Goal: Contribute content: Add original content to the website for others to see

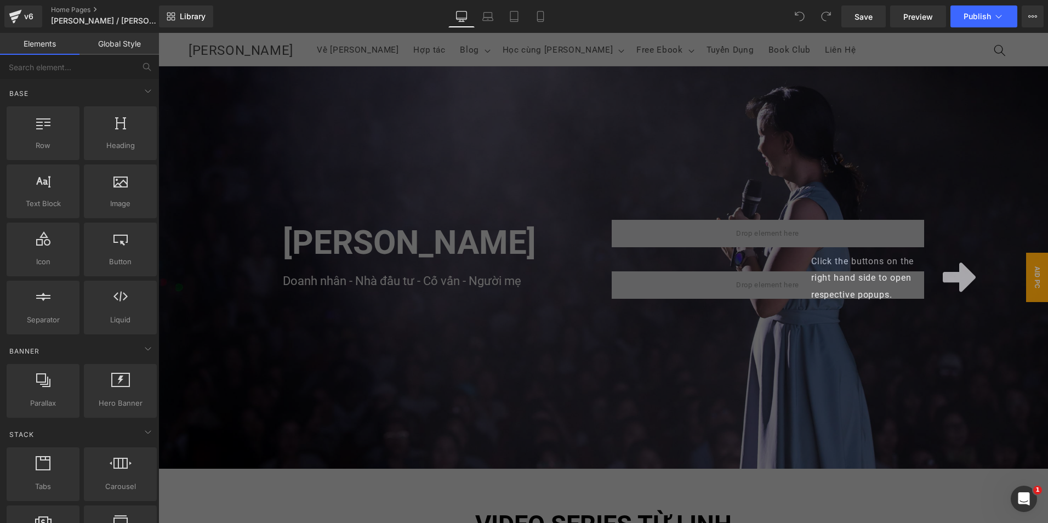
click at [501, 313] on div "Click the buttons on the right hand side to open respective popups." at bounding box center [603, 278] width 890 height 490
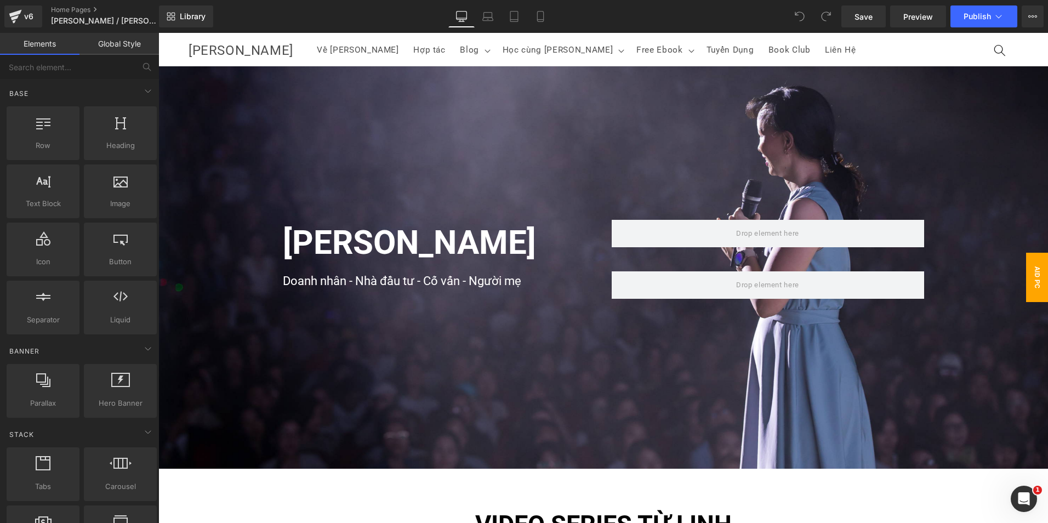
click at [1026, 283] on span "AID pc" at bounding box center [1037, 277] width 22 height 49
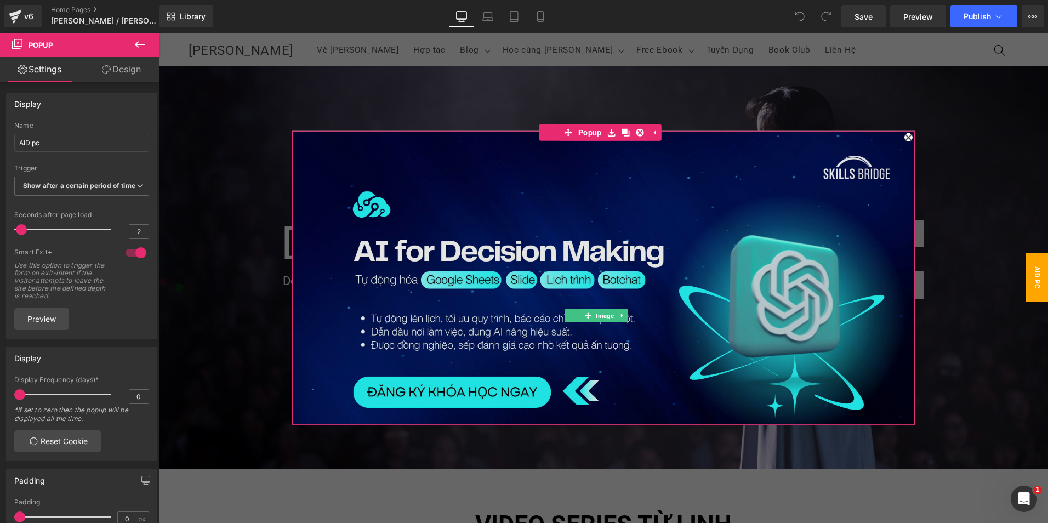
click at [732, 243] on img at bounding box center [603, 306] width 623 height 350
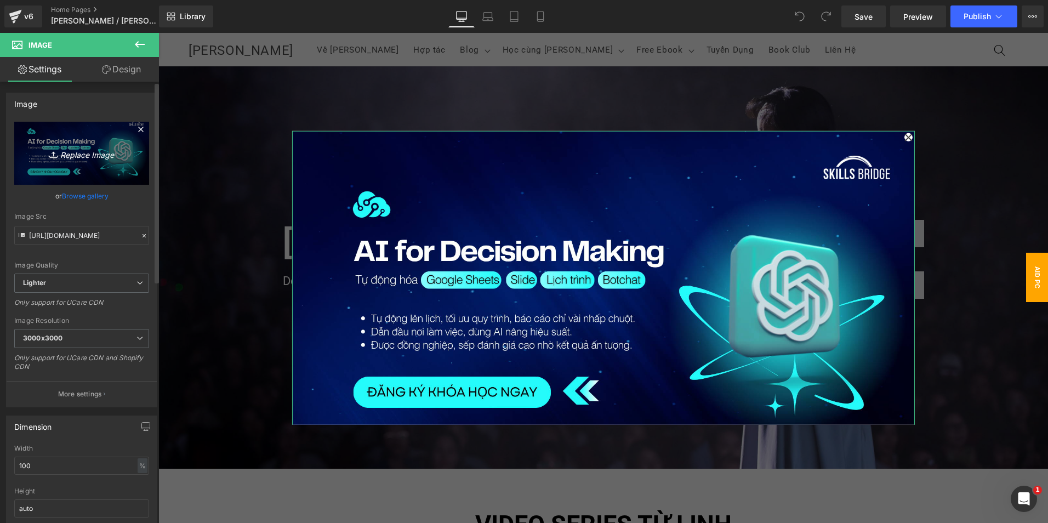
click at [75, 161] on link "Replace Image" at bounding box center [81, 153] width 135 height 63
type input "C:\fakepath\NEW (1).png"
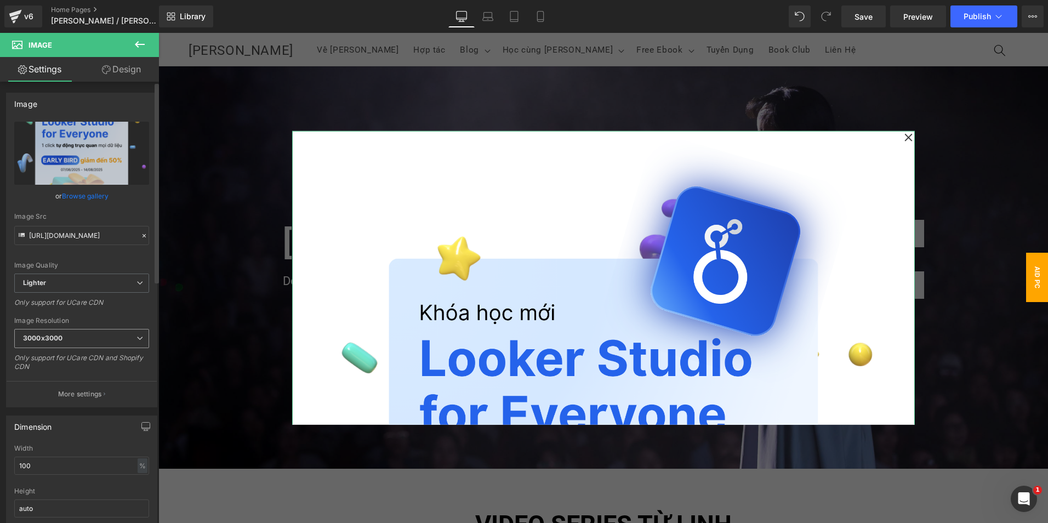
click at [126, 331] on span "3000x3000" at bounding box center [81, 338] width 135 height 19
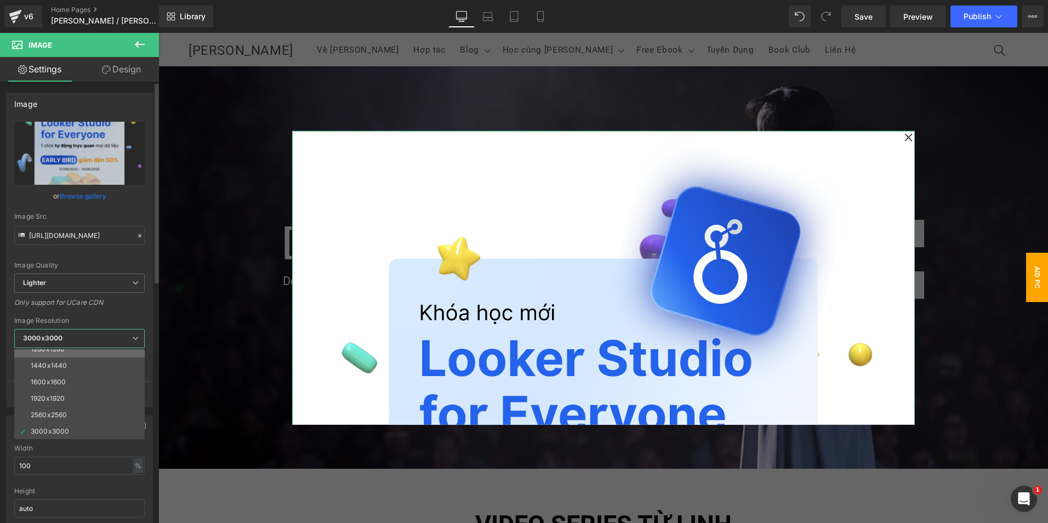
scroll to position [157, 0]
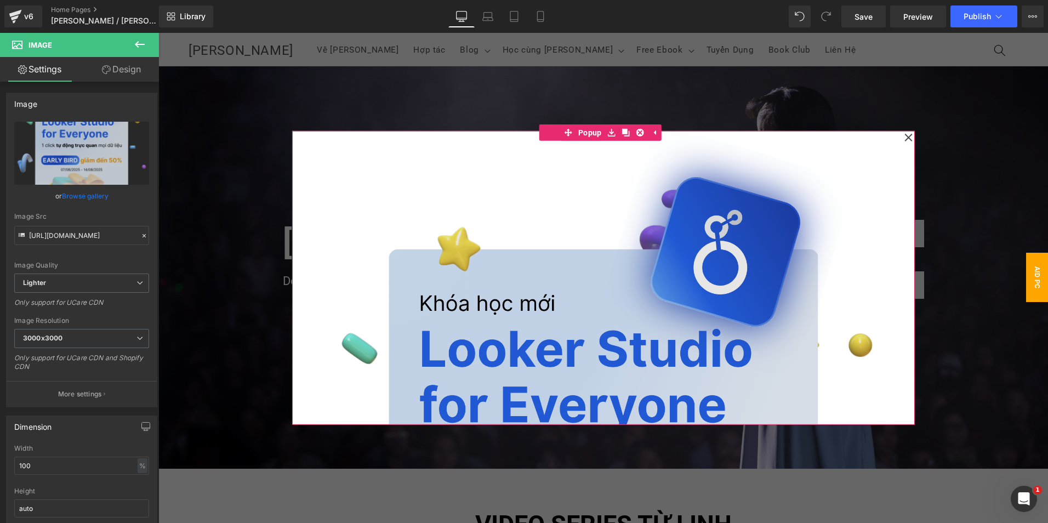
scroll to position [0, 0]
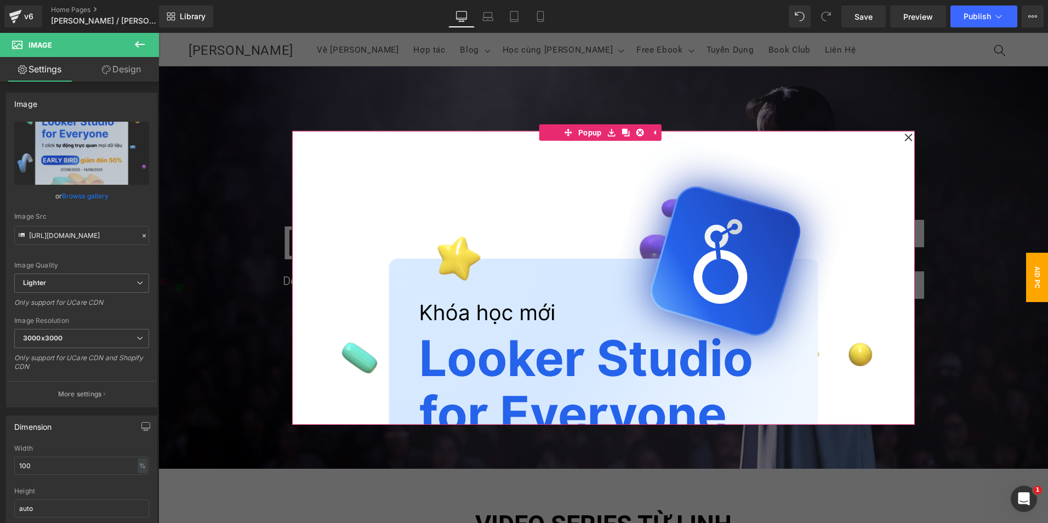
click at [904, 135] on icon at bounding box center [908, 137] width 8 height 55
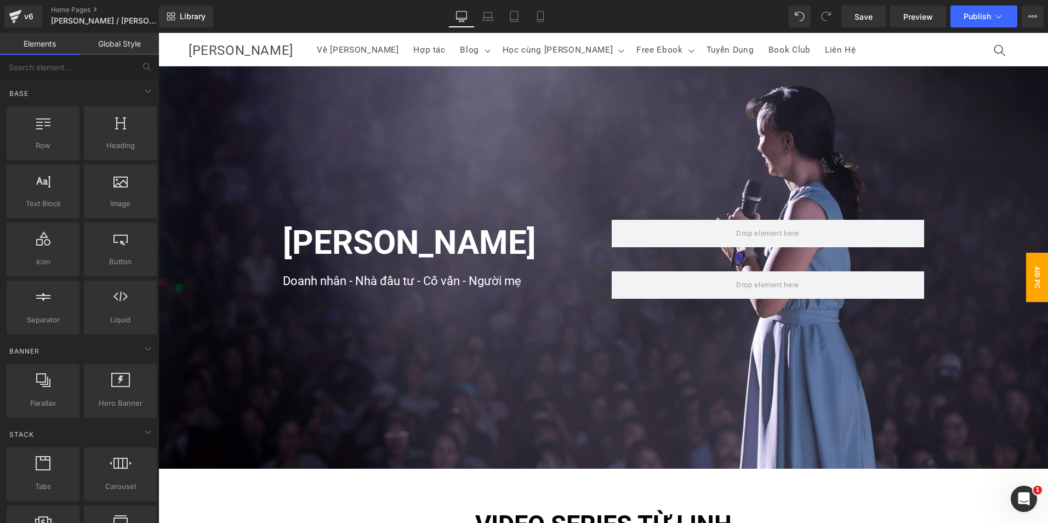
click at [1026, 281] on span "AID pc" at bounding box center [1037, 277] width 22 height 49
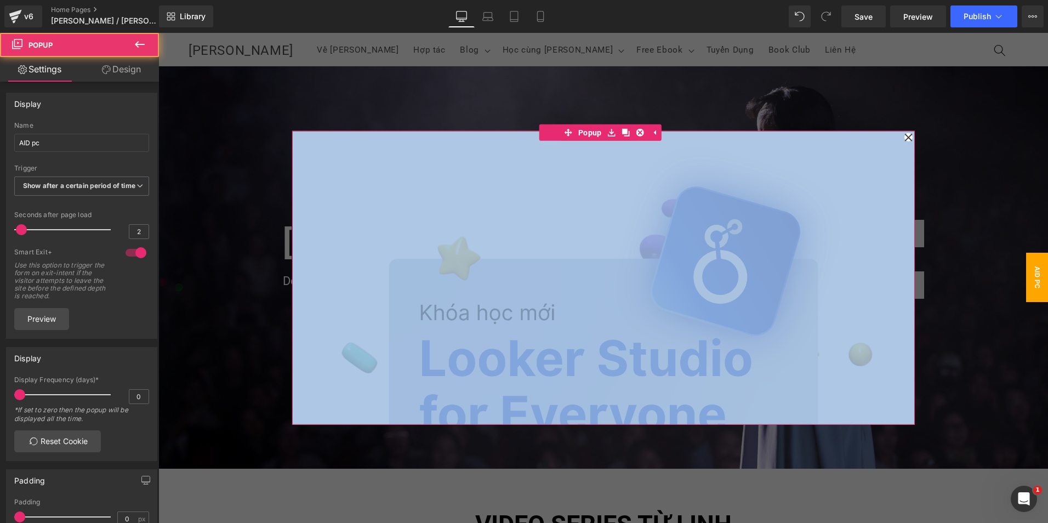
drag, startPoint x: 905, startPoint y: 144, endPoint x: 846, endPoint y: 170, distance: 64.8
click at [846, 170] on div "Image Popup" at bounding box center [603, 278] width 623 height 294
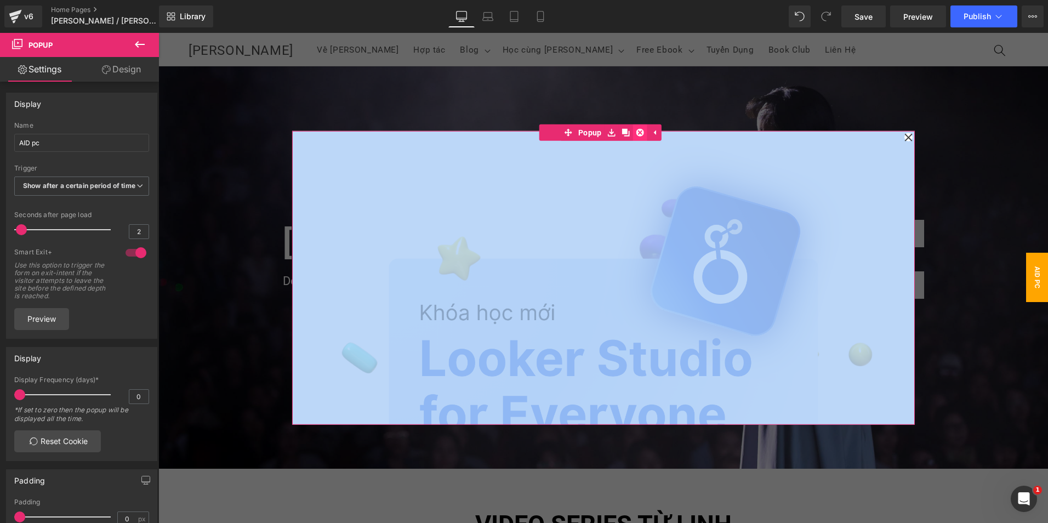
click at [640, 135] on icon at bounding box center [640, 132] width 8 height 8
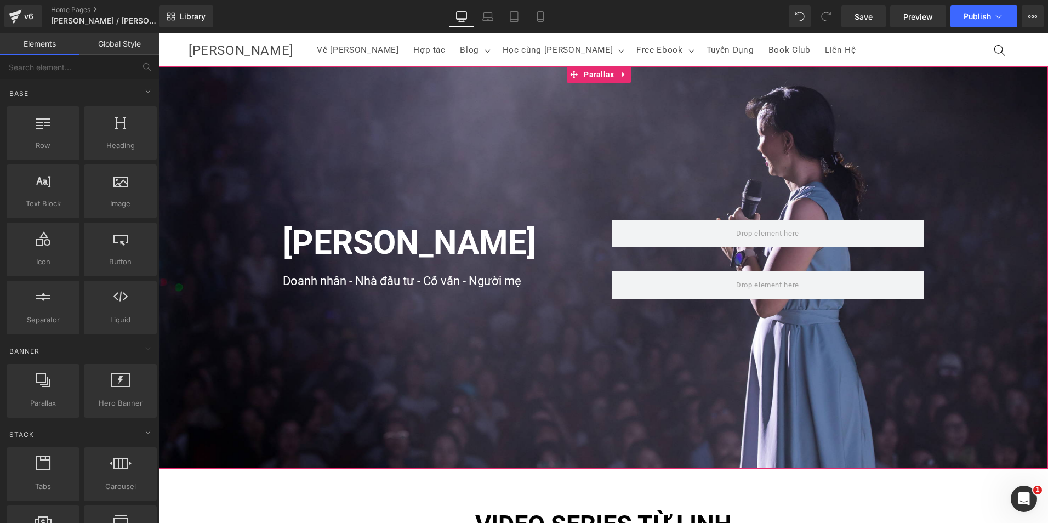
click at [410, 335] on div at bounding box center [603, 281] width 890 height 490
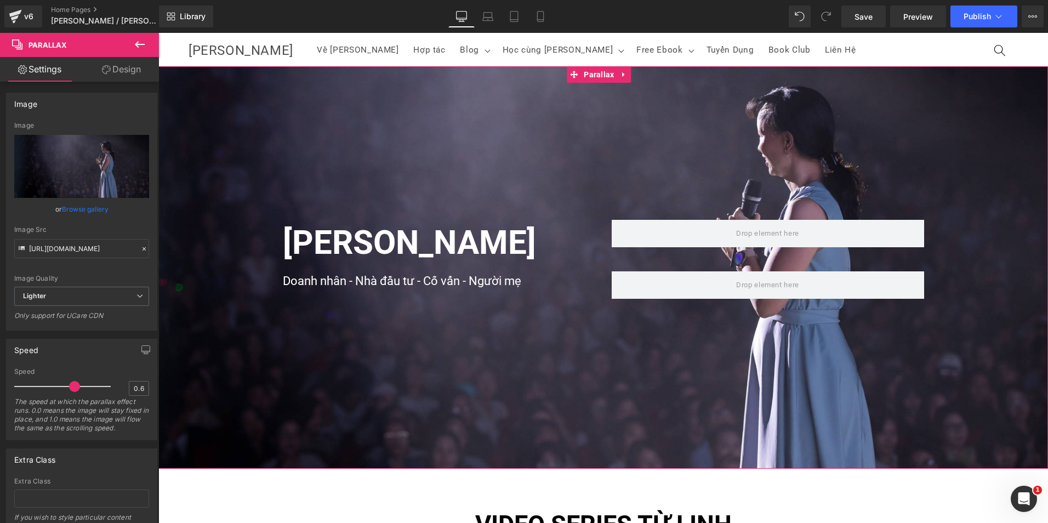
click at [118, 74] on link "Design" at bounding box center [121, 69] width 79 height 25
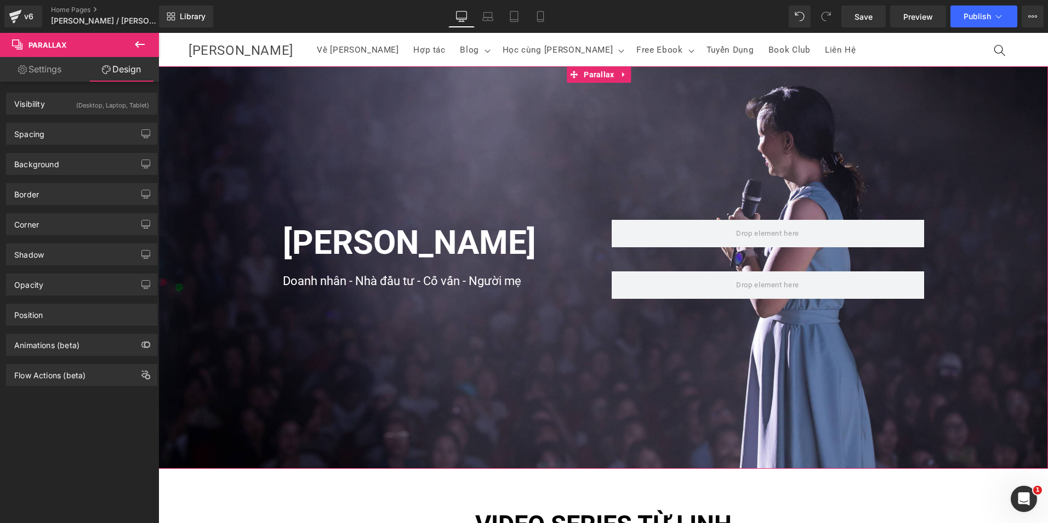
click at [63, 432] on div "Visibility (Desktop, Laptop, Tablet) 0|0|0|0 1 Show on Desktop 1 Show on Laptop…" at bounding box center [82, 305] width 164 height 446
click at [53, 72] on link "Settings" at bounding box center [39, 69] width 79 height 25
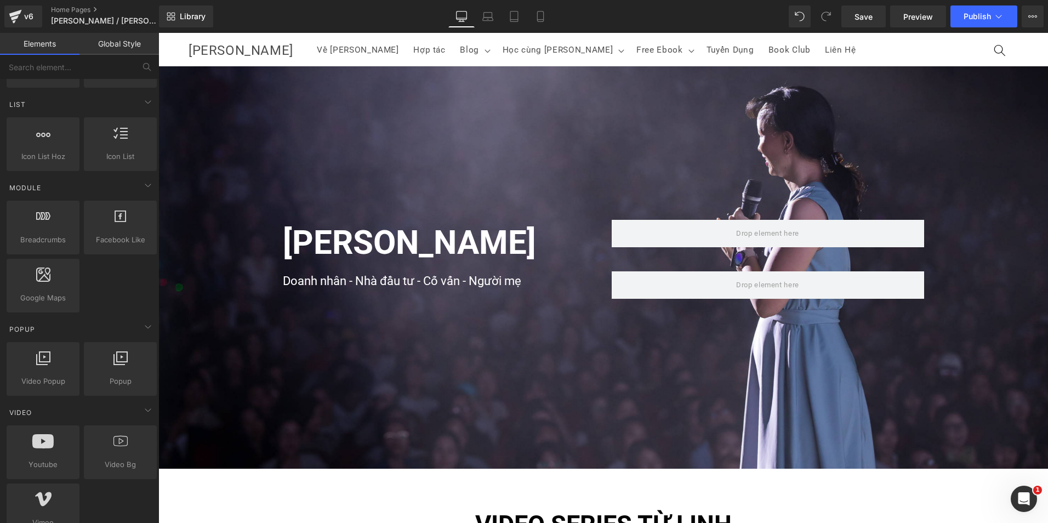
scroll to position [493, 0]
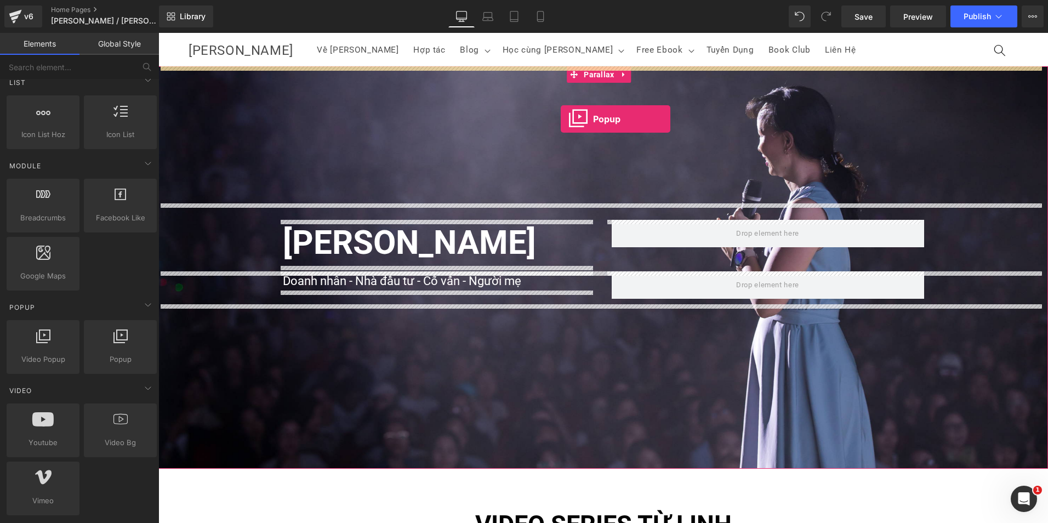
drag, startPoint x: 199, startPoint y: 318, endPoint x: 561, endPoint y: 119, distance: 412.9
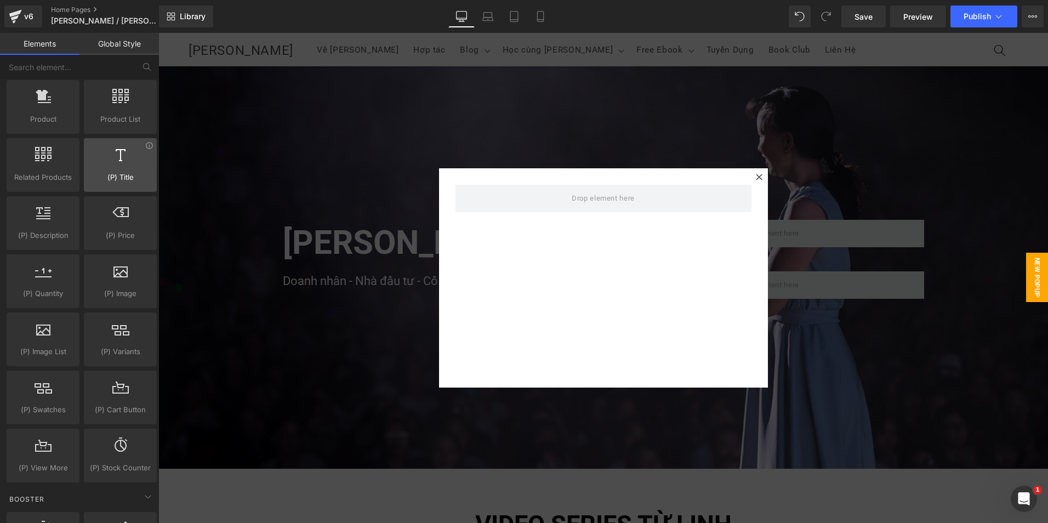
scroll to position [987, 0]
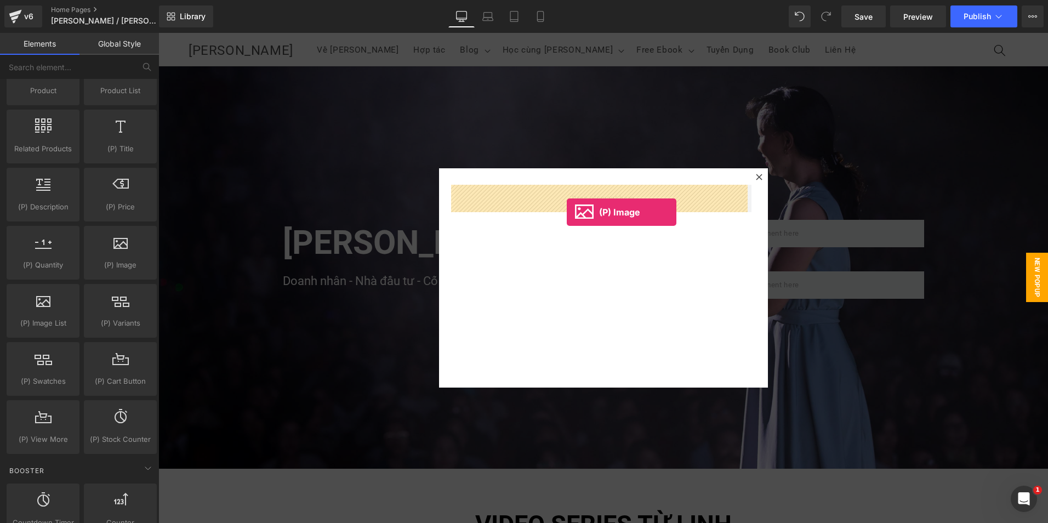
drag, startPoint x: 271, startPoint y: 283, endPoint x: 567, endPoint y: 212, distance: 304.4
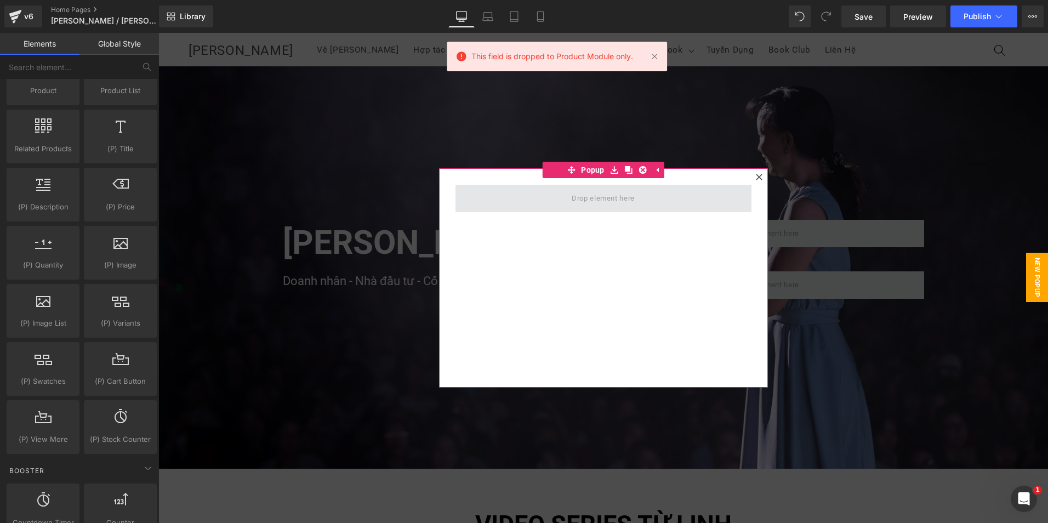
click at [531, 199] on span at bounding box center [603, 198] width 296 height 27
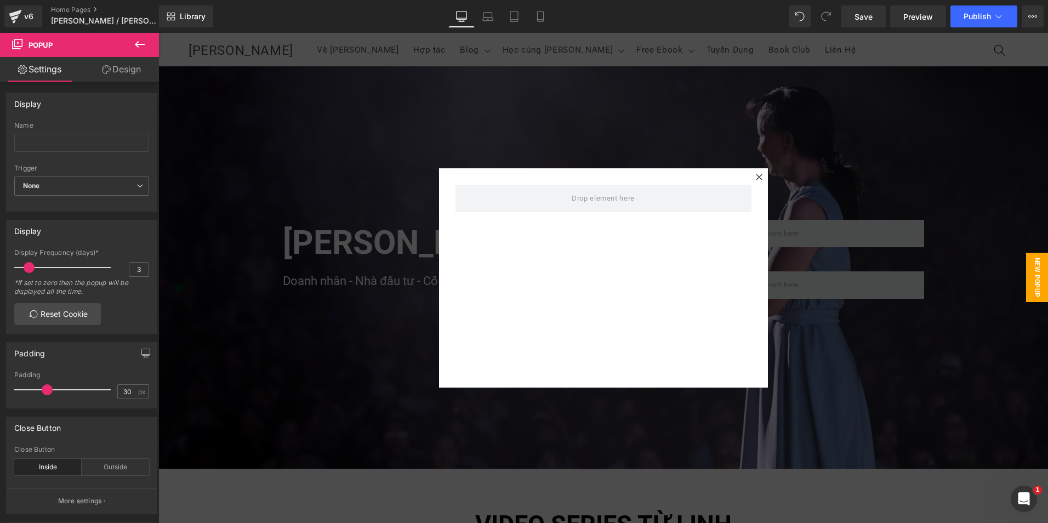
click at [254, 333] on div at bounding box center [603, 278] width 890 height 490
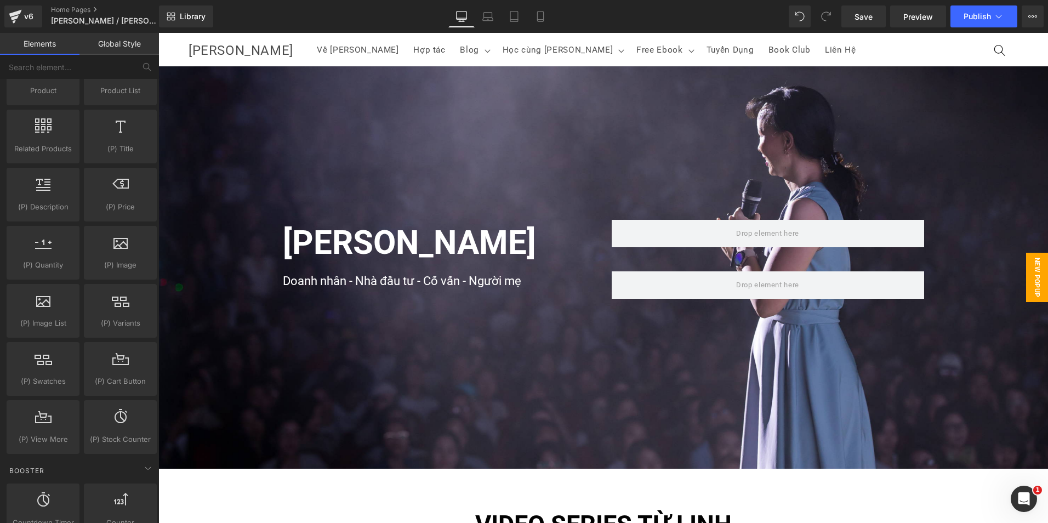
click at [1033, 274] on span "New Popup" at bounding box center [1037, 277] width 22 height 49
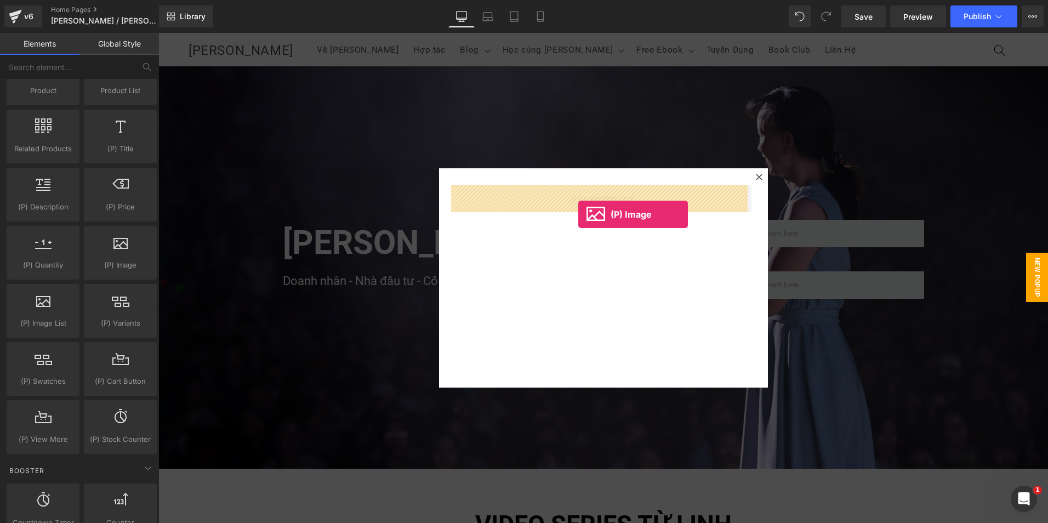
drag, startPoint x: 281, startPoint y: 302, endPoint x: 578, endPoint y: 214, distance: 310.3
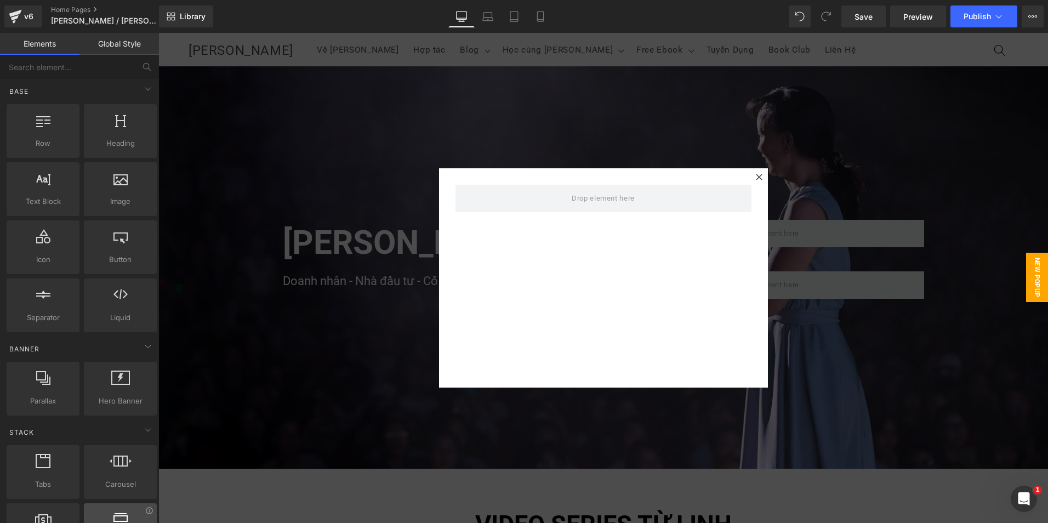
scroll to position [0, 0]
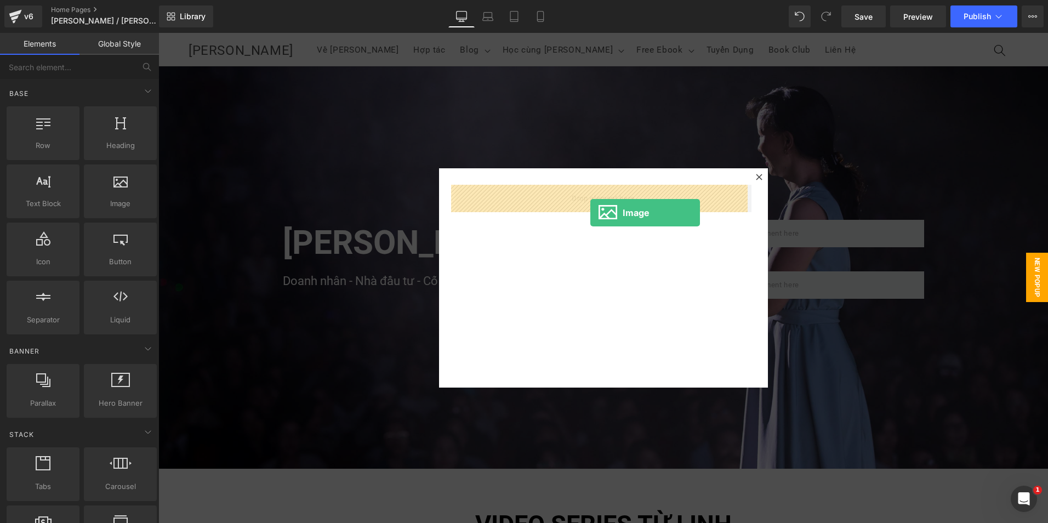
drag, startPoint x: 265, startPoint y: 219, endPoint x: 590, endPoint y: 213, distance: 325.1
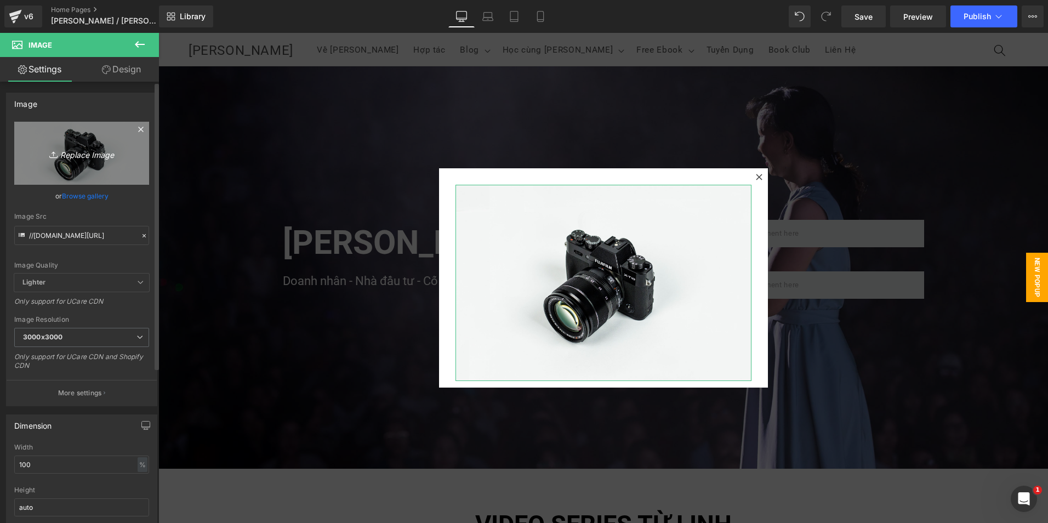
click at [83, 158] on icon "Replace Image" at bounding box center [82, 153] width 88 height 14
type input "C:\fakepath\NEW (1).png"
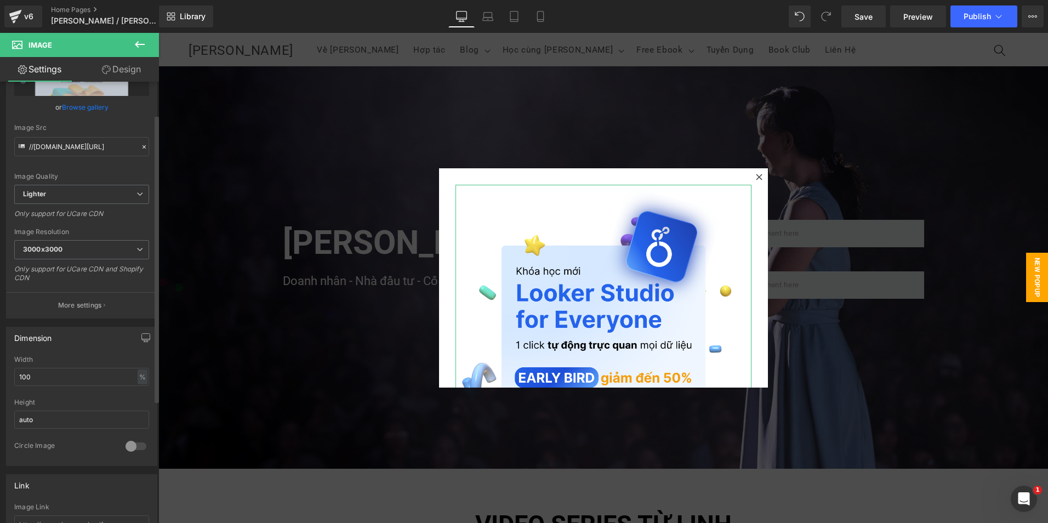
scroll to position [110, 0]
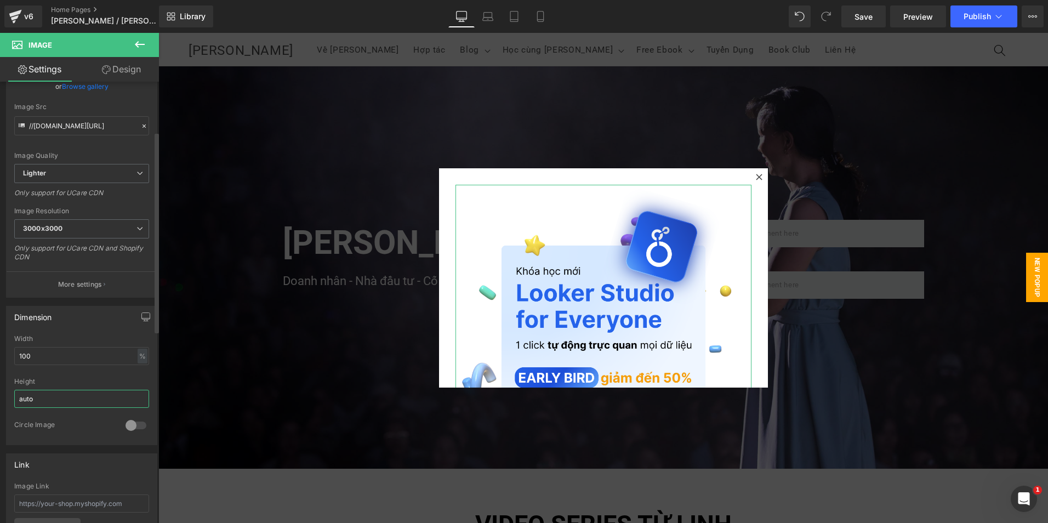
click at [95, 398] on input "auto" at bounding box center [81, 399] width 135 height 18
click at [94, 398] on input "auto" at bounding box center [81, 399] width 135 height 18
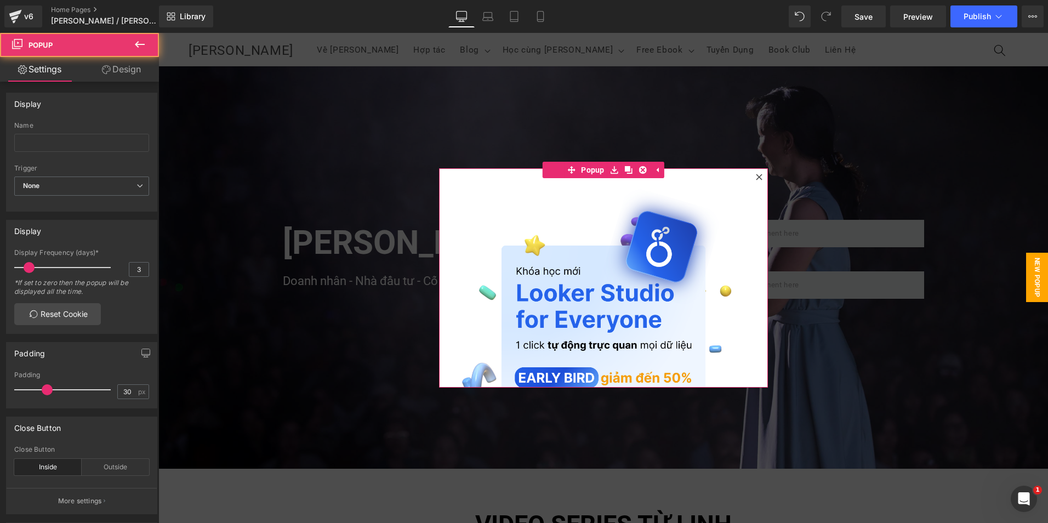
click at [445, 210] on div "Image" at bounding box center [603, 277] width 329 height 219
click at [109, 468] on div "Outside" at bounding box center [115, 467] width 67 height 16
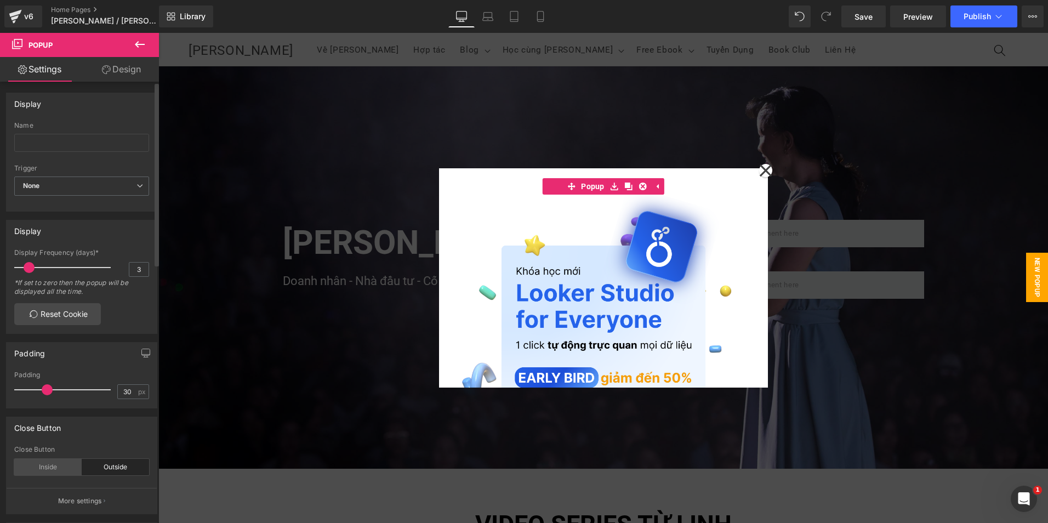
click at [71, 464] on div "Inside" at bounding box center [47, 467] width 67 height 16
click at [118, 74] on link "Design" at bounding box center [121, 69] width 79 height 25
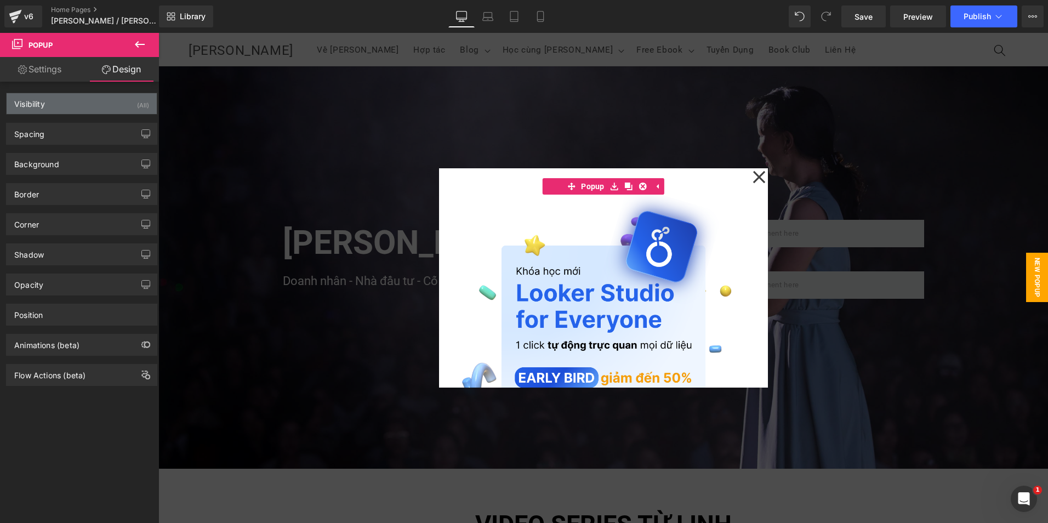
click at [99, 112] on div "Visibility (All)" at bounding box center [82, 103] width 150 height 21
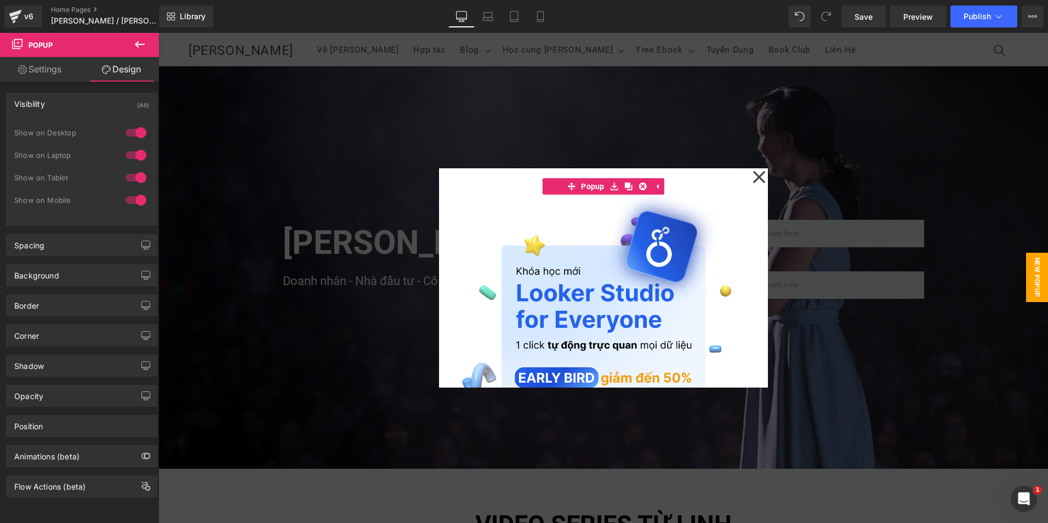
click at [99, 103] on div "Visibility (All)" at bounding box center [82, 103] width 150 height 21
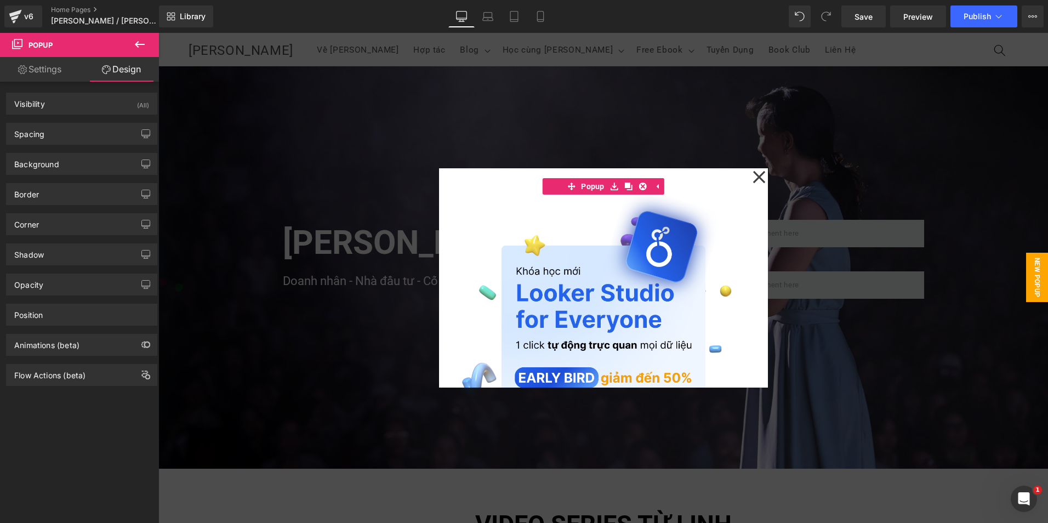
click at [60, 67] on link "Settings" at bounding box center [39, 69] width 79 height 25
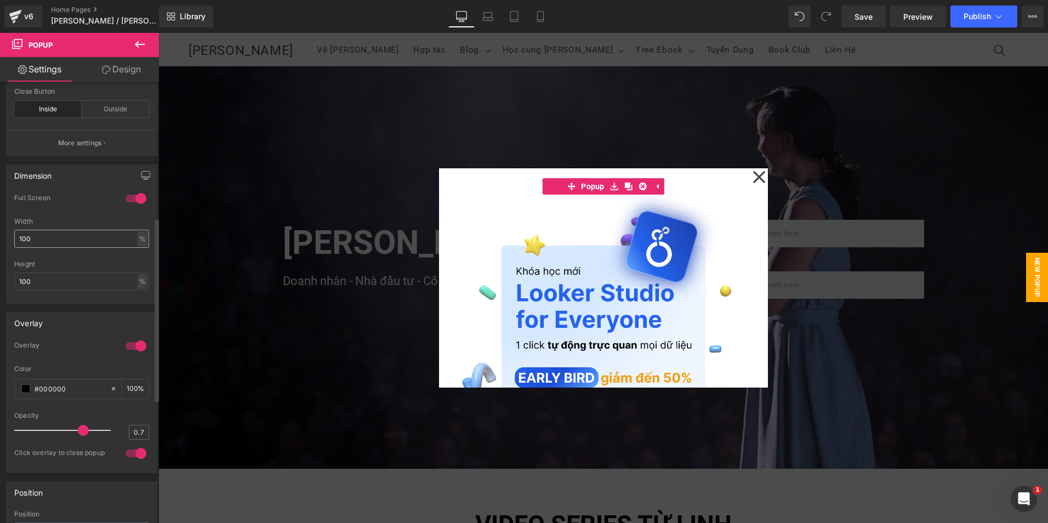
scroll to position [439, 0]
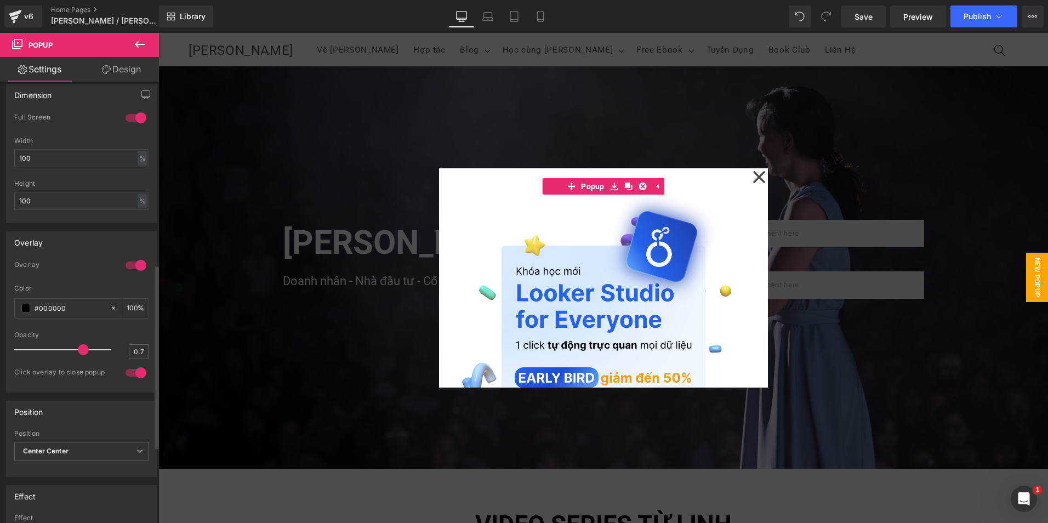
click at [137, 265] on div at bounding box center [136, 266] width 26 height 18
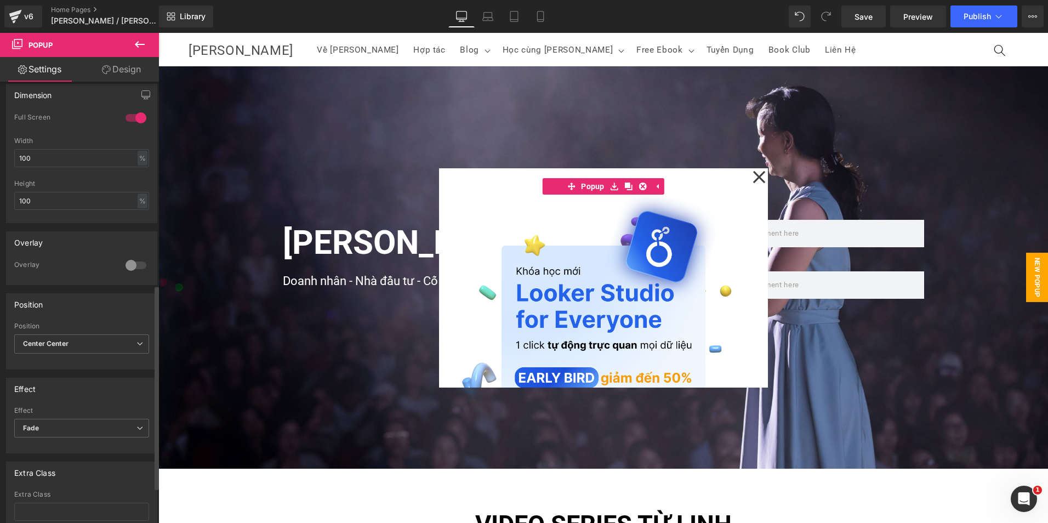
click at [137, 265] on div at bounding box center [136, 266] width 26 height 18
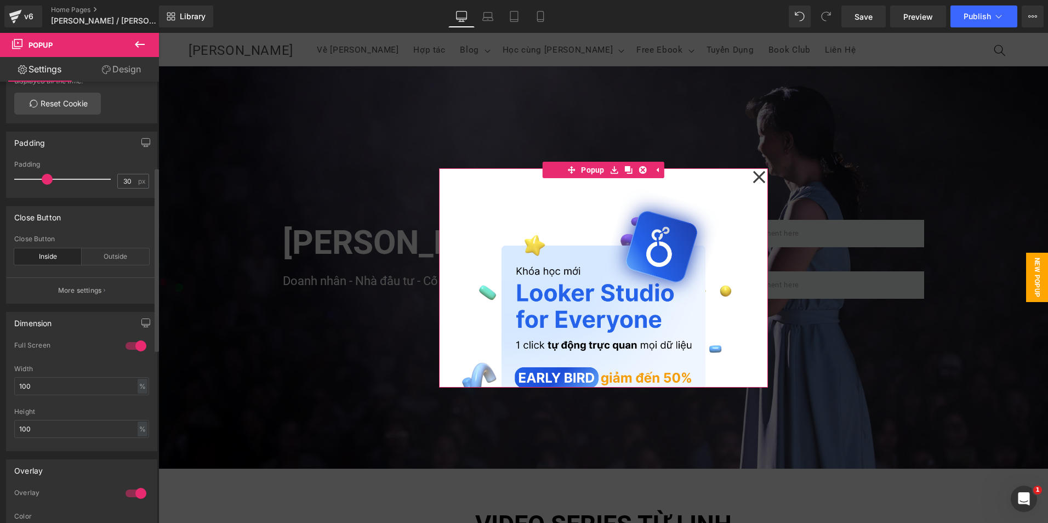
scroll to position [129, 0]
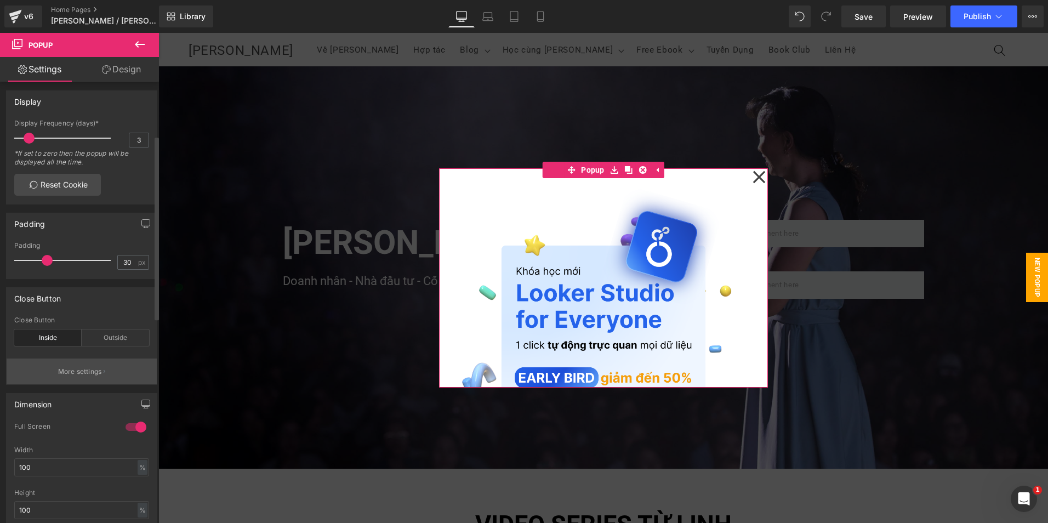
click at [96, 377] on button "More settings" at bounding box center [82, 371] width 150 height 26
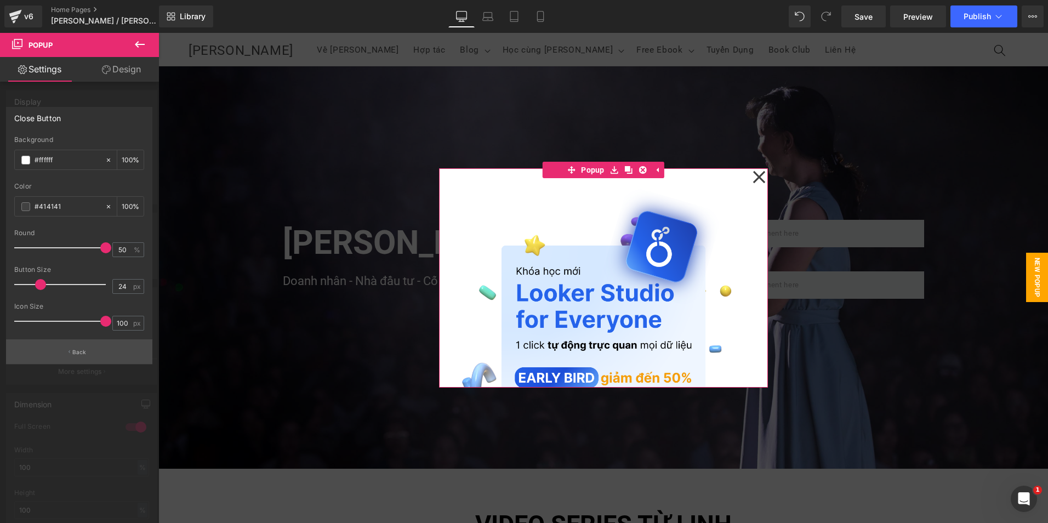
click at [95, 355] on button "Back" at bounding box center [79, 351] width 146 height 25
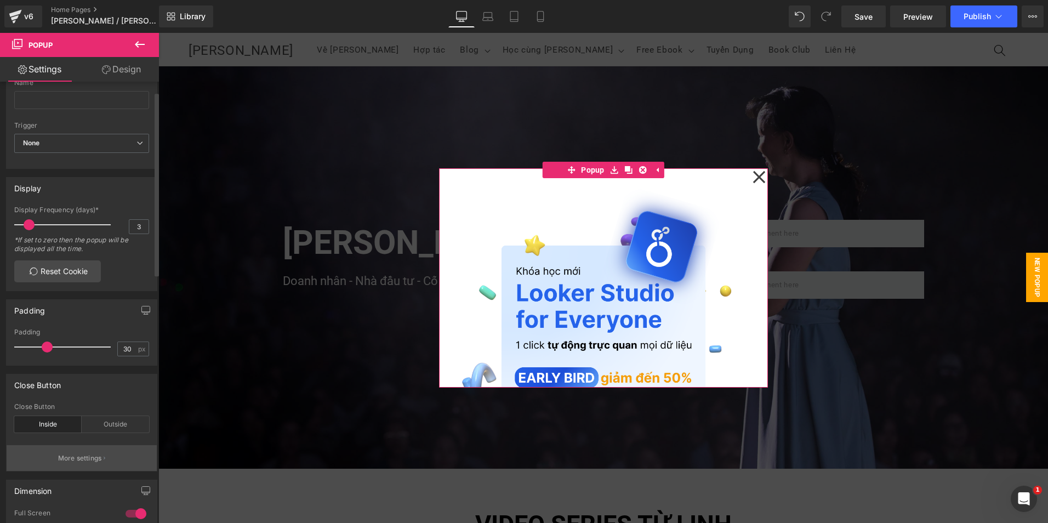
scroll to position [0, 0]
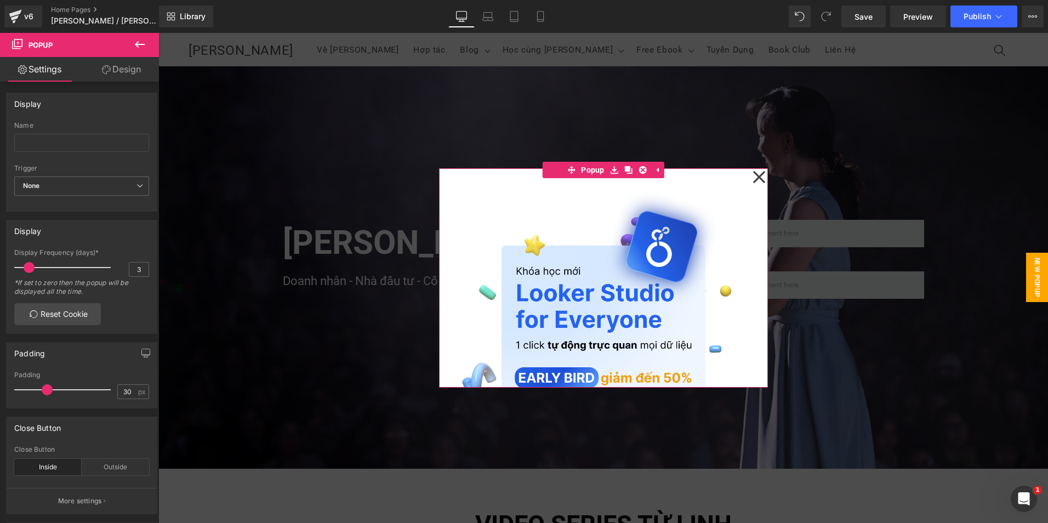
click at [126, 71] on link "Design" at bounding box center [121, 69] width 79 height 25
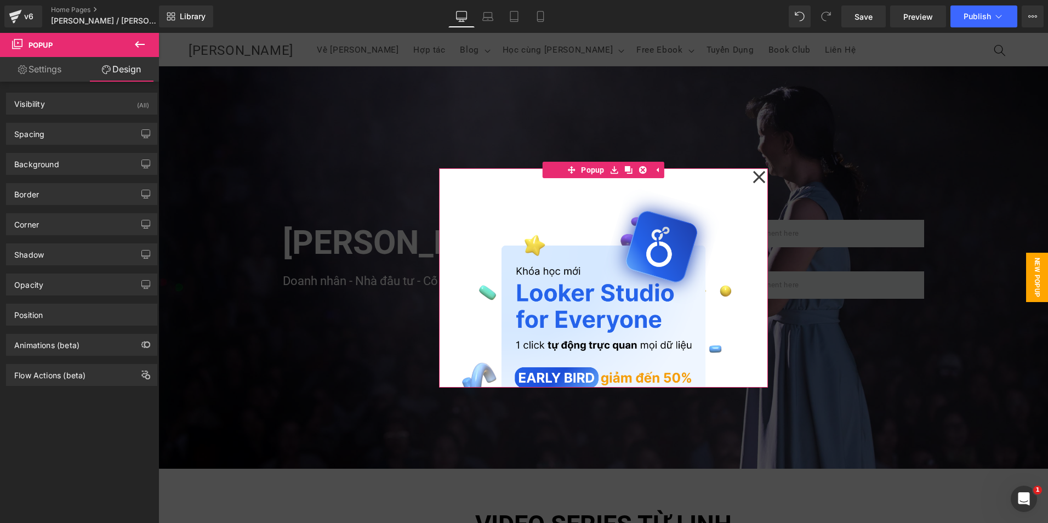
click at [454, 178] on div "Image" at bounding box center [603, 277] width 329 height 219
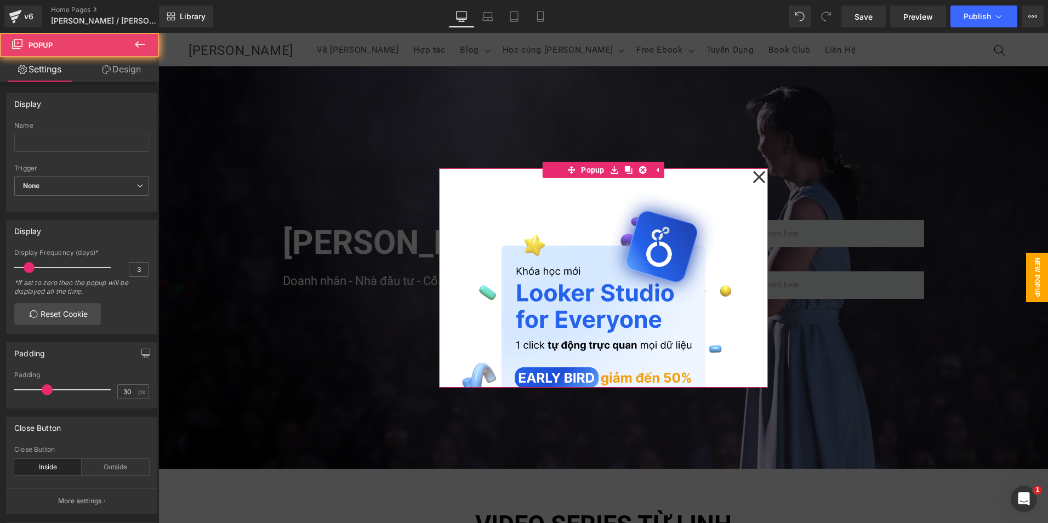
click at [454, 178] on div "Image" at bounding box center [603, 277] width 329 height 219
click at [105, 78] on link "Design" at bounding box center [121, 69] width 79 height 25
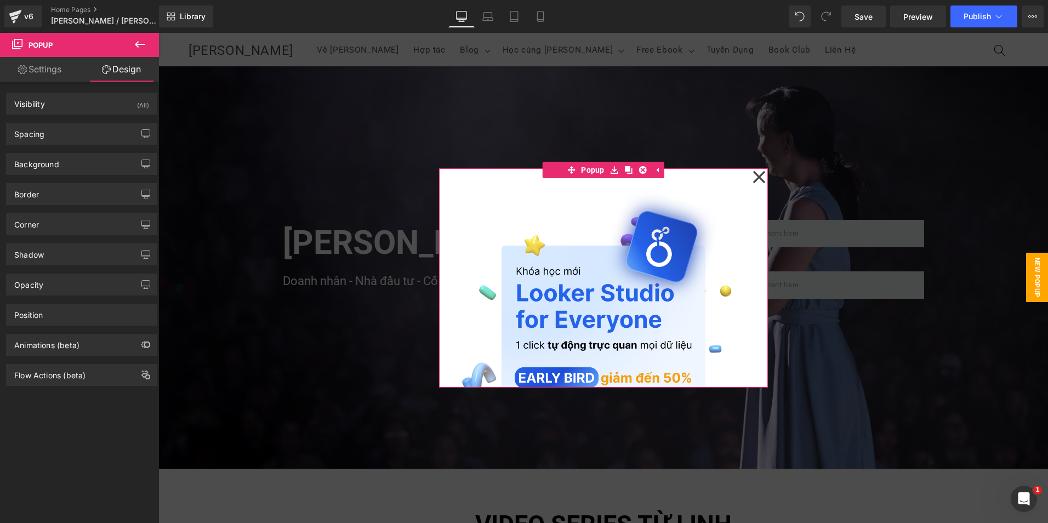
click at [61, 153] on div "Background Color & Image color Color #ffffff 100 % Image Replace Image Upload i…" at bounding box center [81, 164] width 151 height 22
click at [61, 156] on div "Background" at bounding box center [82, 163] width 150 height 21
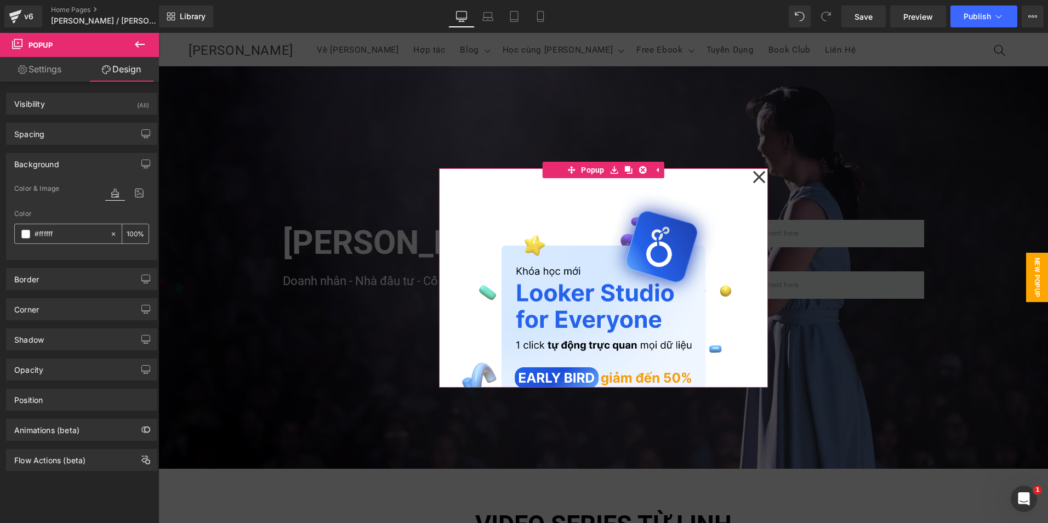
click at [110, 232] on icon at bounding box center [114, 234] width 8 height 8
click at [110, 236] on icon at bounding box center [114, 234] width 8 height 8
click at [137, 256] on div at bounding box center [81, 252] width 135 height 7
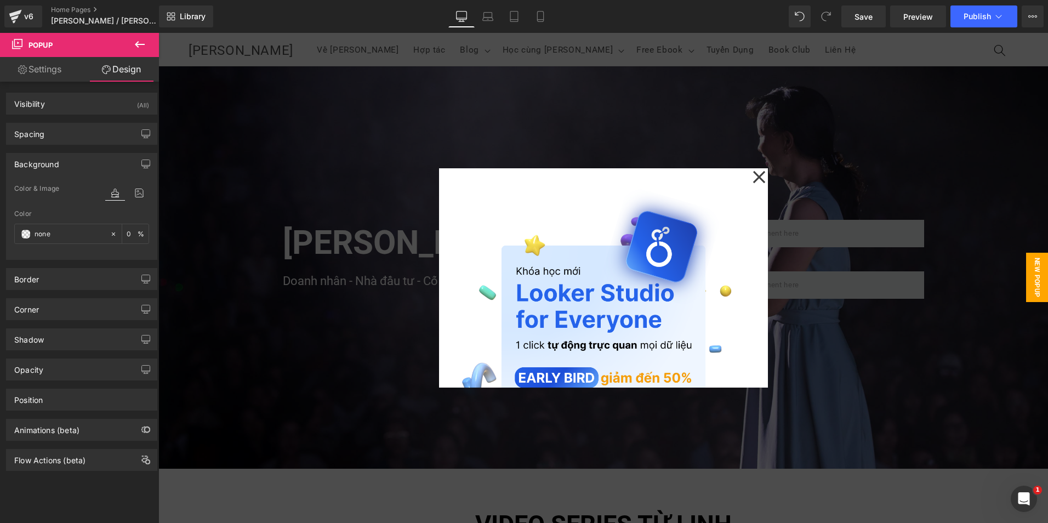
click at [451, 222] on div "Image" at bounding box center [603, 277] width 329 height 219
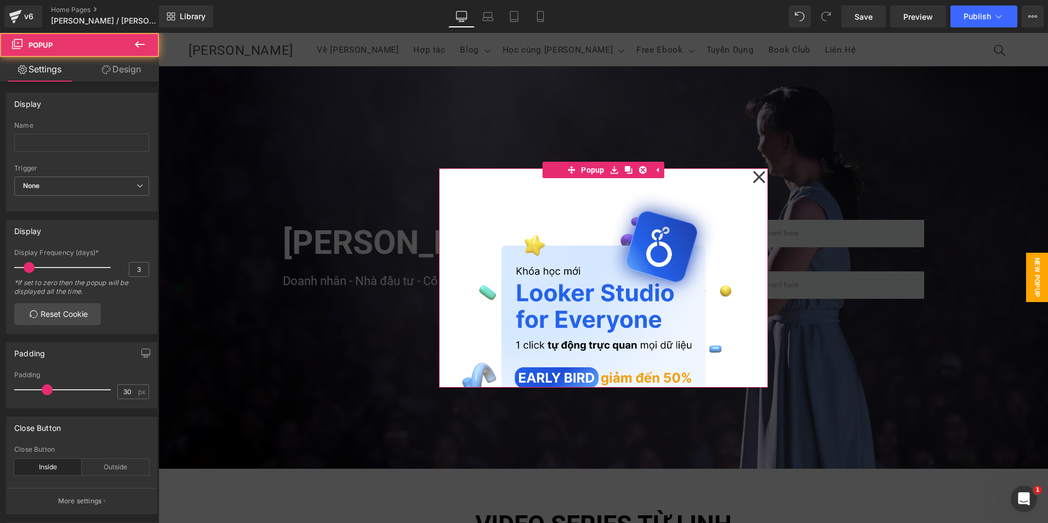
click at [443, 219] on div "Image" at bounding box center [603, 277] width 329 height 219
click at [127, 75] on link "Design" at bounding box center [121, 69] width 79 height 25
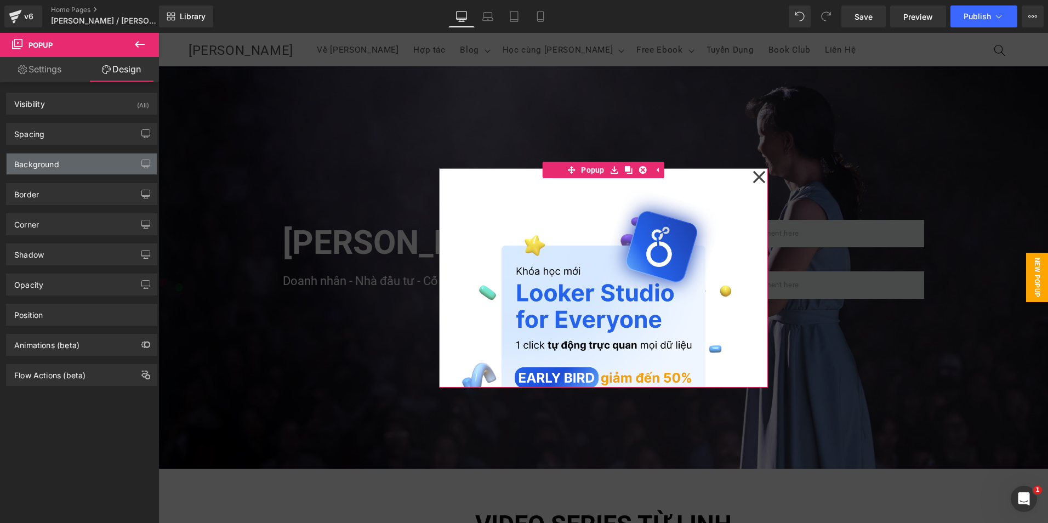
click at [58, 172] on div "Background" at bounding box center [82, 163] width 150 height 21
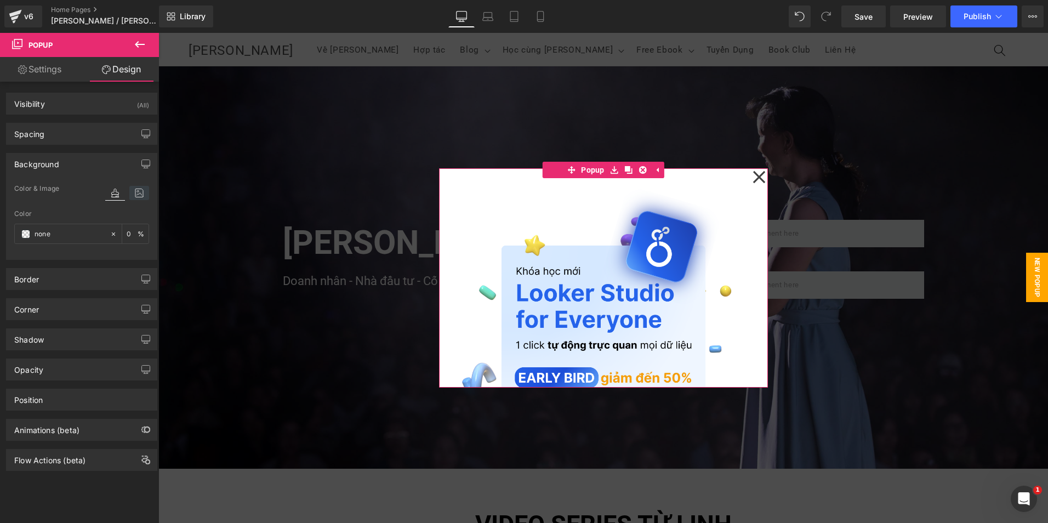
click at [132, 192] on icon at bounding box center [139, 193] width 20 height 14
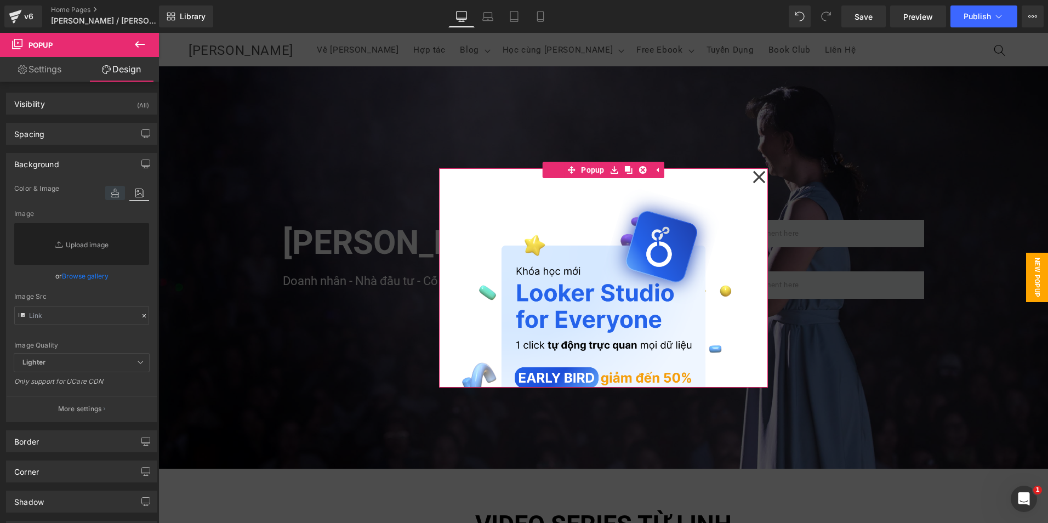
click at [115, 195] on icon at bounding box center [115, 193] width 20 height 14
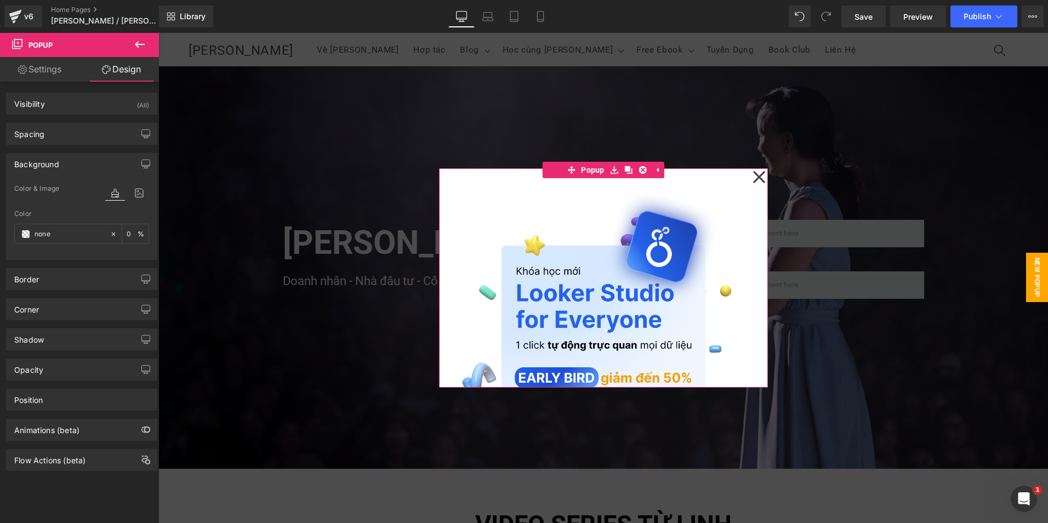
click at [88, 163] on div "Background" at bounding box center [82, 163] width 150 height 21
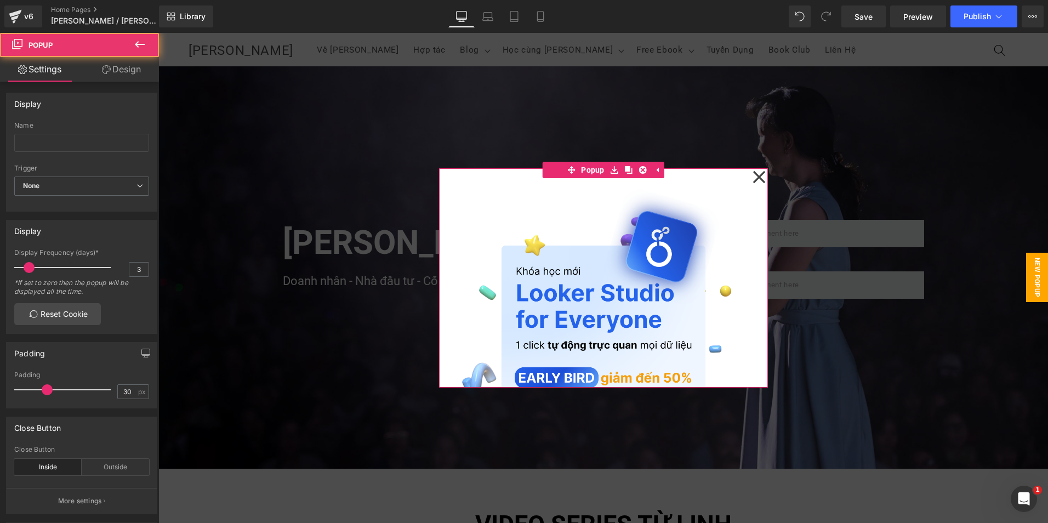
click at [717, 180] on div "Image" at bounding box center [603, 277] width 329 height 219
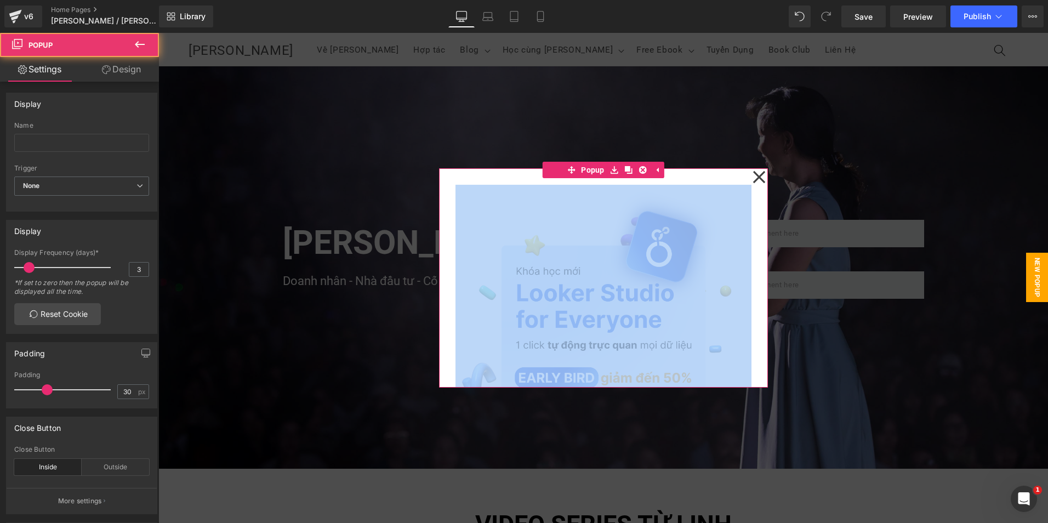
click at [717, 180] on div "Image" at bounding box center [603, 277] width 329 height 219
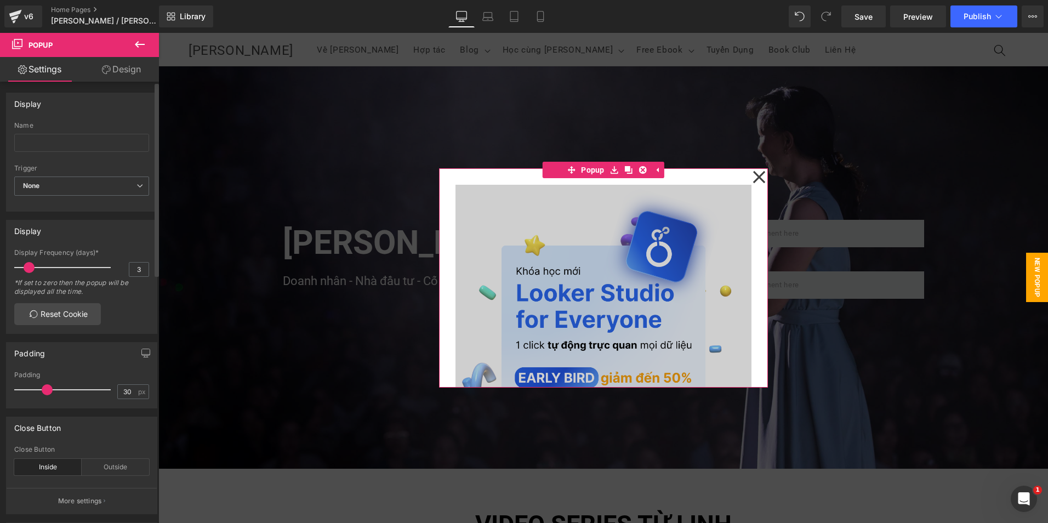
click at [33, 272] on div at bounding box center [65, 268] width 91 height 22
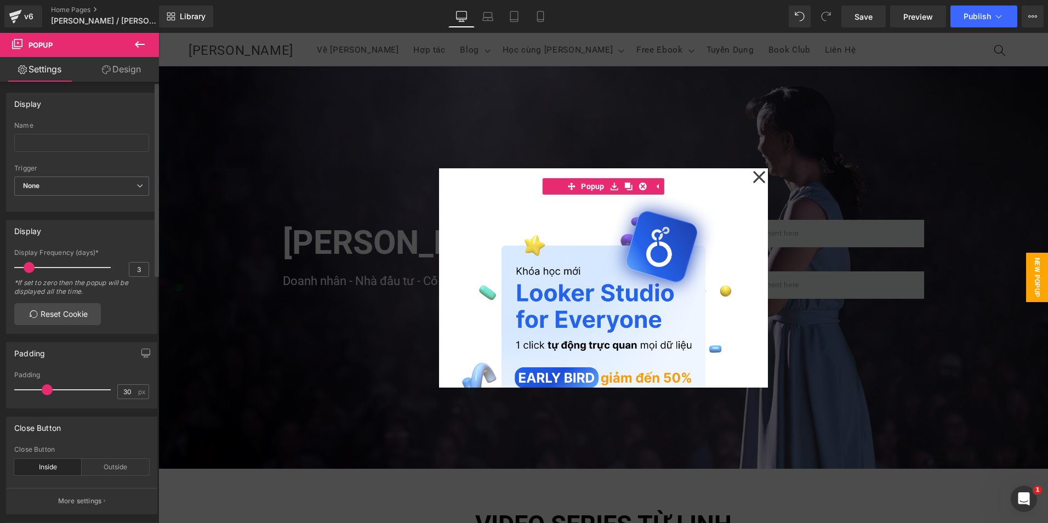
click at [119, 304] on div "3 Display Frequency (days)* 3 *If set to zero then the popup will be displayed …" at bounding box center [82, 291] width 150 height 84
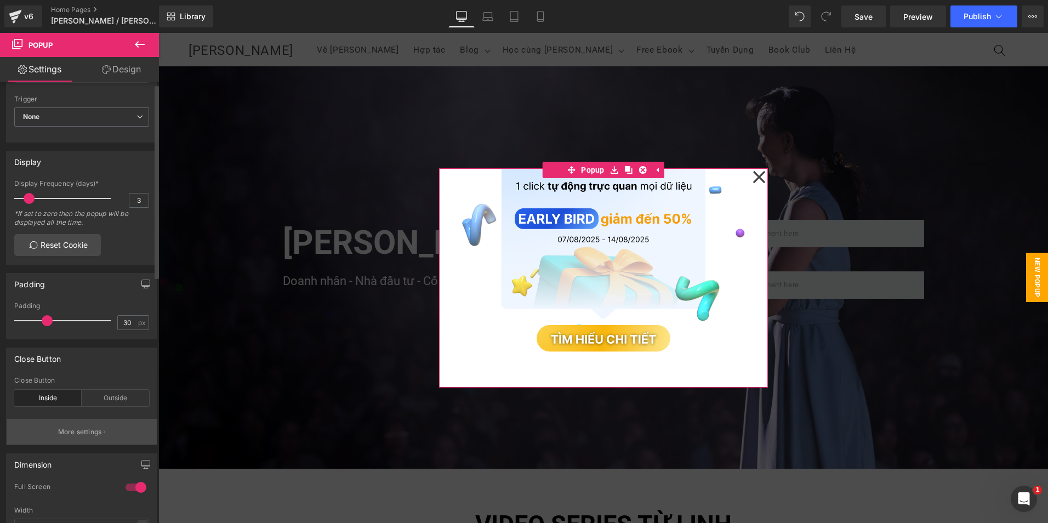
scroll to position [164, 0]
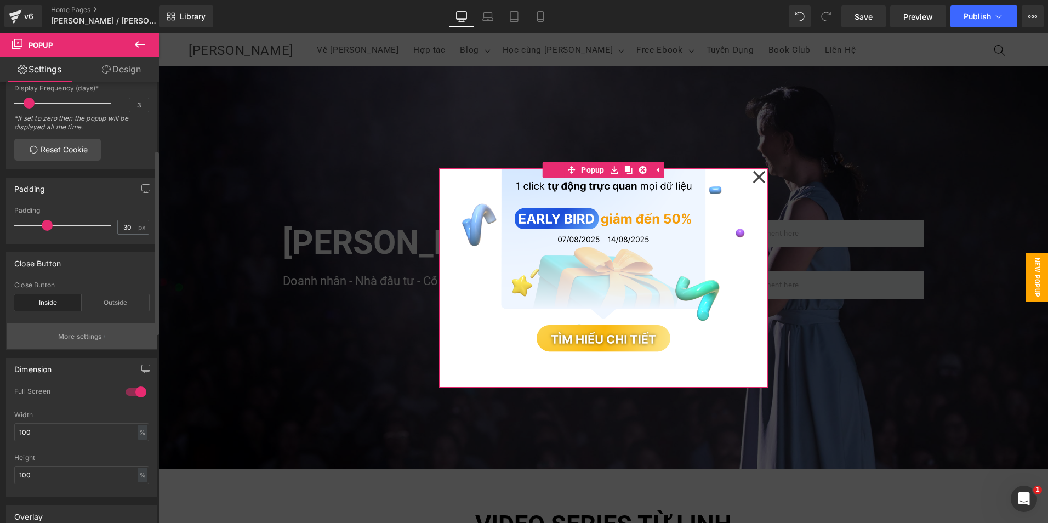
click at [104, 334] on icon "button" at bounding box center [105, 336] width 2 height 5
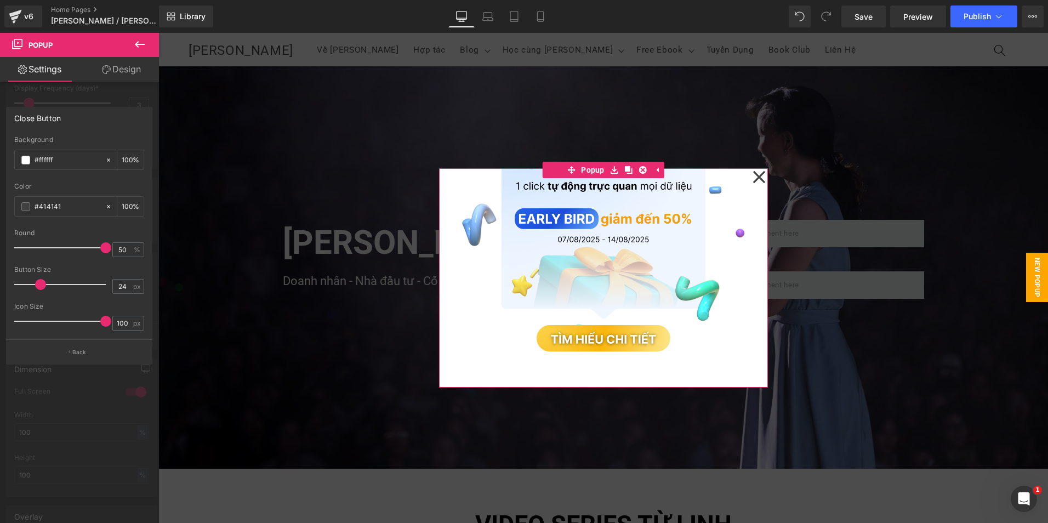
click at [133, 94] on div at bounding box center [79, 281] width 159 height 496
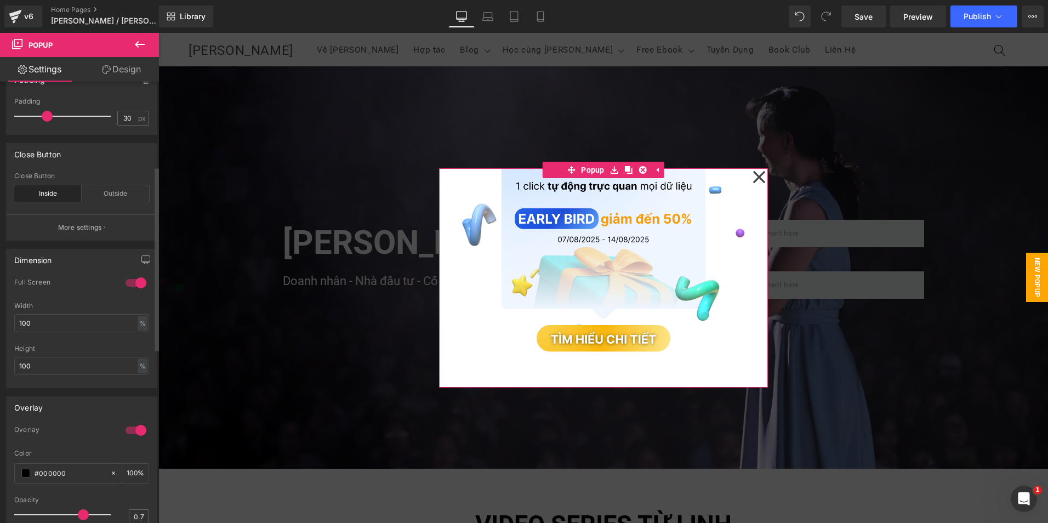
scroll to position [274, 0]
click at [90, 394] on div "Overlay 1 Overlay #000000 Color #000000 100 % 0.7 Opacity 0.7 1 Click overlay t…" at bounding box center [82, 472] width 164 height 169
click at [112, 362] on input "100" at bounding box center [81, 365] width 135 height 18
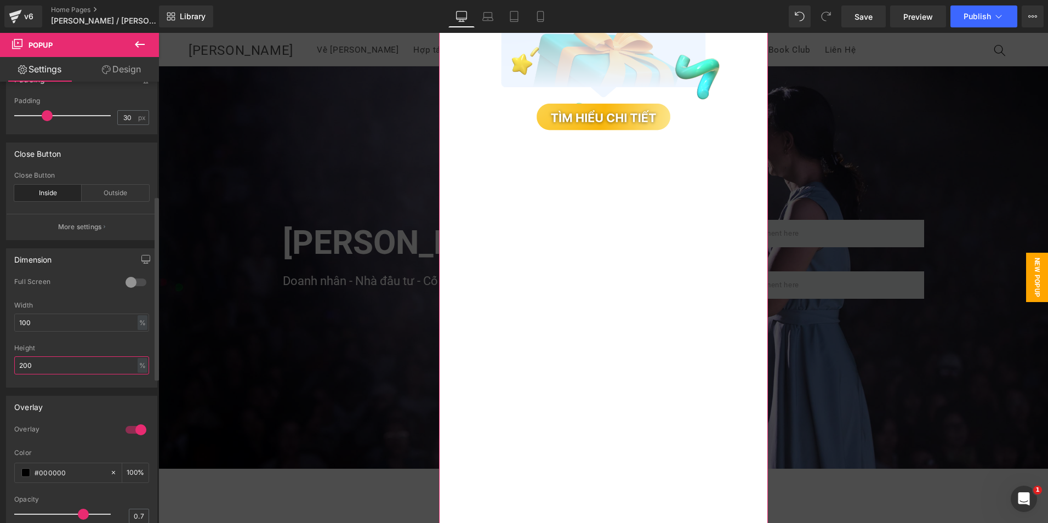
scroll to position [0, 0]
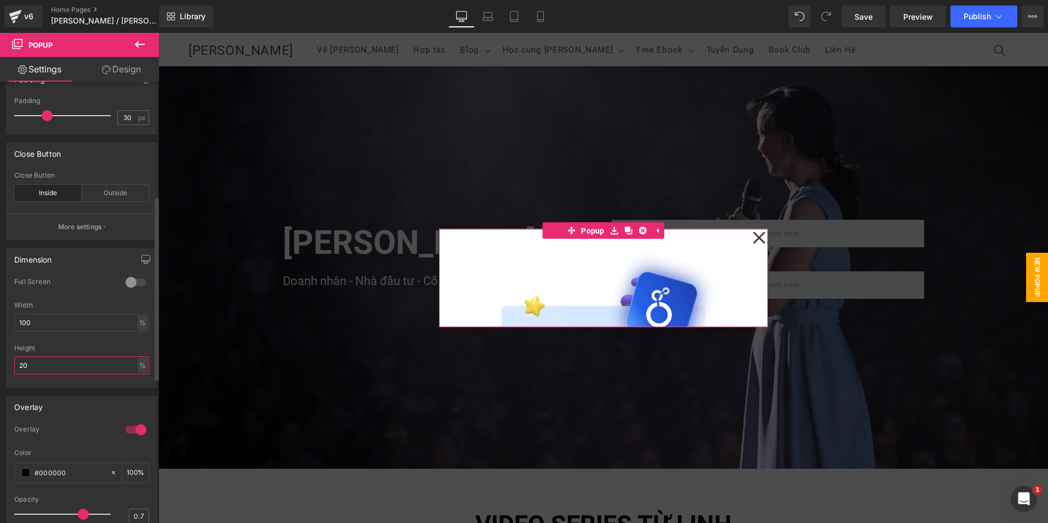
type input "2"
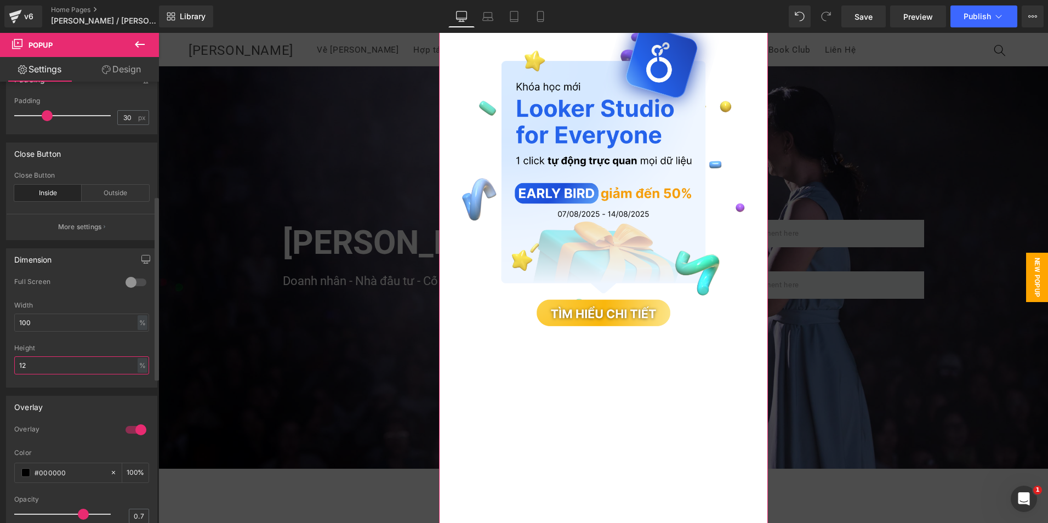
type input "1"
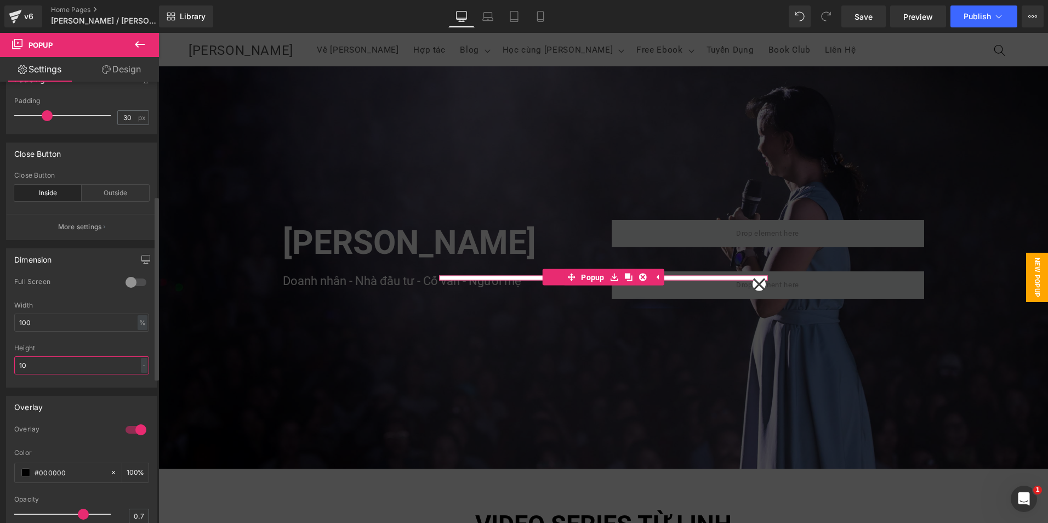
type input "100"
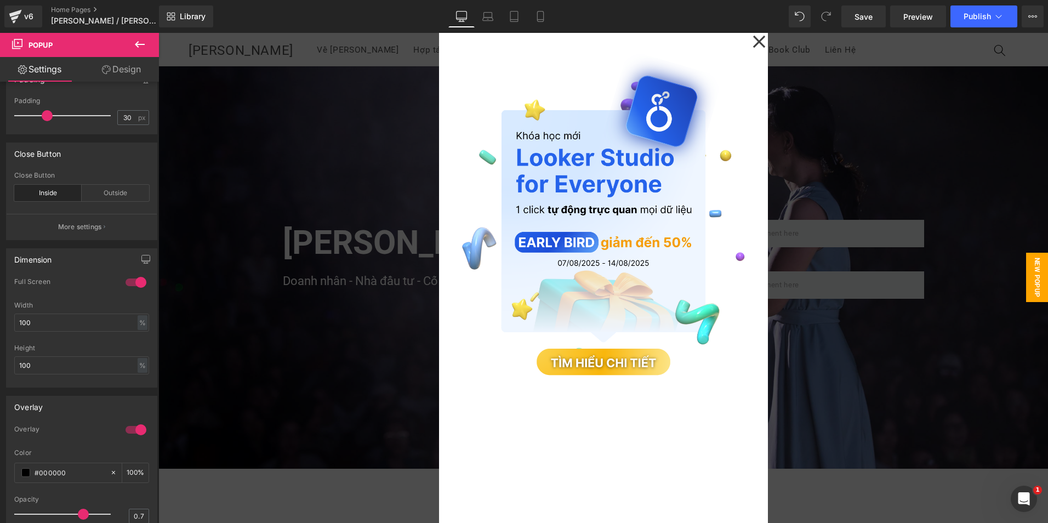
click at [313, 307] on div at bounding box center [603, 278] width 890 height 490
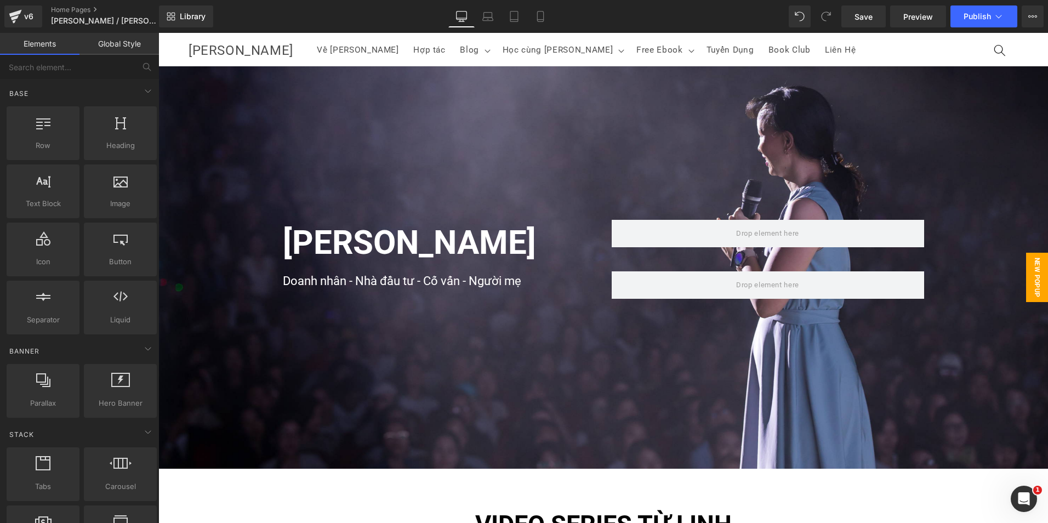
click at [1026, 284] on span "New Popup" at bounding box center [1037, 277] width 22 height 49
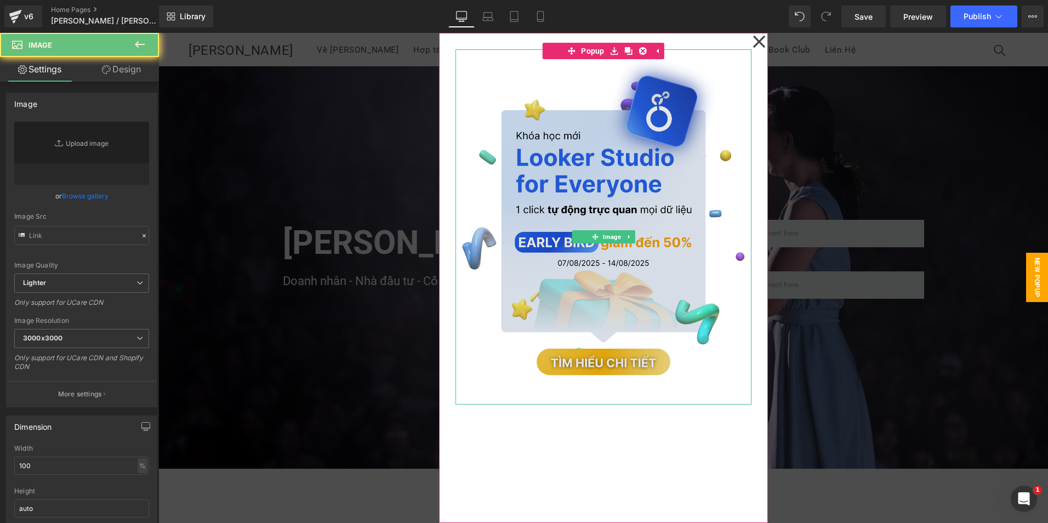
click at [679, 200] on img at bounding box center [603, 226] width 296 height 355
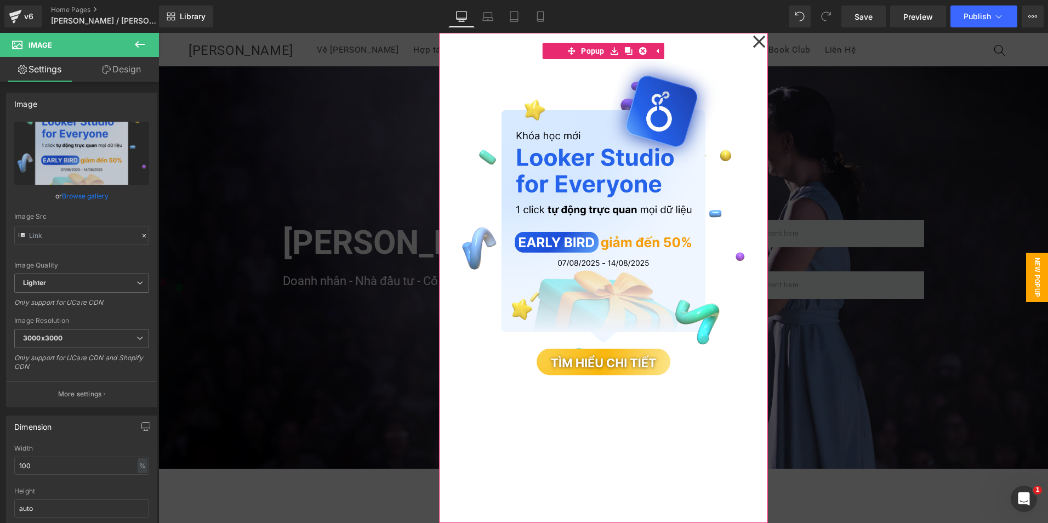
click at [499, 449] on div "Image" at bounding box center [603, 278] width 329 height 490
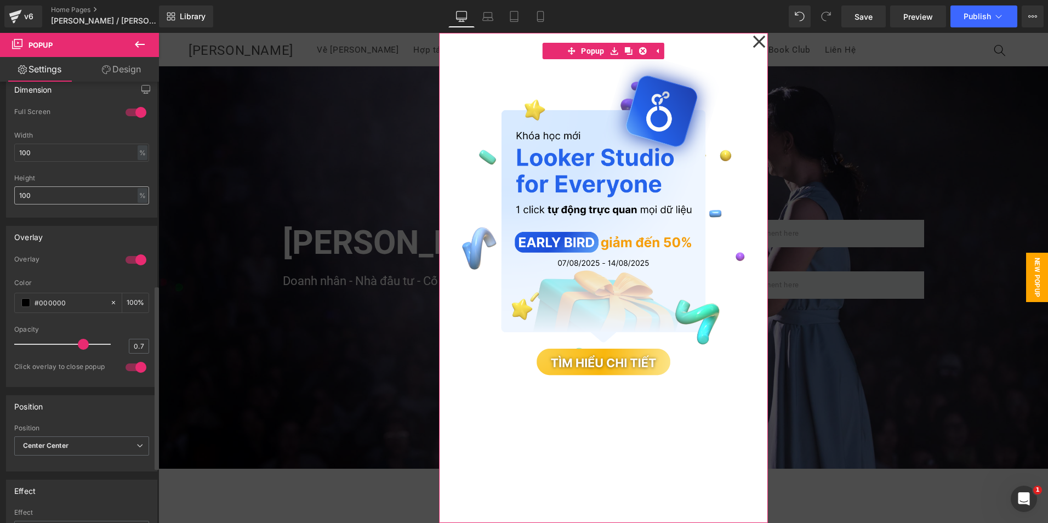
scroll to position [439, 0]
click at [34, 198] on input "100" at bounding box center [81, 201] width 135 height 18
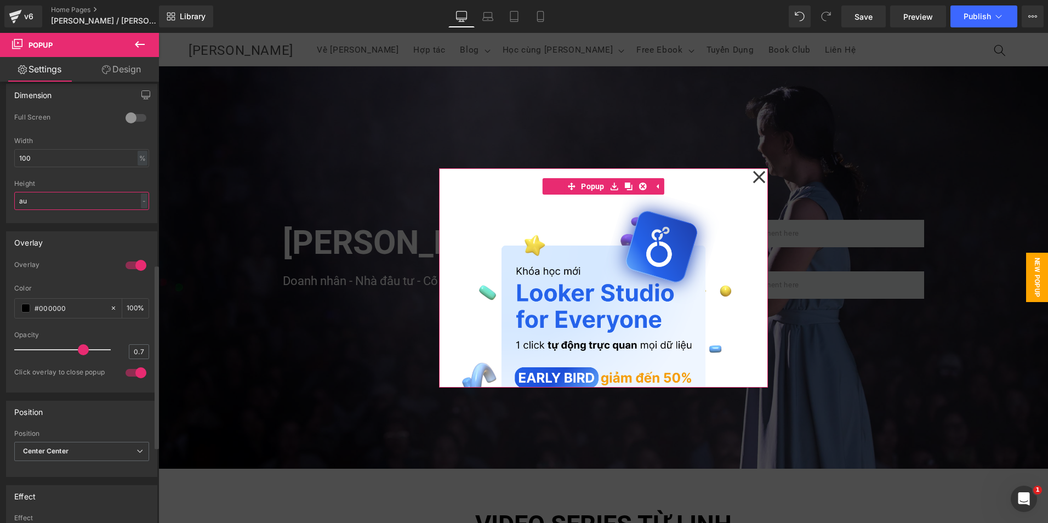
type input "a"
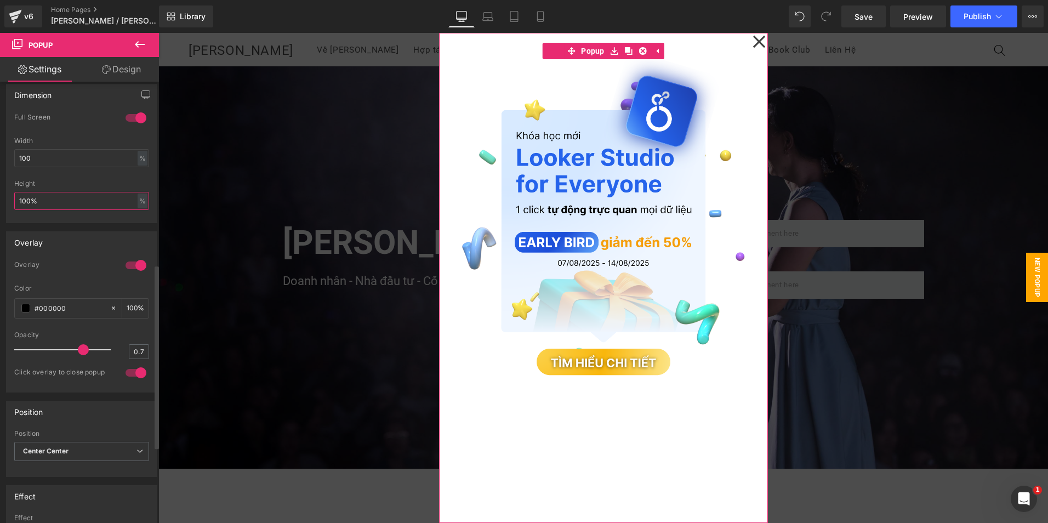
type input "100"
click at [53, 230] on div "Overlay 1 Overlay #000000 Color #000000 100 % 0.7 Opacity 0.7 1 Click overlay t…" at bounding box center [82, 307] width 164 height 169
click at [90, 220] on div at bounding box center [81, 218] width 135 height 7
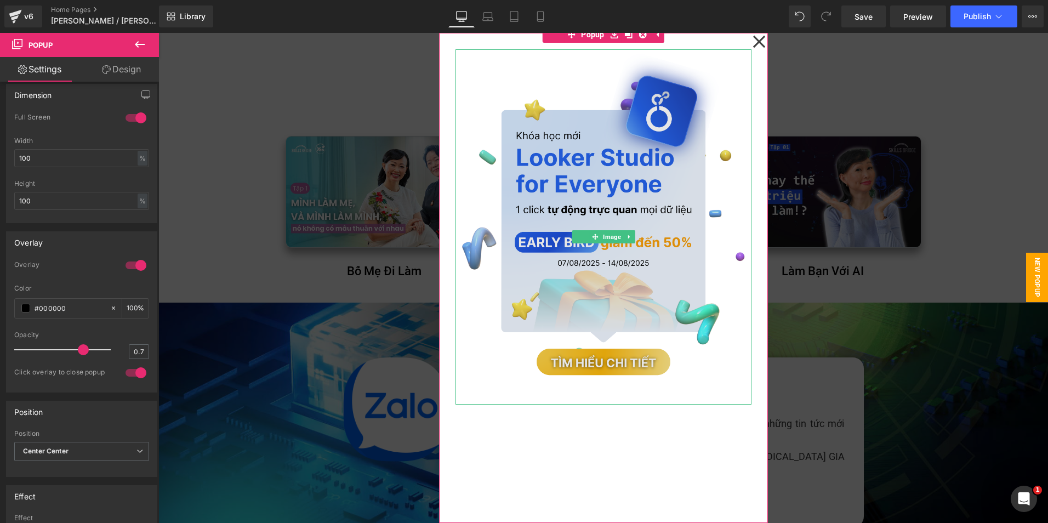
click at [455, 179] on img at bounding box center [603, 226] width 296 height 355
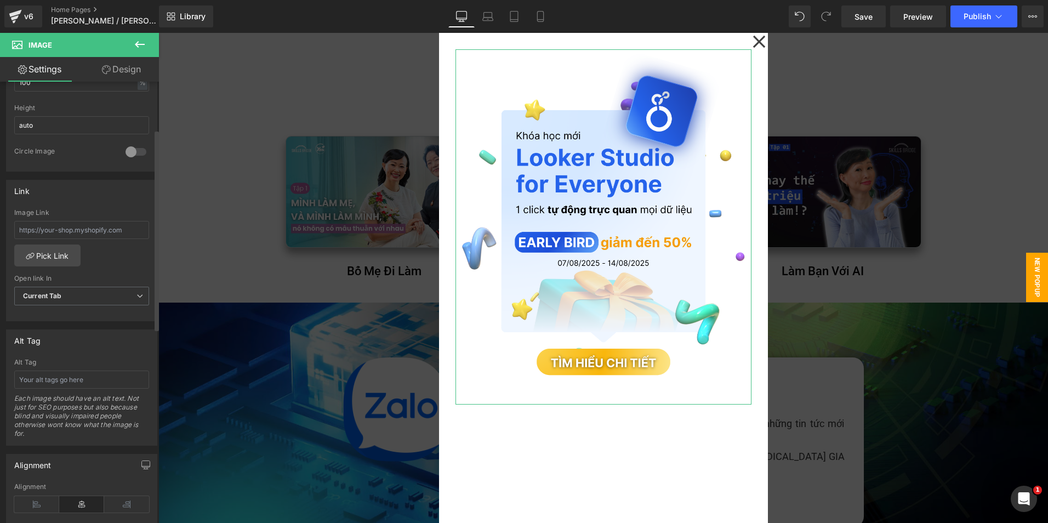
scroll to position [493, 0]
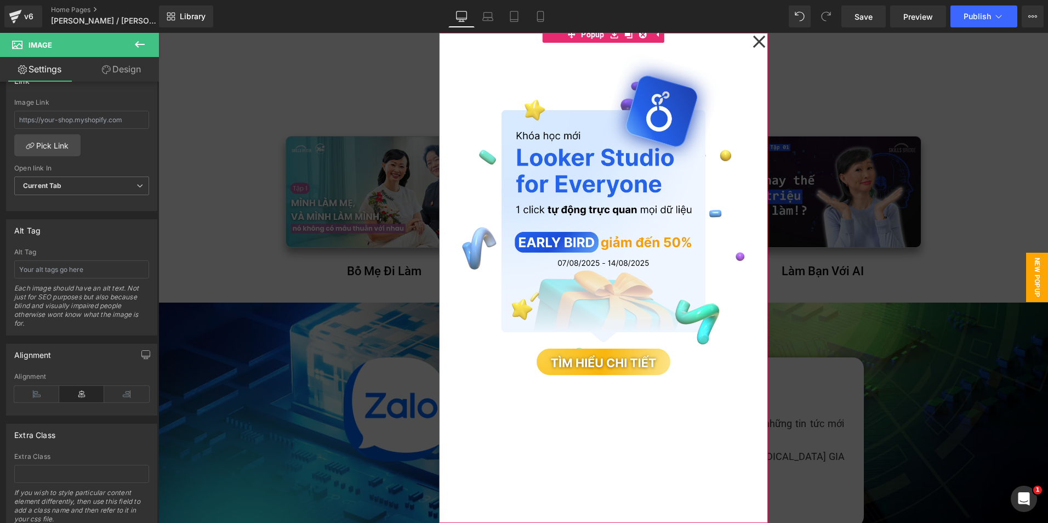
click at [471, 448] on div "Image" at bounding box center [603, 278] width 329 height 490
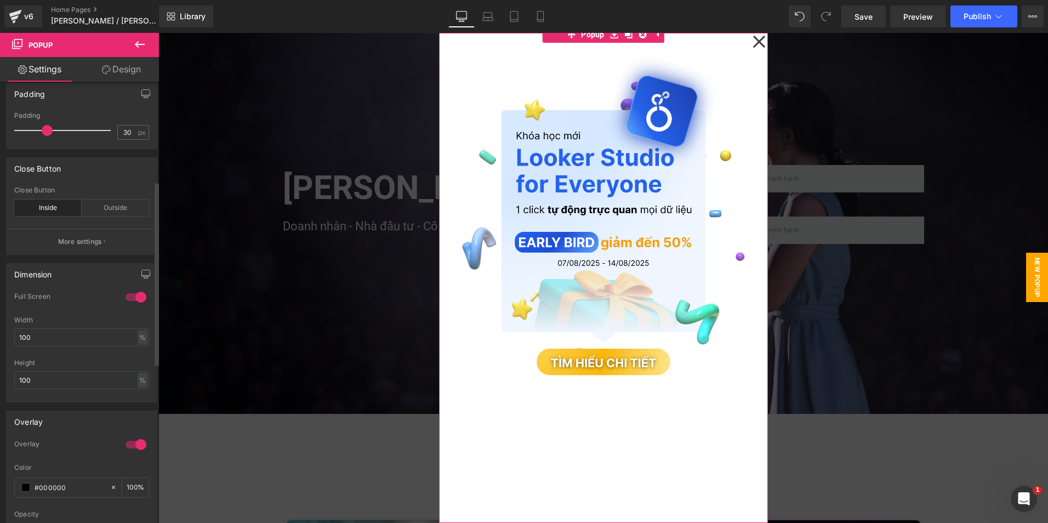
scroll to position [239, 0]
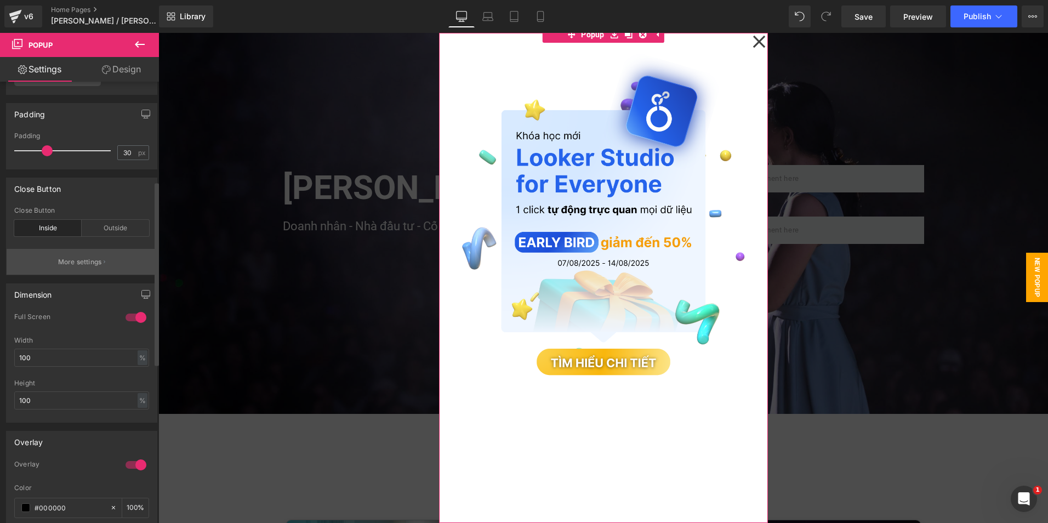
click at [95, 266] on button "More settings" at bounding box center [82, 262] width 150 height 26
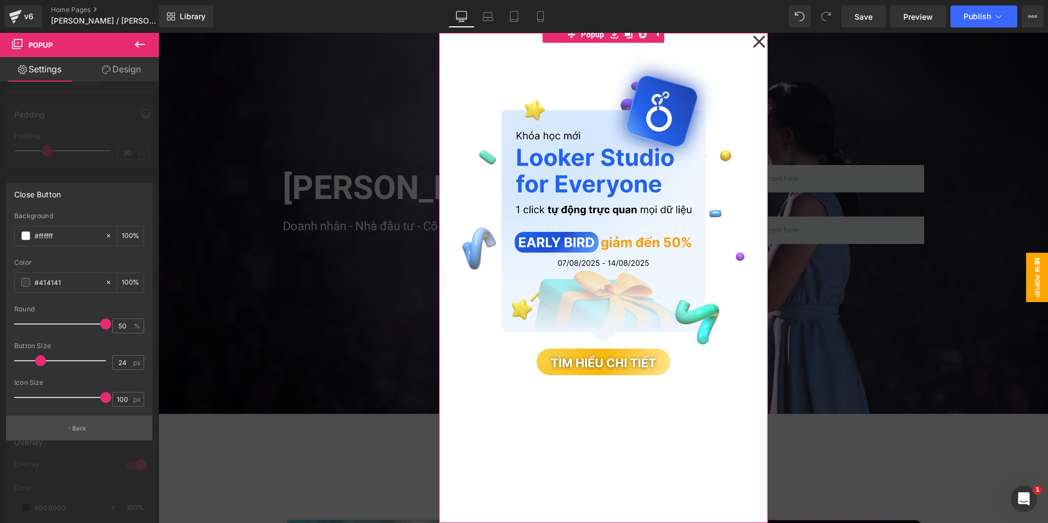
click at [81, 430] on p "Back" at bounding box center [79, 428] width 14 height 8
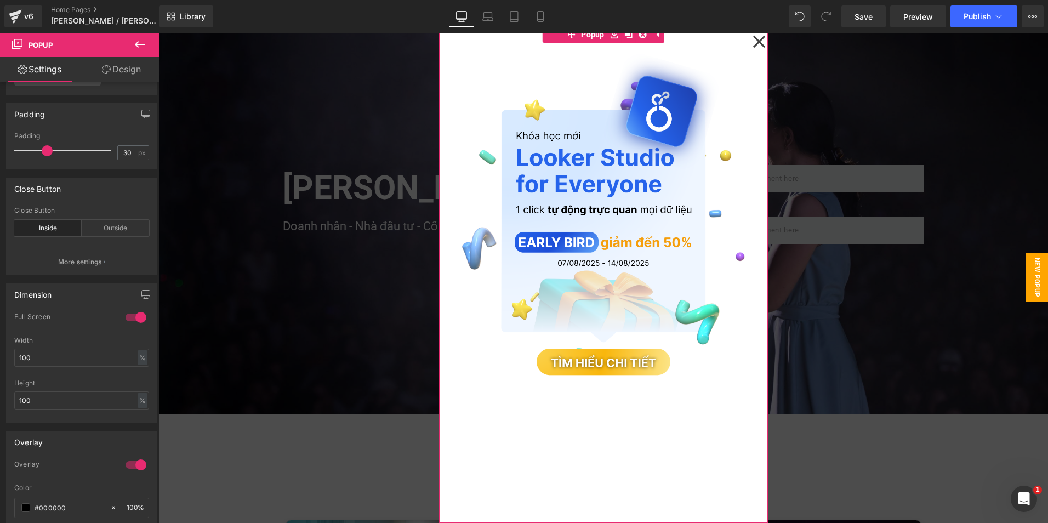
click at [132, 72] on link "Design" at bounding box center [121, 69] width 79 height 25
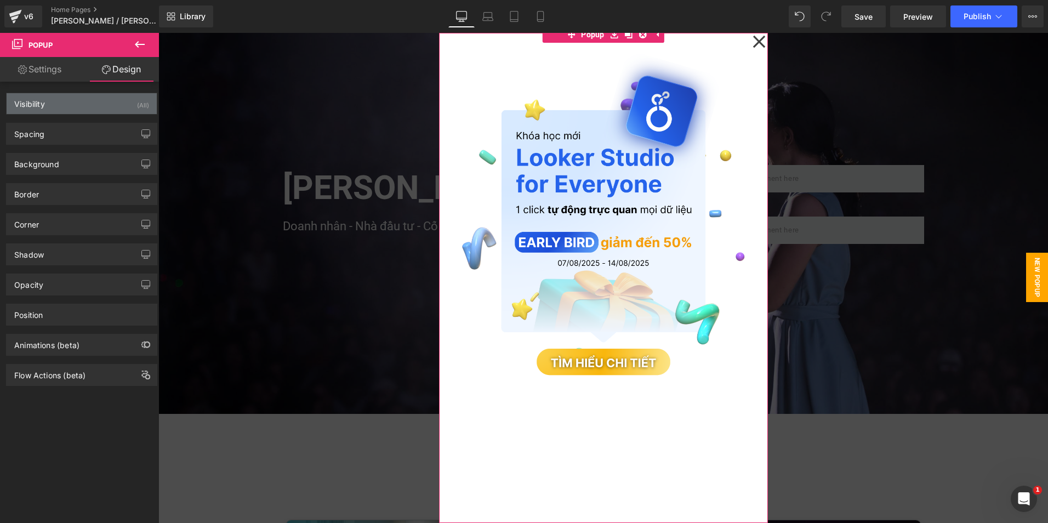
click at [79, 105] on div "Visibility (All)" at bounding box center [82, 103] width 150 height 21
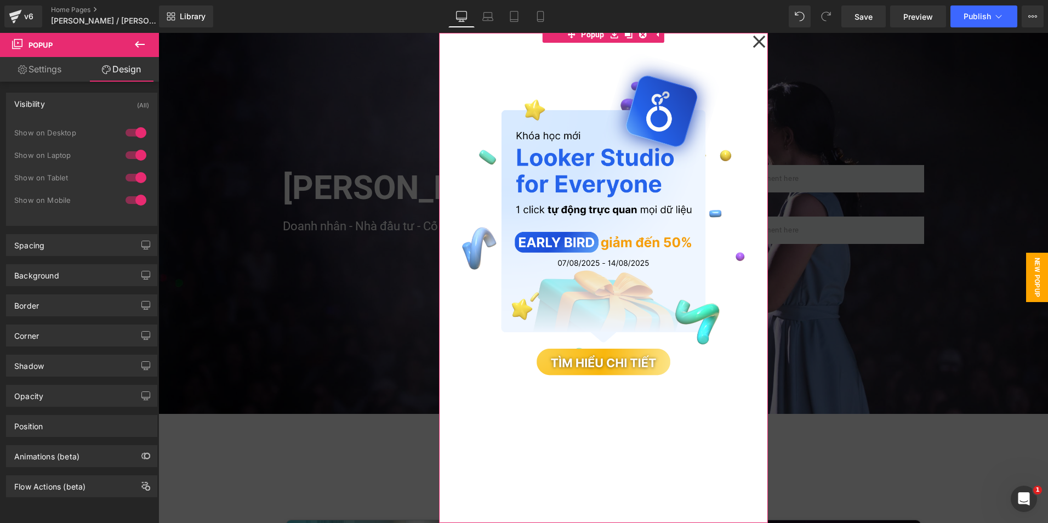
click at [79, 105] on div "Visibility (All)" at bounding box center [82, 103] width 150 height 21
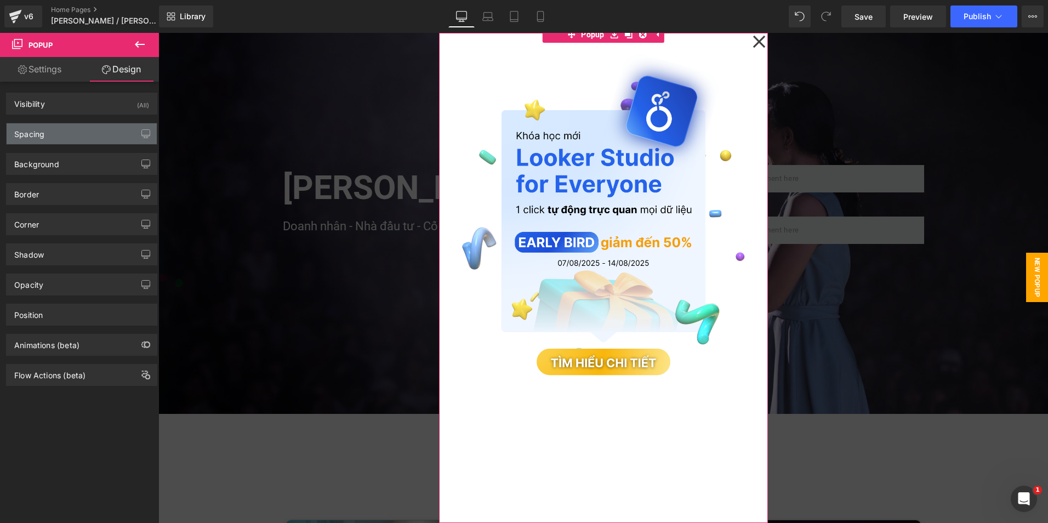
click at [80, 136] on div "Spacing" at bounding box center [82, 133] width 150 height 21
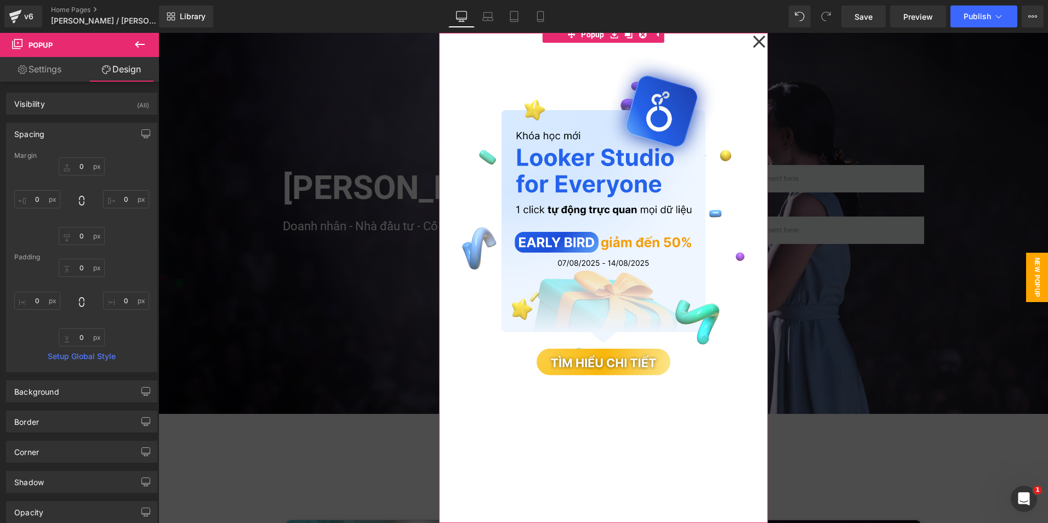
click at [80, 136] on div "Spacing" at bounding box center [82, 133] width 150 height 21
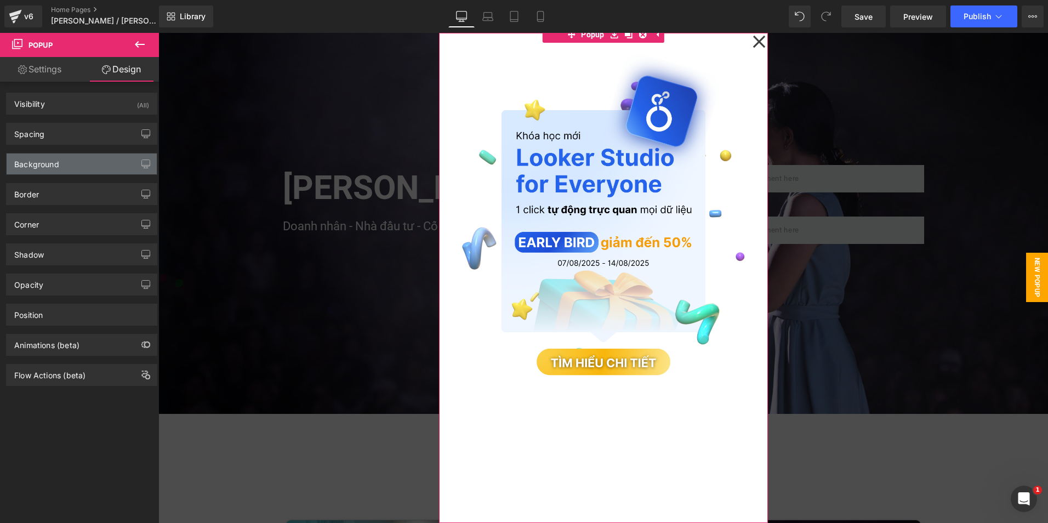
click at [79, 159] on div "Background" at bounding box center [82, 163] width 150 height 21
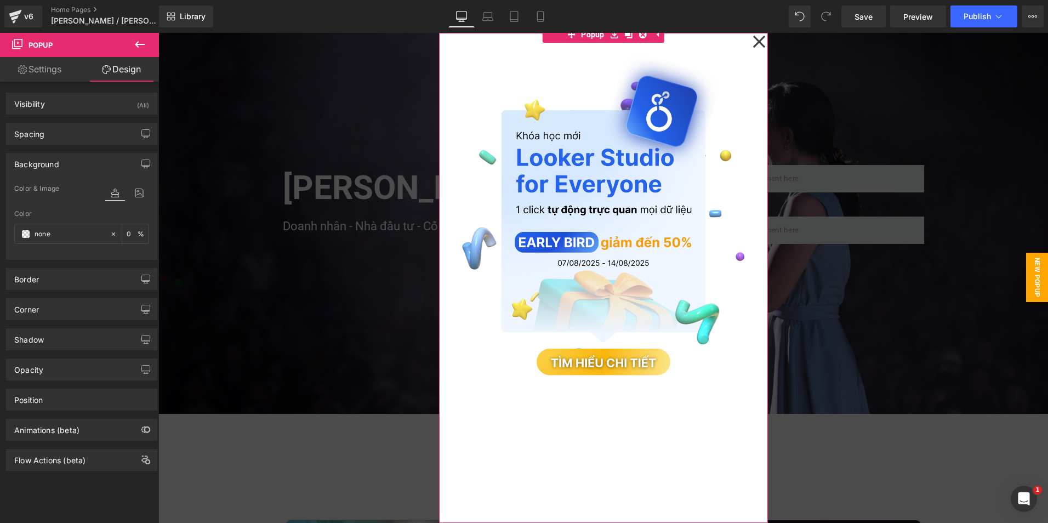
click at [82, 220] on div "Color none 0 %" at bounding box center [81, 233] width 135 height 47
click at [72, 232] on input "none" at bounding box center [70, 234] width 70 height 12
click at [27, 234] on span at bounding box center [25, 234] width 9 height 9
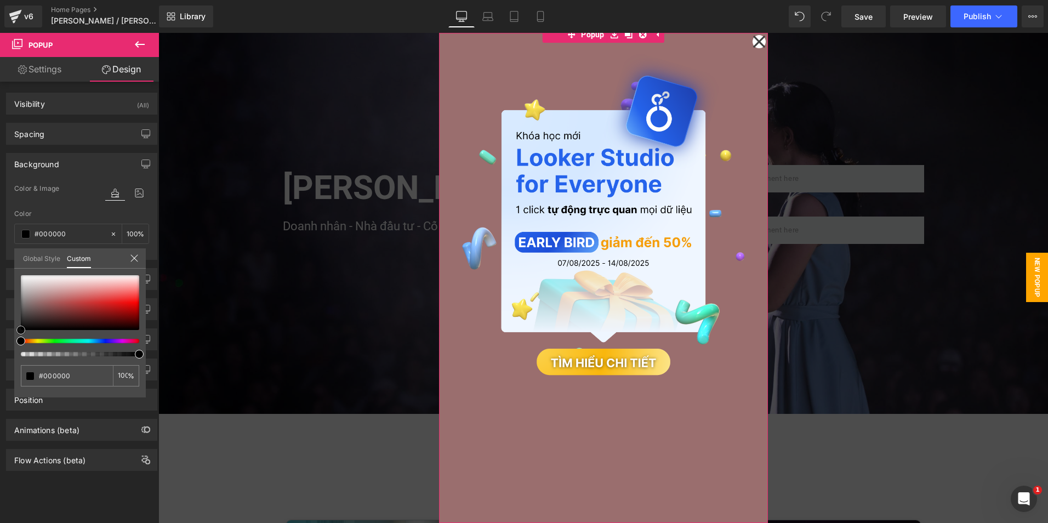
drag, startPoint x: 50, startPoint y: 292, endPoint x: 8, endPoint y: 333, distance: 59.3
click at [8, 260] on div "Background Color & Image color Color none 0 % Image Replace Image Upload image …" at bounding box center [82, 202] width 164 height 115
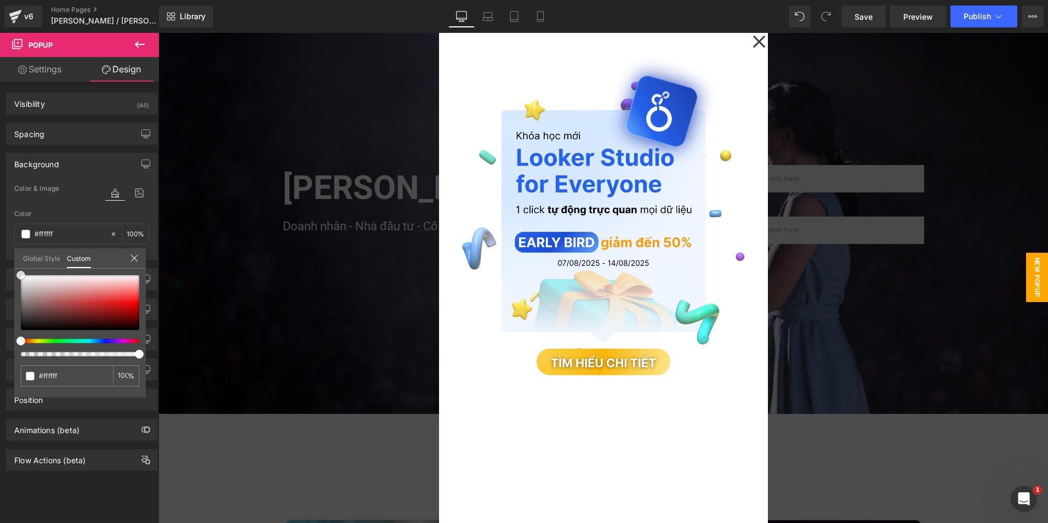
drag, startPoint x: 22, startPoint y: 326, endPoint x: 0, endPoint y: 242, distance: 86.3
click at [0, 244] on html "Image You are previewing how the will restyle your page. You can not edit Eleme…" at bounding box center [524, 261] width 1048 height 523
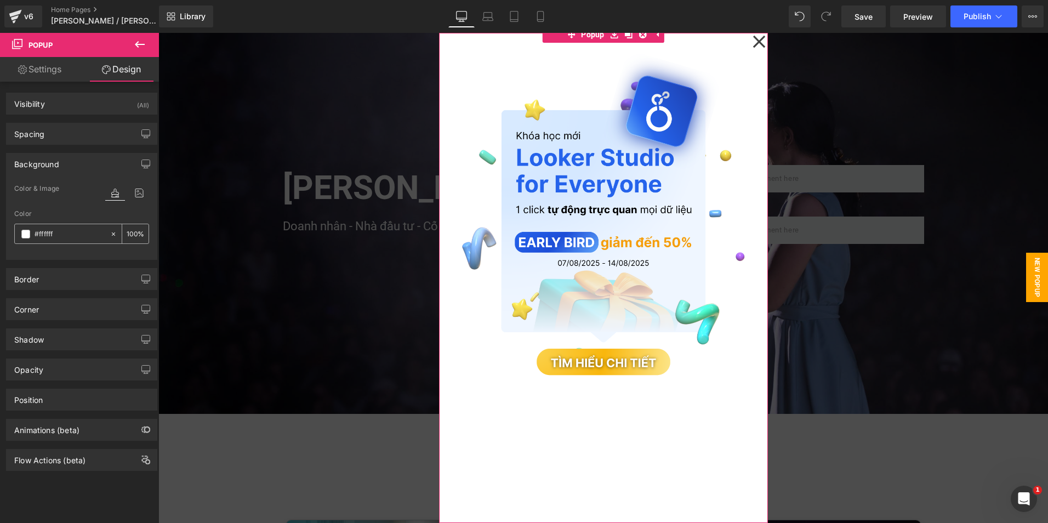
click at [132, 229] on input "0" at bounding box center [132, 233] width 11 height 12
type input "0"
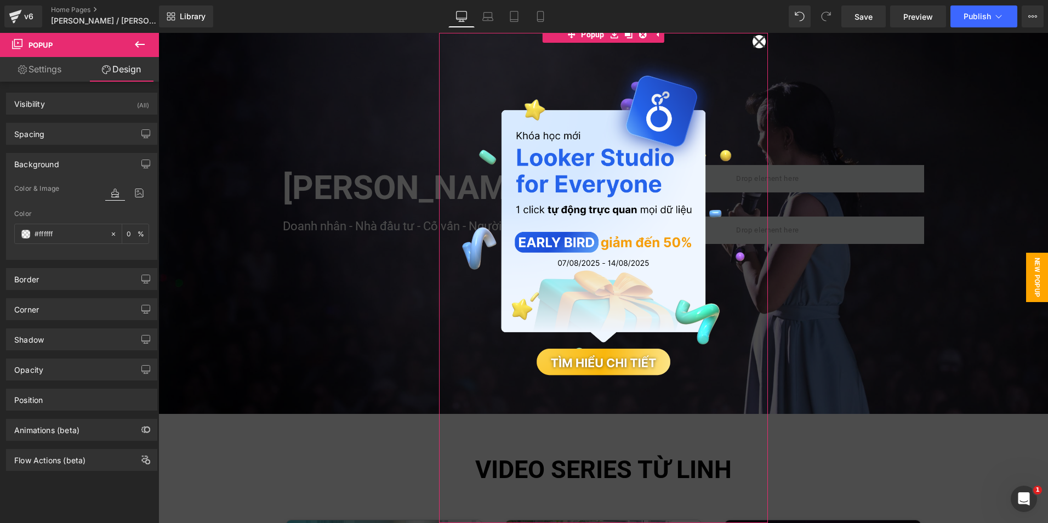
click at [37, 253] on div at bounding box center [81, 252] width 135 height 7
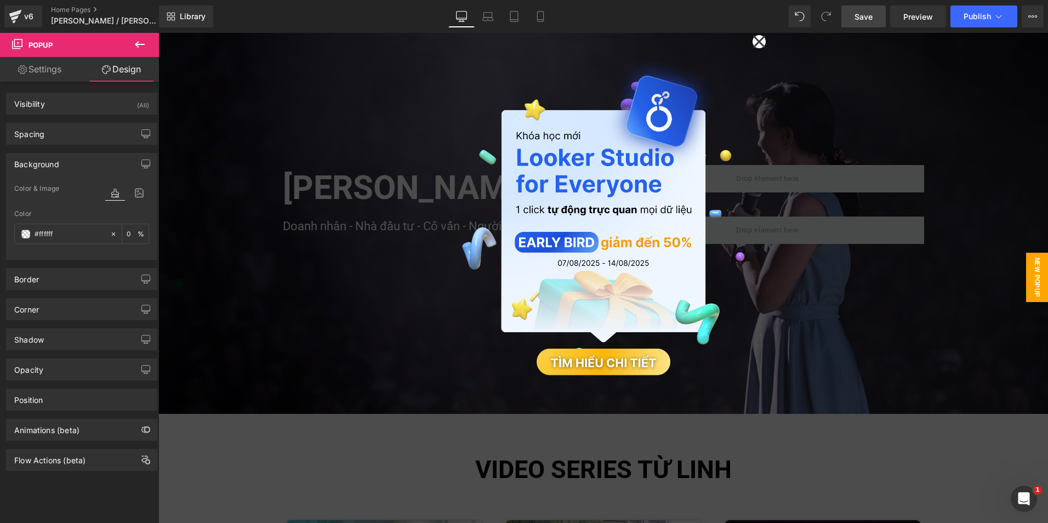
drag, startPoint x: 872, startPoint y: 21, endPoint x: 669, endPoint y: 95, distance: 215.9
click at [872, 21] on span "Save" at bounding box center [864, 17] width 18 height 12
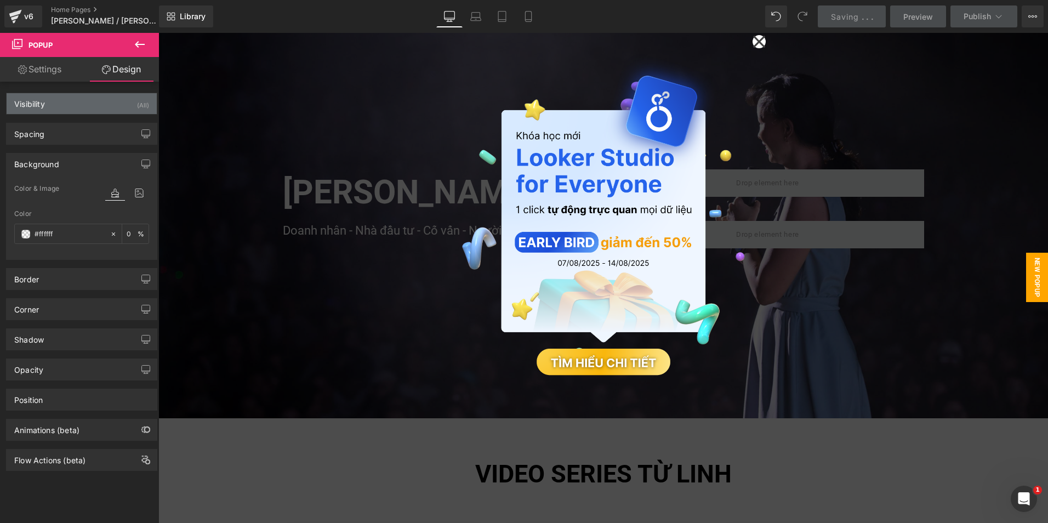
scroll to position [0, 0]
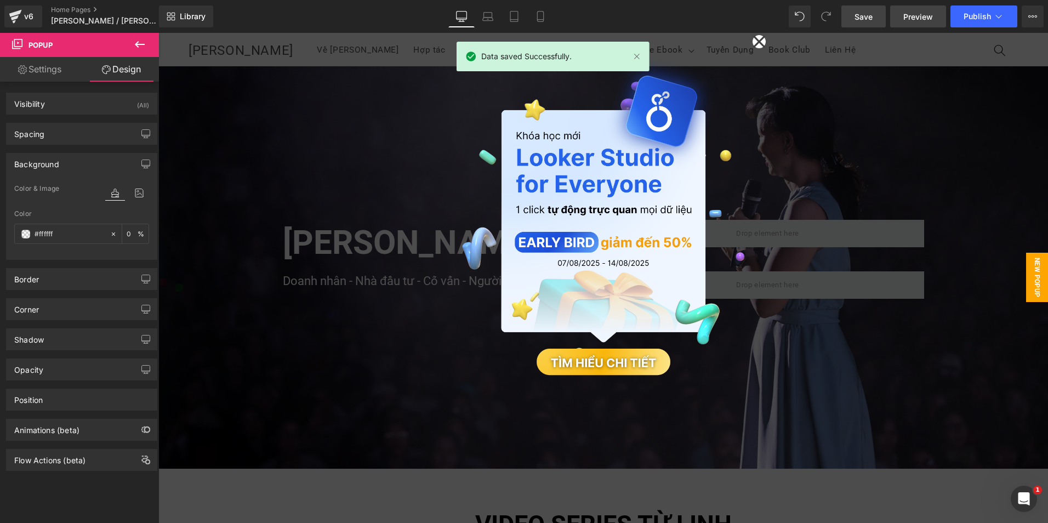
click at [903, 15] on link "Preview" at bounding box center [918, 16] width 56 height 22
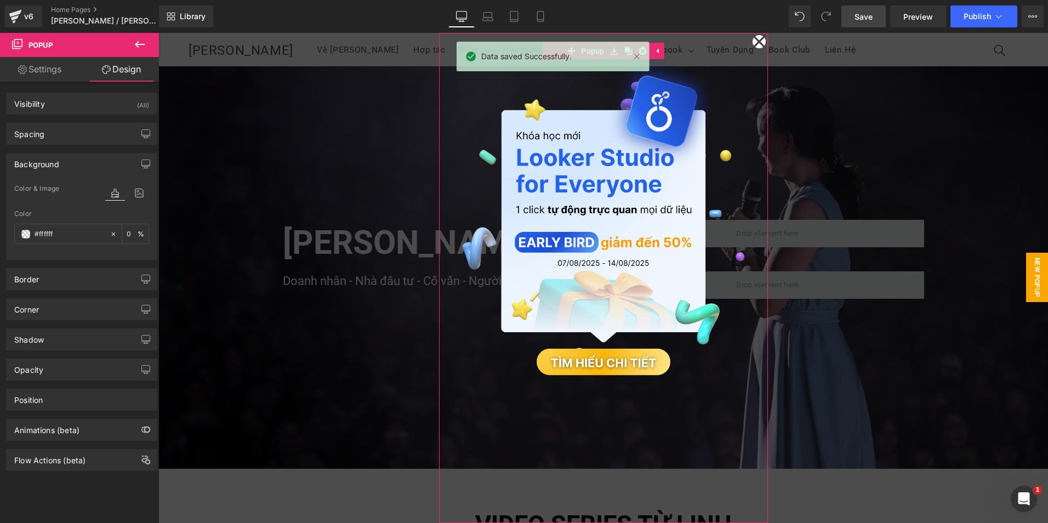
click at [57, 69] on link "Settings" at bounding box center [39, 69] width 79 height 25
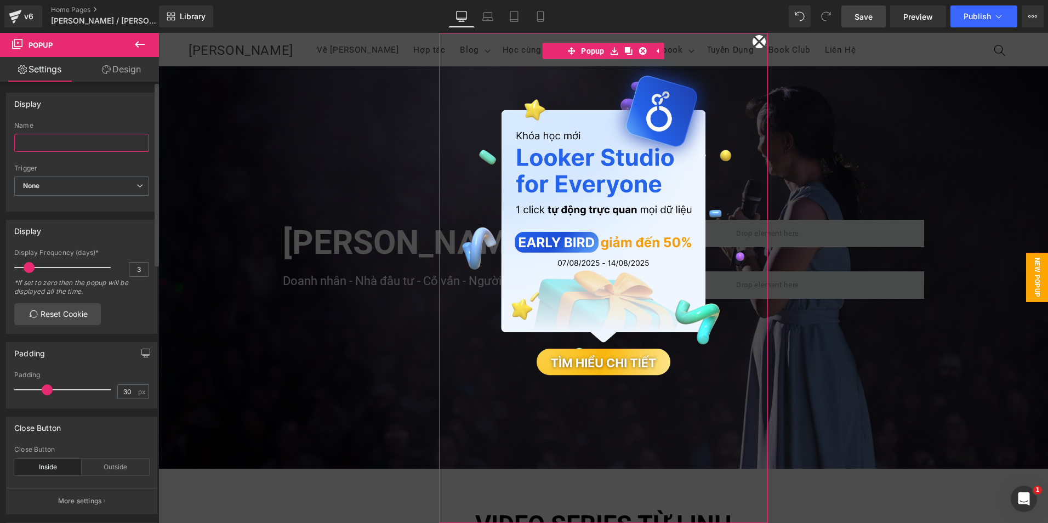
click at [85, 147] on input "text" at bounding box center [81, 143] width 135 height 18
type input "Looker Studio"
click at [82, 122] on div "Name" at bounding box center [81, 126] width 135 height 8
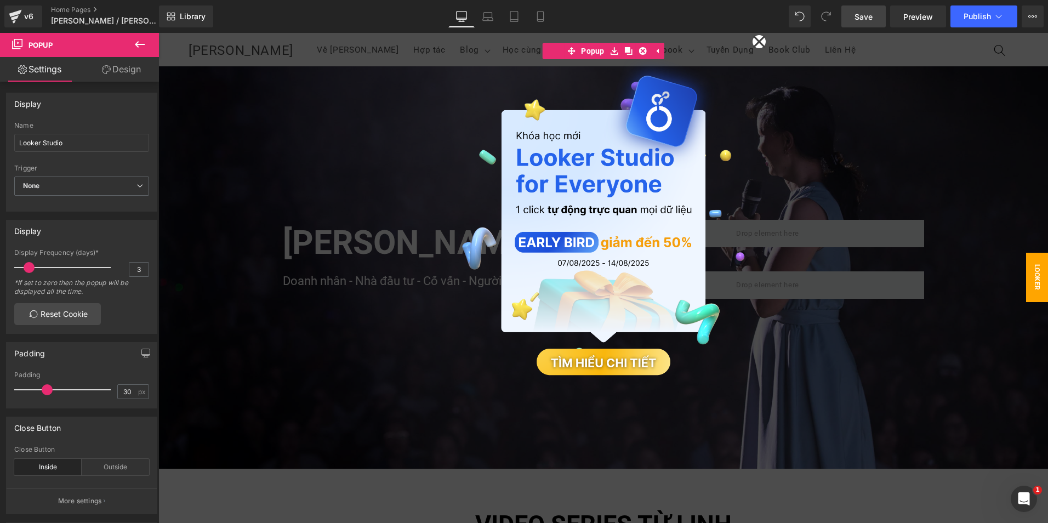
click at [119, 75] on link "Design" at bounding box center [121, 69] width 79 height 25
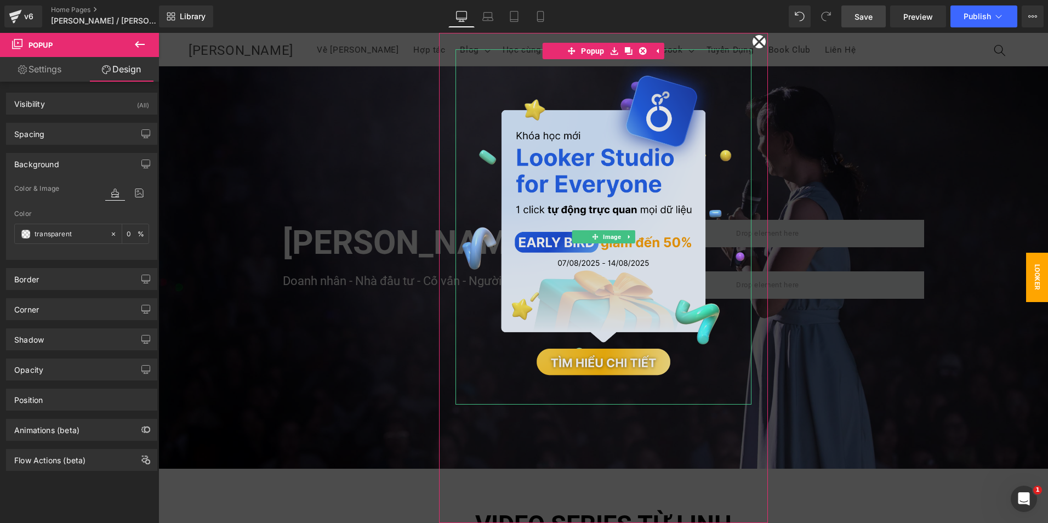
click at [462, 61] on img at bounding box center [603, 226] width 296 height 355
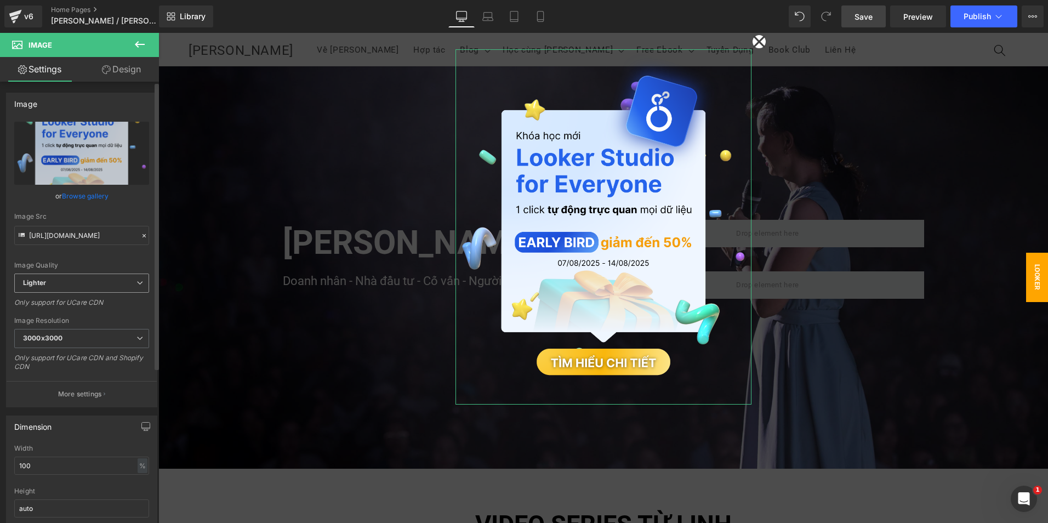
click at [112, 281] on span "Lighter" at bounding box center [81, 283] width 135 height 19
click at [112, 281] on span "Lighter" at bounding box center [79, 283] width 130 height 19
click at [84, 394] on p "More settings" at bounding box center [80, 394] width 44 height 10
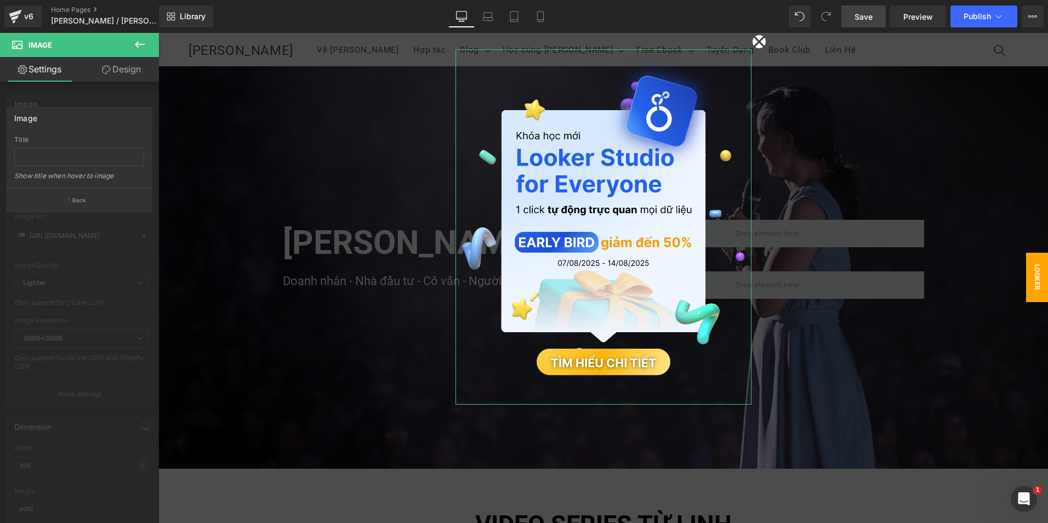
click at [101, 305] on div at bounding box center [79, 281] width 159 height 496
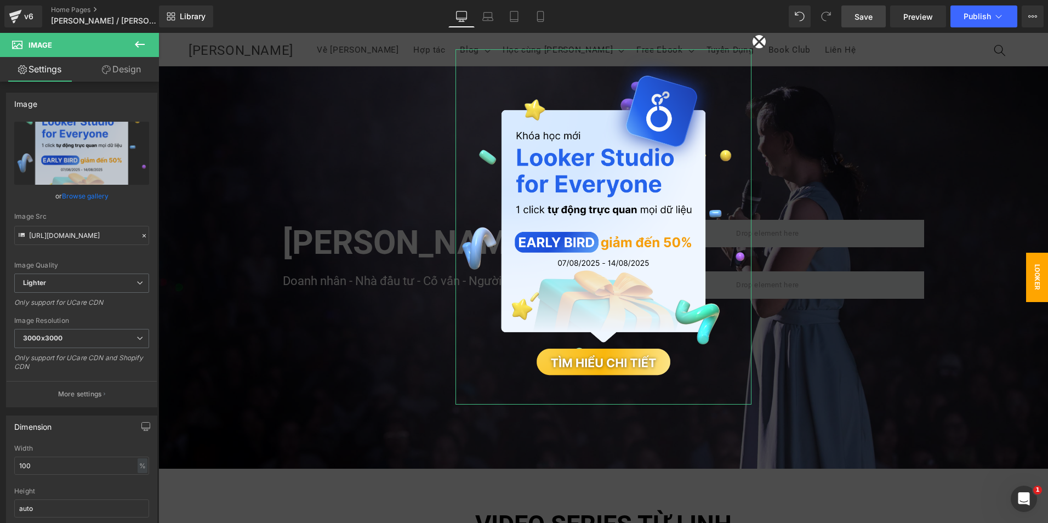
click at [131, 74] on link "Design" at bounding box center [121, 69] width 79 height 25
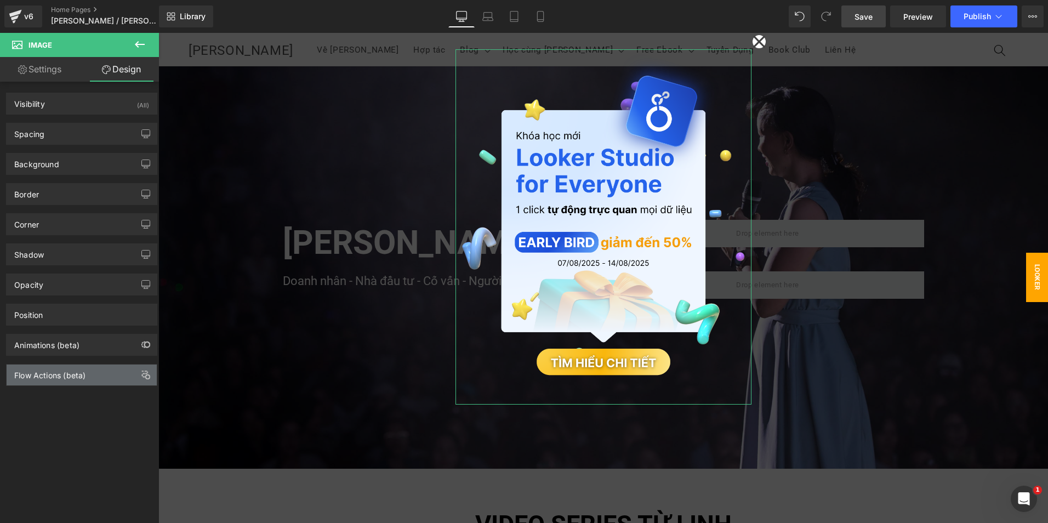
click at [83, 380] on div "Flow Actions (beta)" at bounding box center [82, 375] width 150 height 21
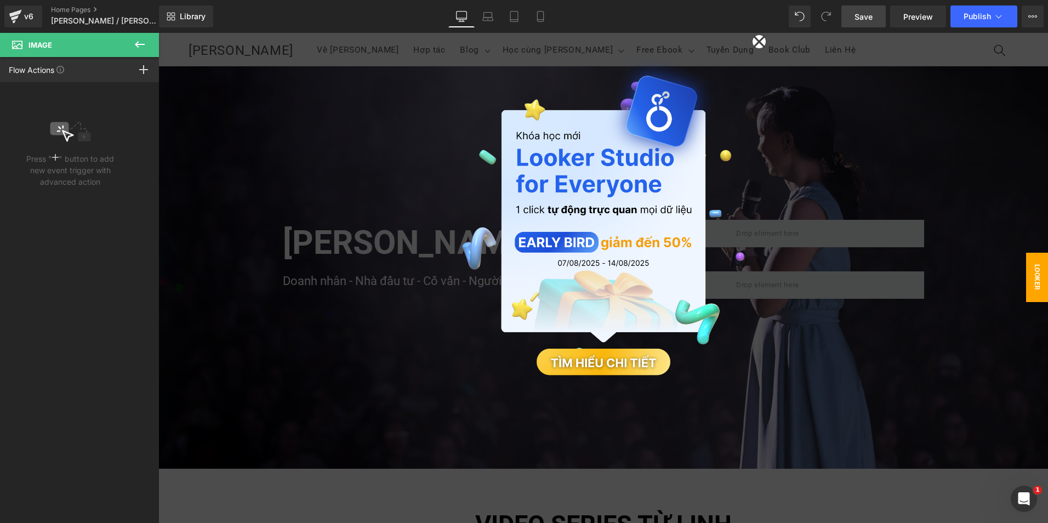
click at [135, 39] on icon at bounding box center [139, 44] width 13 height 13
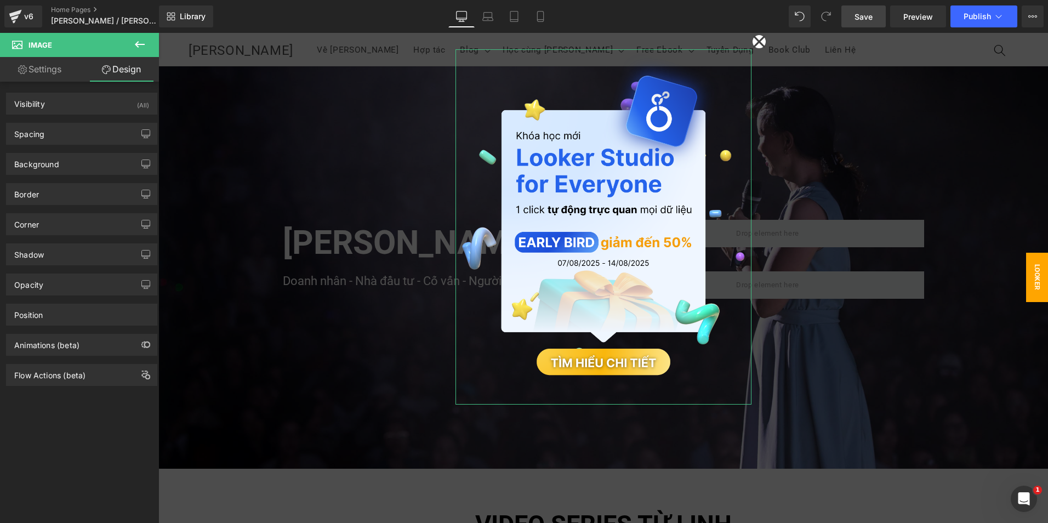
click at [62, 69] on link "Settings" at bounding box center [39, 69] width 79 height 25
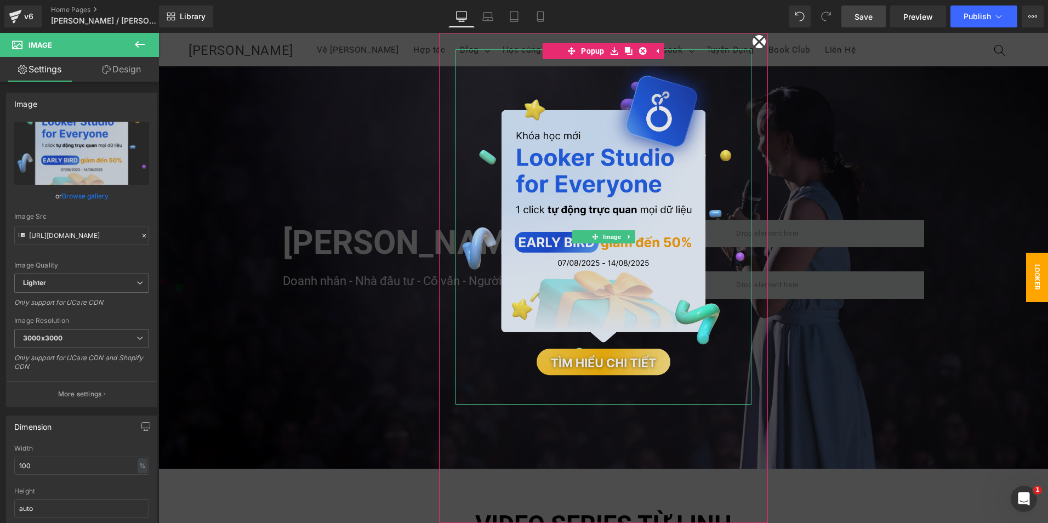
click at [494, 64] on img at bounding box center [603, 226] width 296 height 355
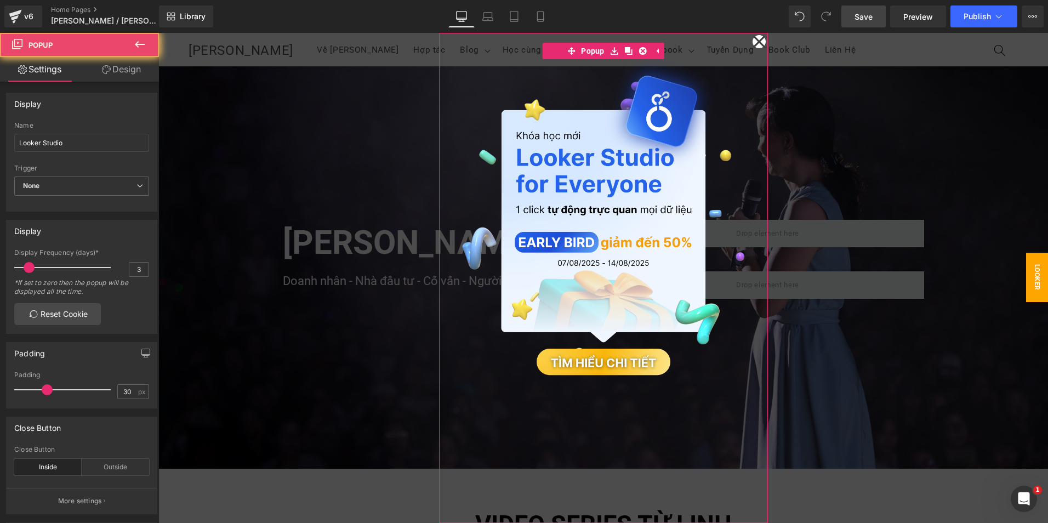
click at [485, 42] on div "Image" at bounding box center [603, 278] width 329 height 490
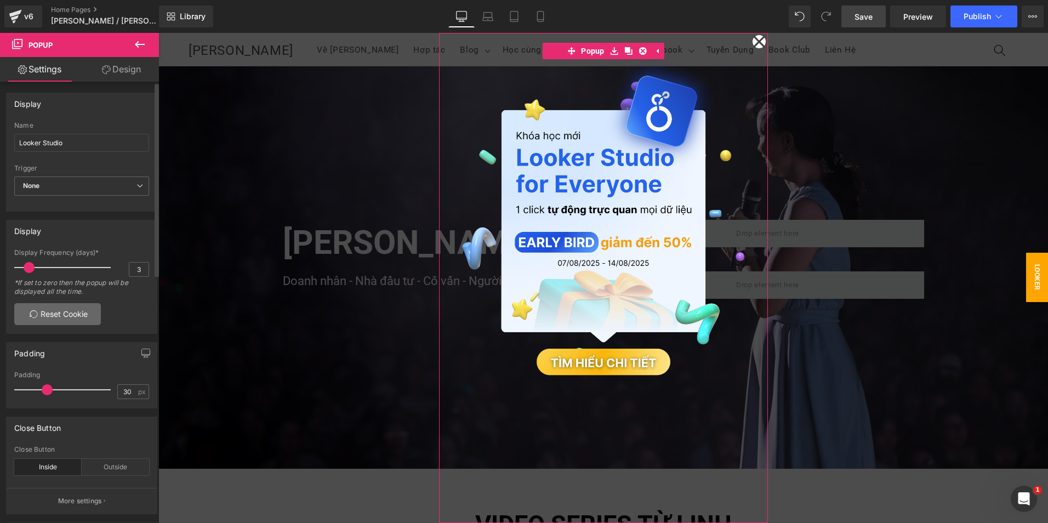
click at [55, 312] on link "Reset Cookie" at bounding box center [57, 314] width 87 height 22
click at [88, 185] on span "None" at bounding box center [81, 185] width 135 height 19
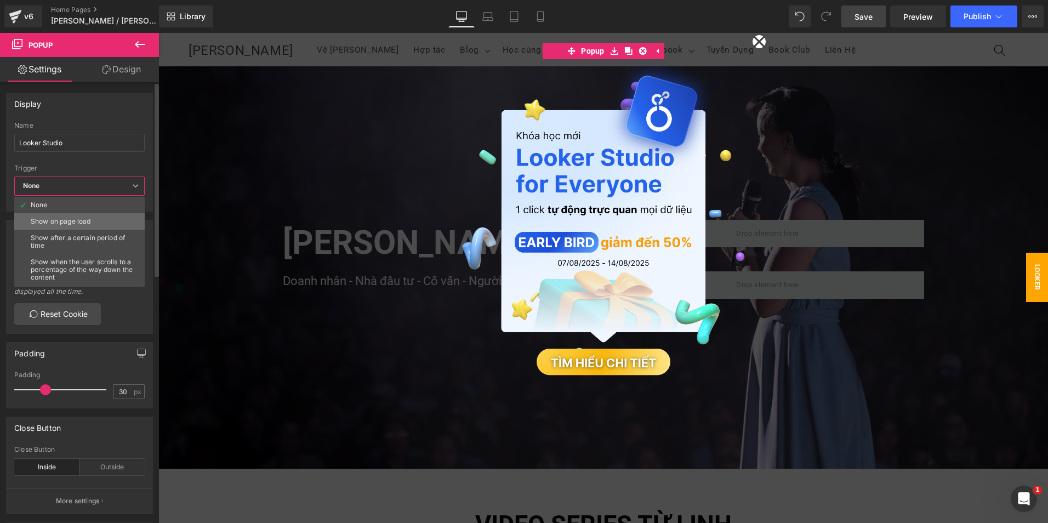
click at [118, 226] on li "Show on page load" at bounding box center [81, 221] width 135 height 16
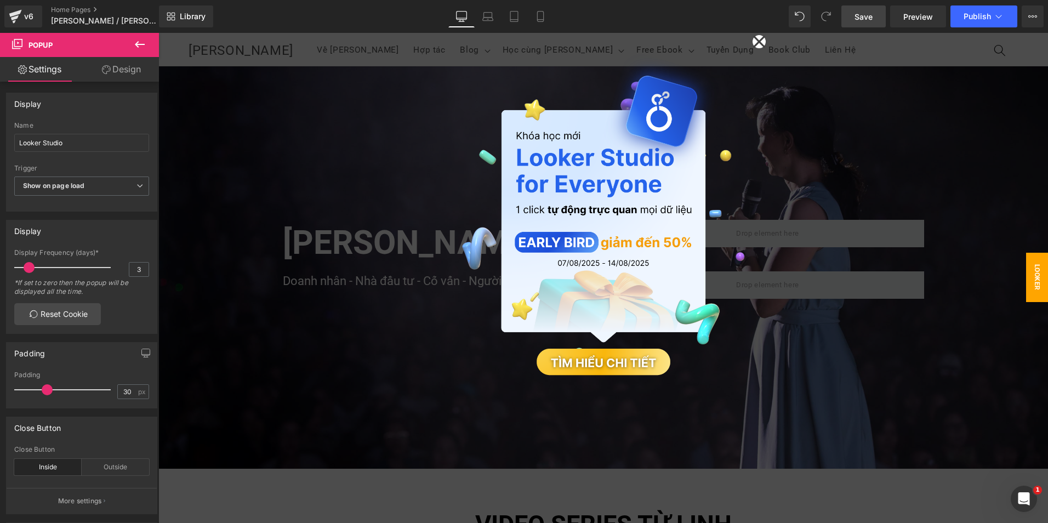
click at [865, 14] on span "Save" at bounding box center [864, 17] width 18 height 12
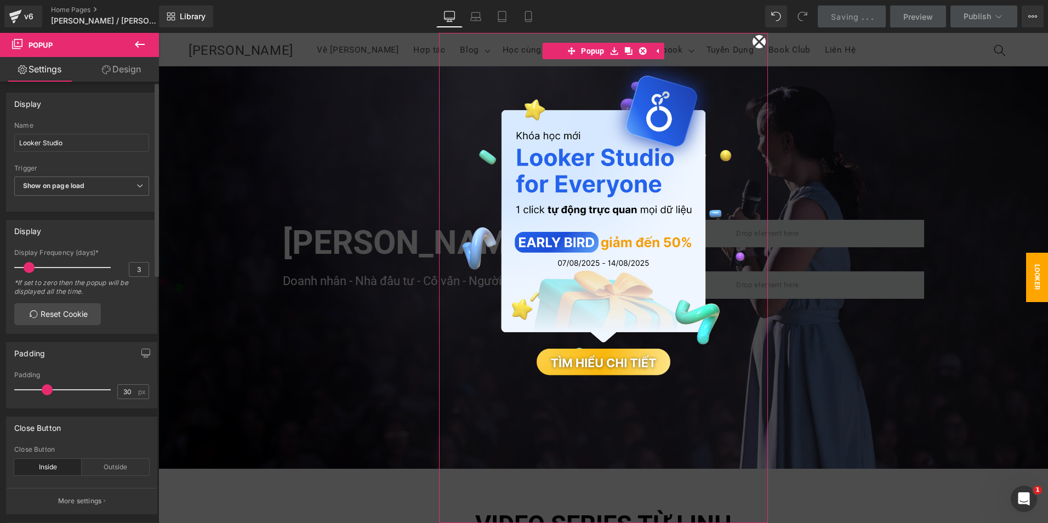
click at [105, 175] on div "Trigger Show on page load None Show on page load Show after a certain period of…" at bounding box center [81, 186] width 135 height 44
click at [105, 178] on span "Show on page load" at bounding box center [81, 185] width 135 height 19
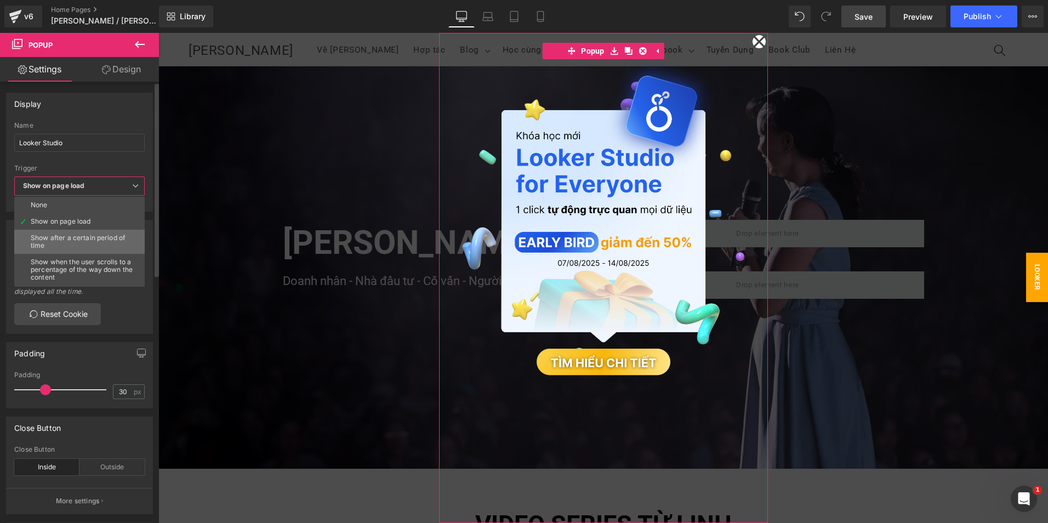
click at [107, 246] on div "Show after a certain period of time" at bounding box center [82, 241] width 103 height 15
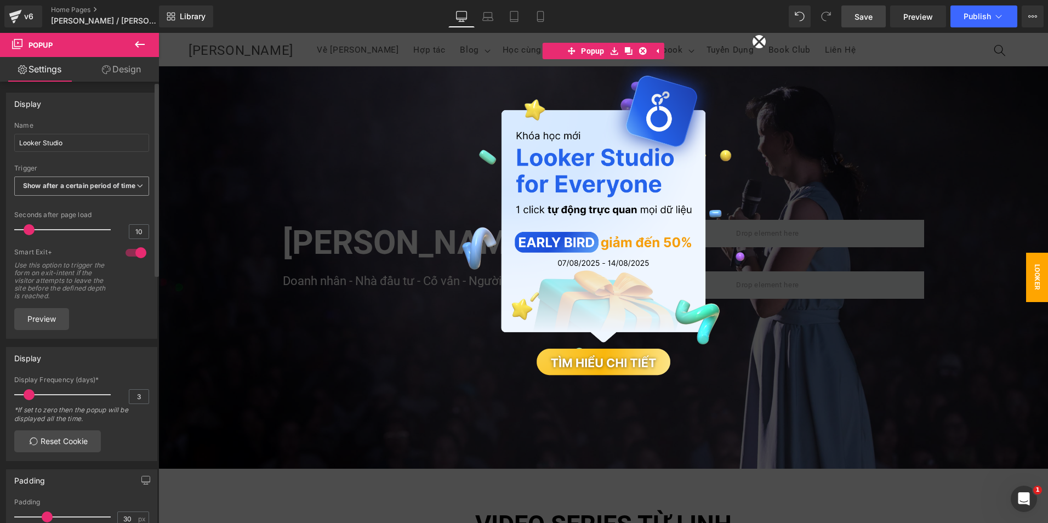
click at [71, 186] on b "Show after a certain period of time" at bounding box center [79, 185] width 112 height 8
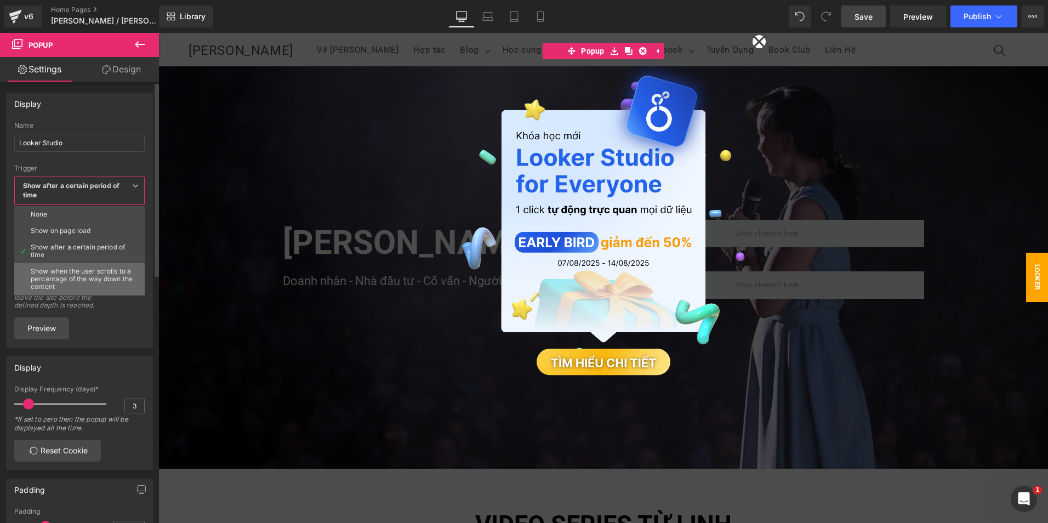
click at [69, 268] on div "Show when the user scrolls to a percentage of the way down the content" at bounding box center [82, 278] width 103 height 23
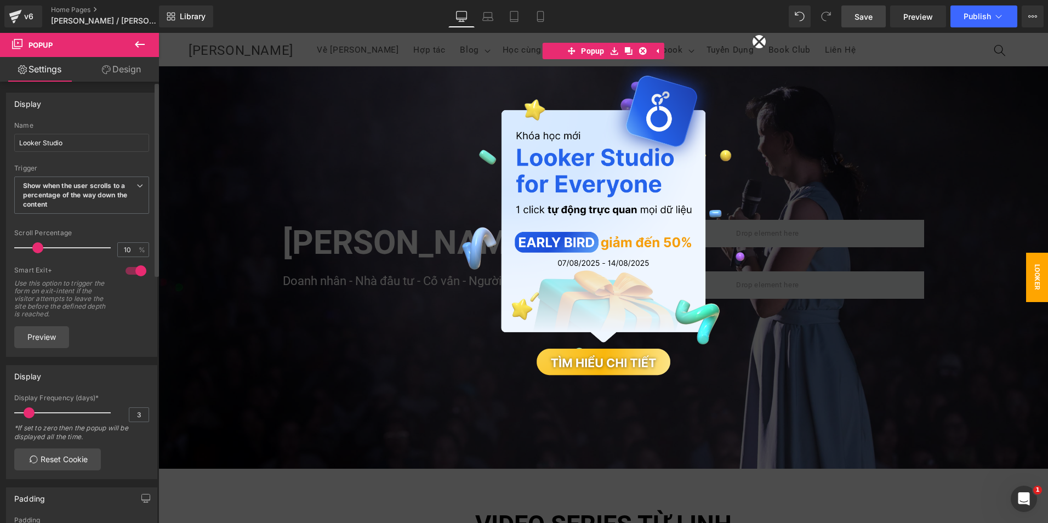
drag, startPoint x: 28, startPoint y: 246, endPoint x: 36, endPoint y: 246, distance: 7.7
click at [36, 246] on span at bounding box center [37, 247] width 11 height 11
click at [878, 16] on link "Save" at bounding box center [863, 16] width 44 height 22
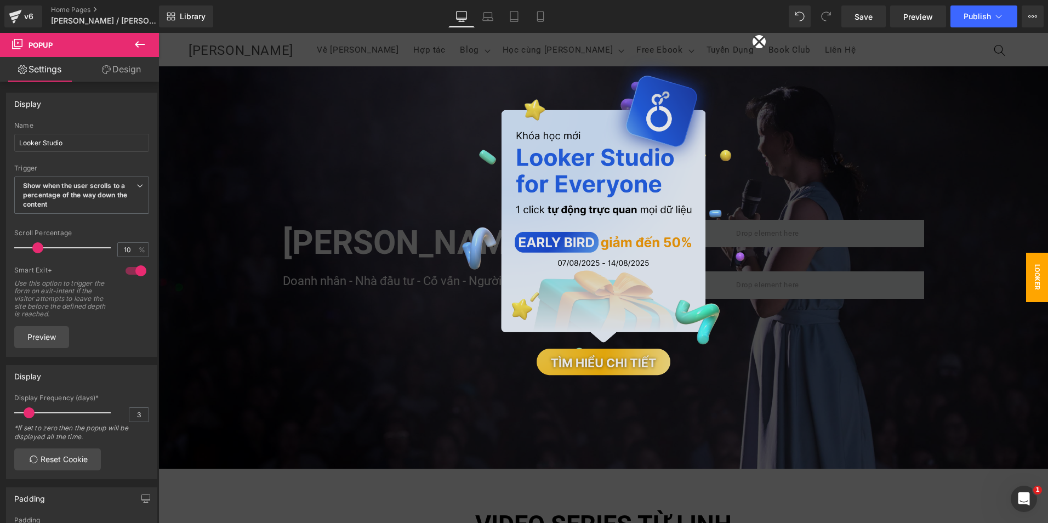
click at [559, 216] on img at bounding box center [603, 226] width 296 height 355
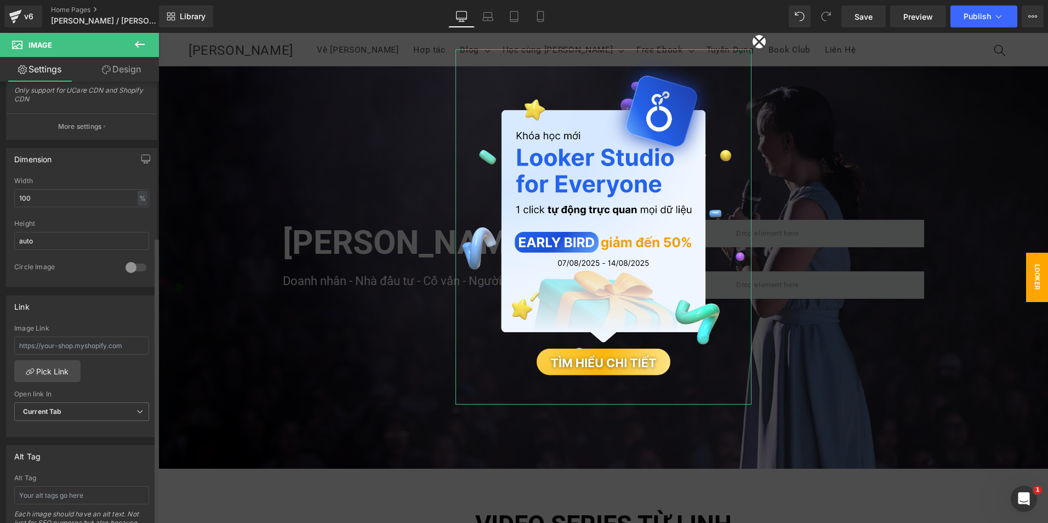
scroll to position [274, 0]
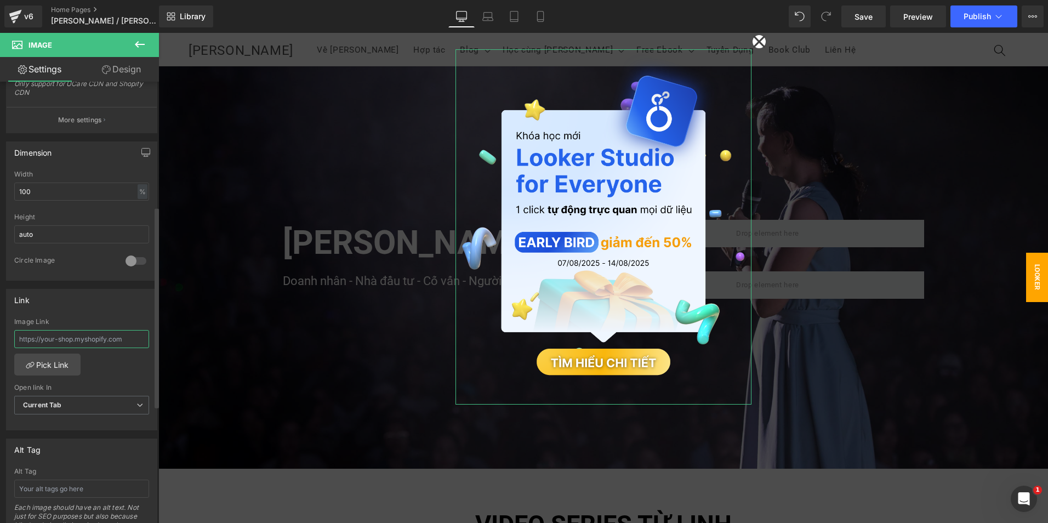
click at [79, 340] on input "text" at bounding box center [81, 339] width 135 height 18
paste input "[URL][DOMAIN_NAME]"
type input "[URL][DOMAIN_NAME]"
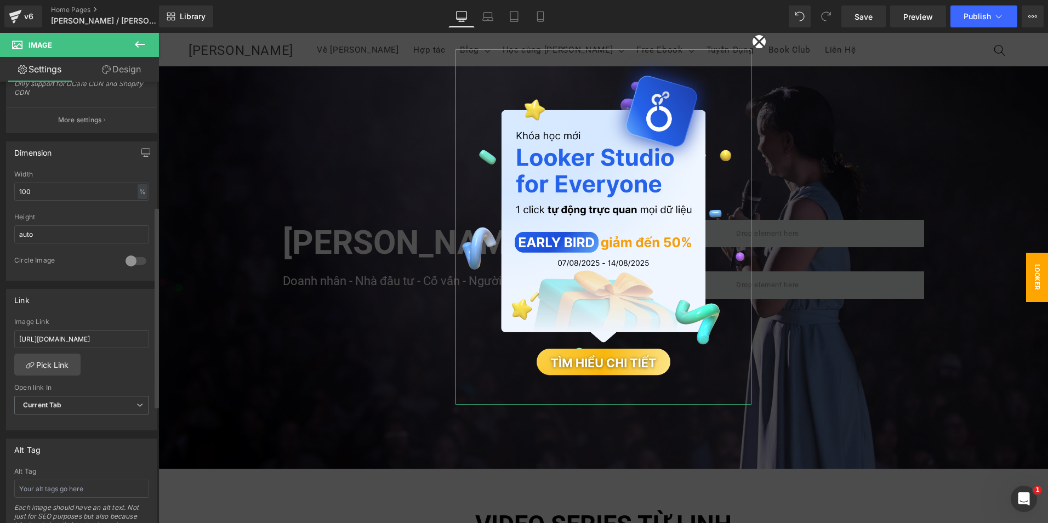
click at [95, 360] on div "Image Link [URL][DOMAIN_NAME] Pick Link Current Tab New Tab Open link In Curren…" at bounding box center [82, 374] width 150 height 112
click at [97, 362] on div "Image Link [URL][DOMAIN_NAME] Pick Link Current Tab New Tab Open link In Curren…" at bounding box center [82, 374] width 150 height 112
click at [49, 366] on link "Pick Link" at bounding box center [47, 365] width 66 height 22
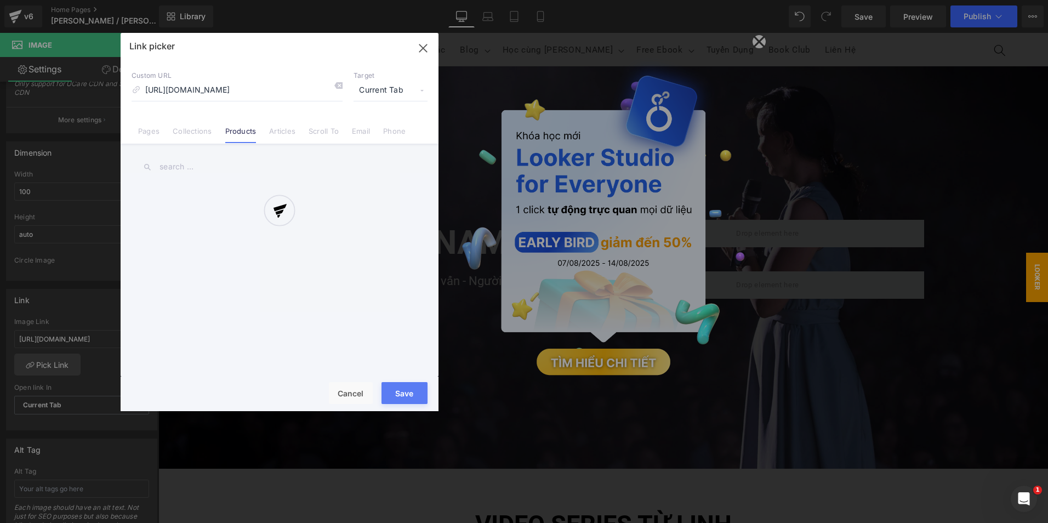
click at [430, 44] on div at bounding box center [280, 222] width 318 height 378
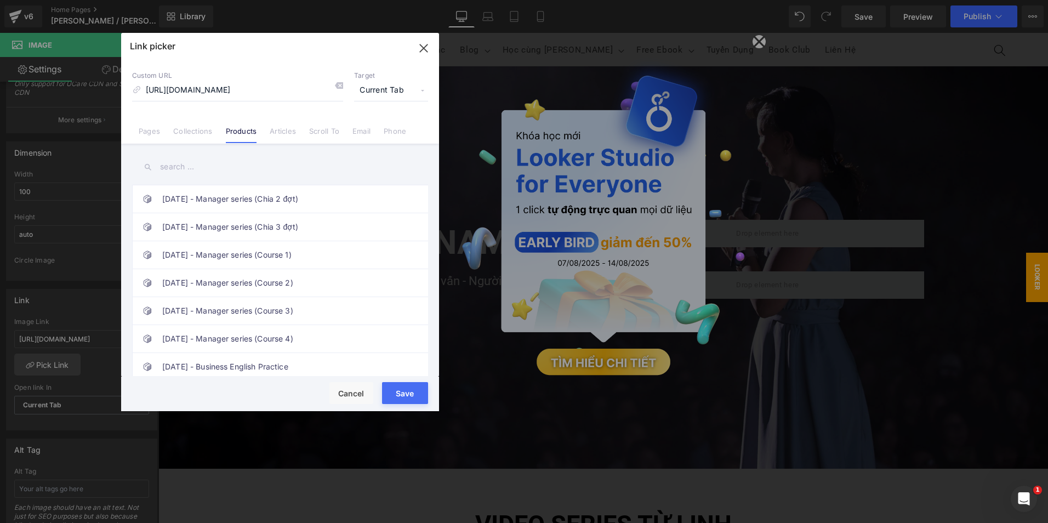
click at [416, 48] on icon "button" at bounding box center [424, 48] width 18 height 18
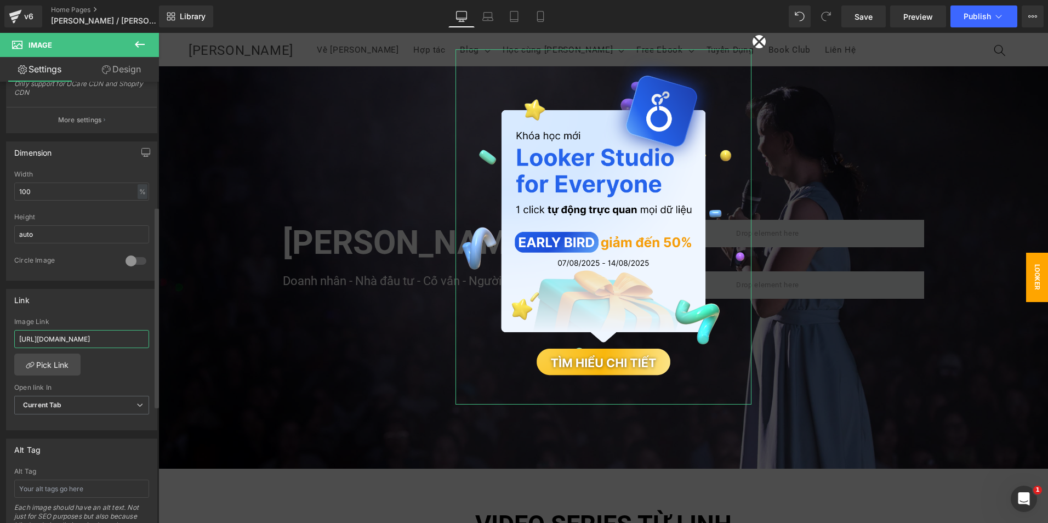
click at [58, 334] on input "[URL][DOMAIN_NAME]" at bounding box center [81, 339] width 135 height 18
click at [115, 365] on div "Image Link [URL][DOMAIN_NAME] Pick Link Current Tab New Tab Open link In Curren…" at bounding box center [82, 374] width 150 height 112
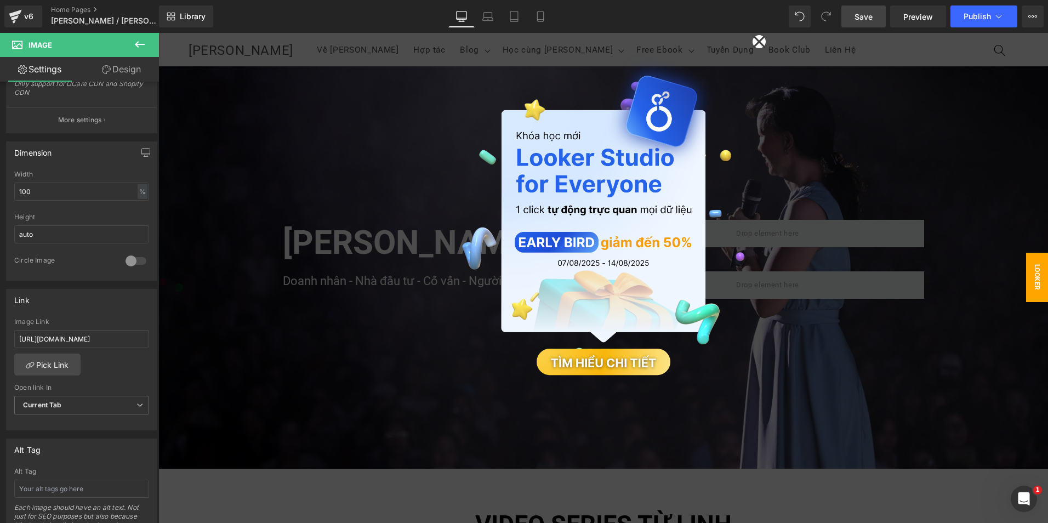
click at [880, 18] on link "Save" at bounding box center [863, 16] width 44 height 22
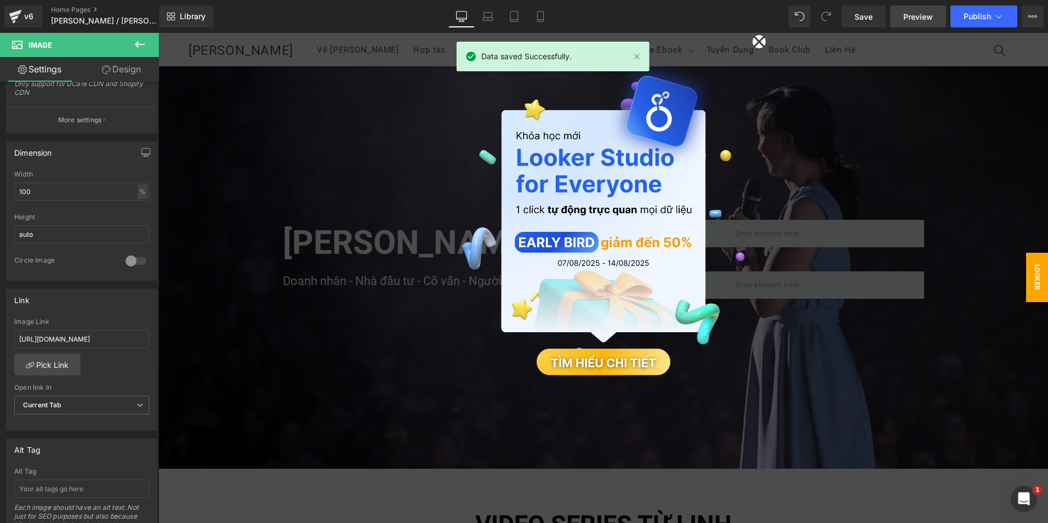
click at [900, 21] on link "Preview" at bounding box center [918, 16] width 56 height 22
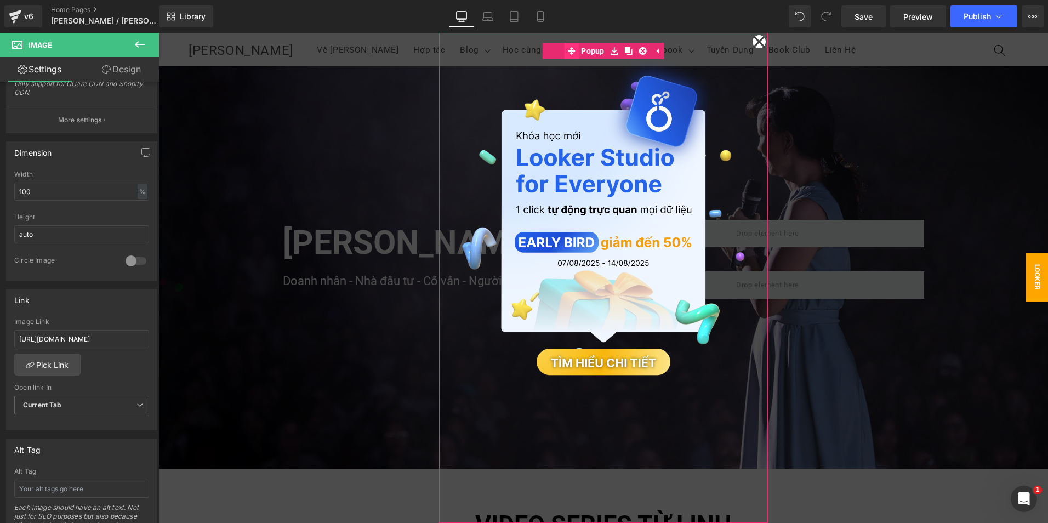
click at [573, 46] on span at bounding box center [571, 51] width 14 height 16
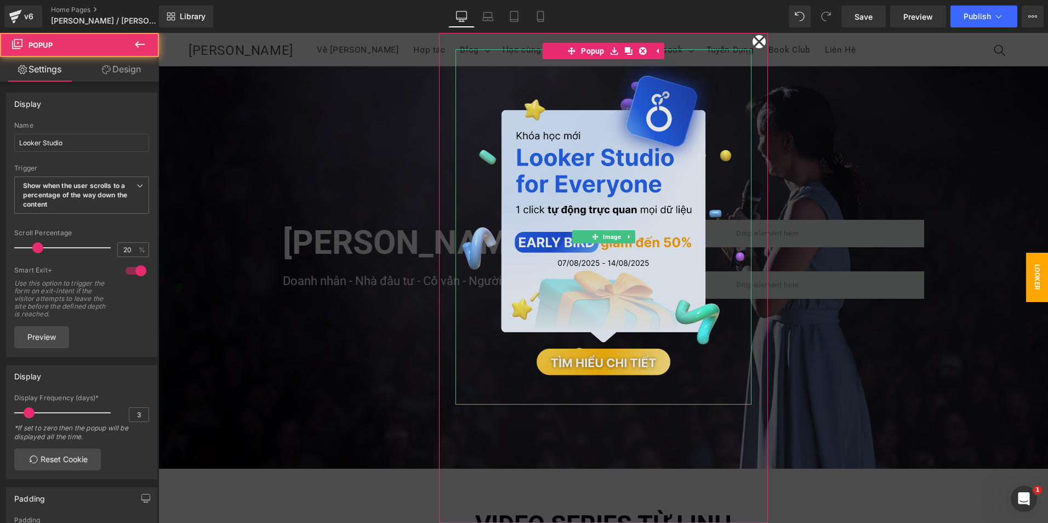
click at [517, 168] on img at bounding box center [603, 226] width 296 height 355
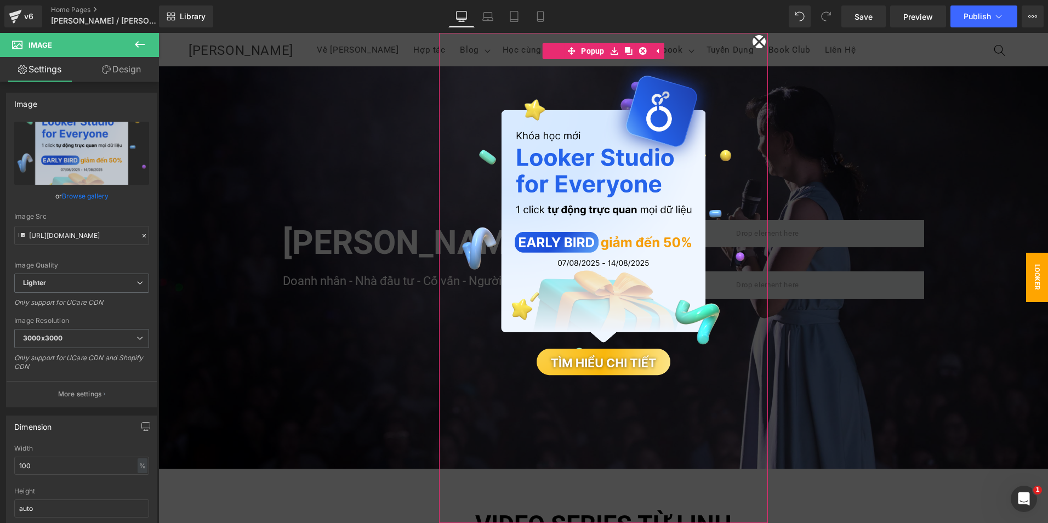
click at [443, 156] on div "Image" at bounding box center [603, 278] width 329 height 490
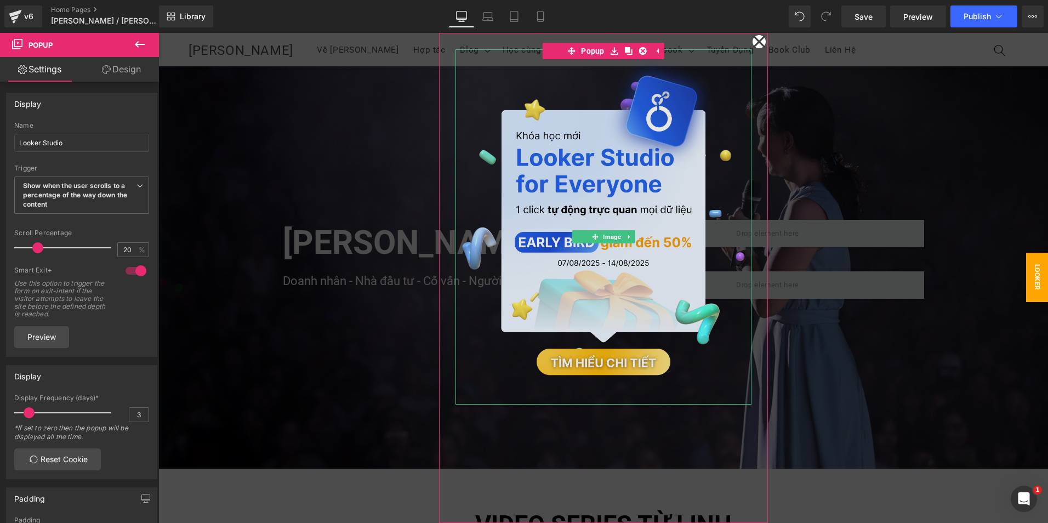
click at [471, 149] on img at bounding box center [603, 226] width 296 height 355
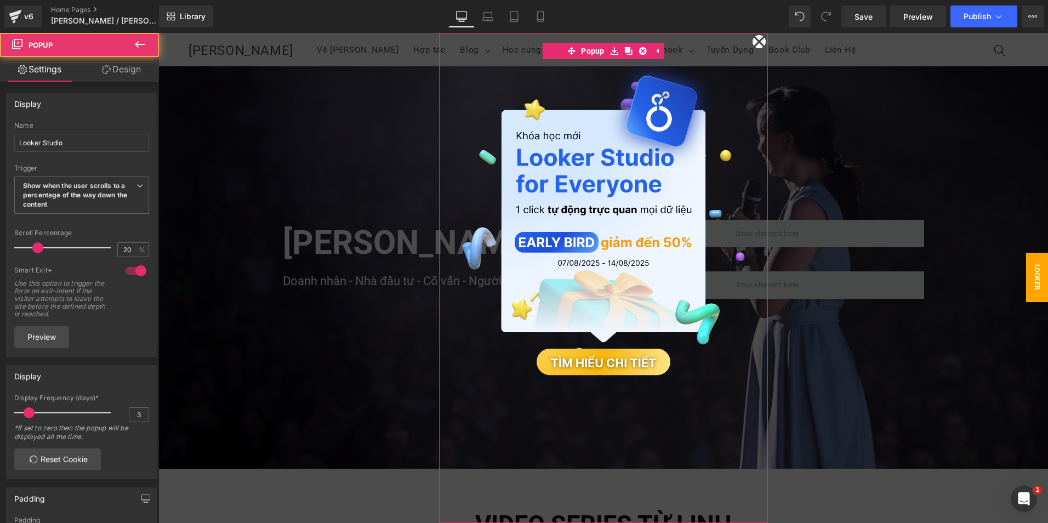
click at [466, 38] on div "Image" at bounding box center [603, 278] width 329 height 490
click at [110, 67] on link "Design" at bounding box center [121, 69] width 79 height 25
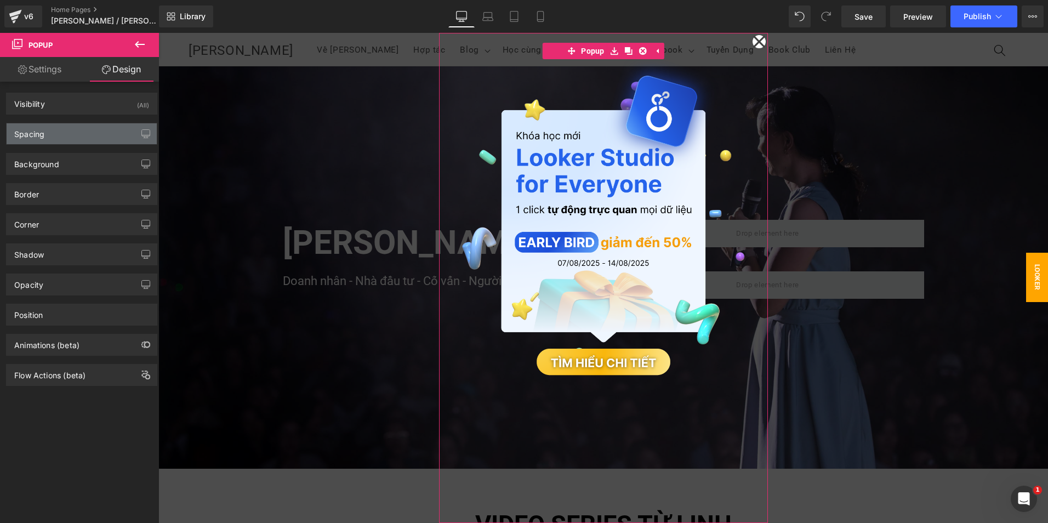
click at [68, 136] on div "Spacing" at bounding box center [82, 133] width 150 height 21
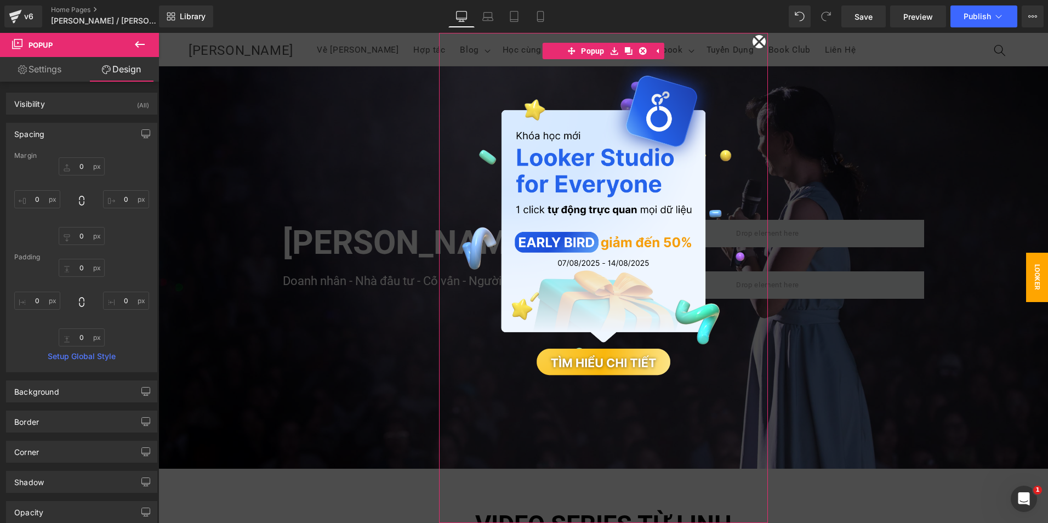
click at [68, 136] on div "Spacing" at bounding box center [82, 133] width 150 height 21
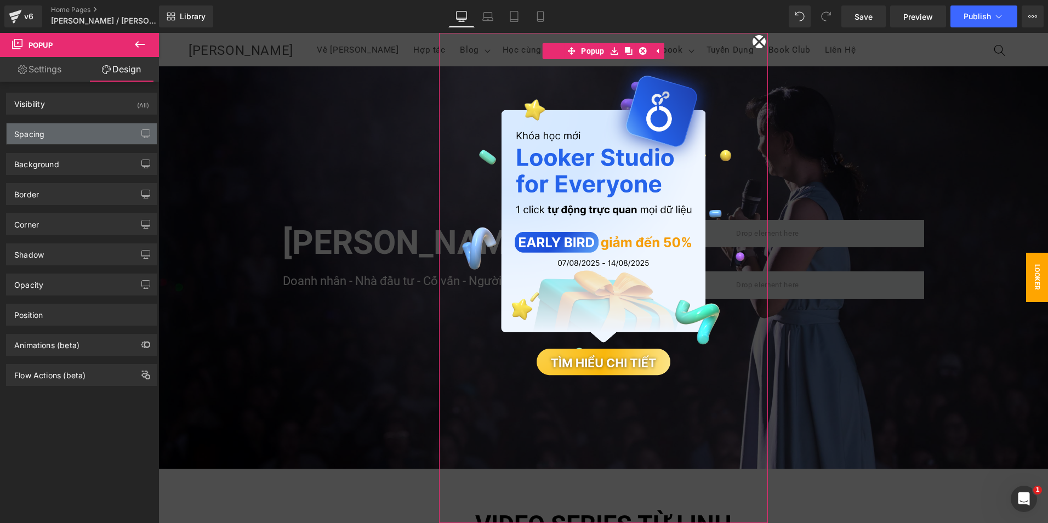
click at [68, 136] on div "Spacing" at bounding box center [82, 133] width 150 height 21
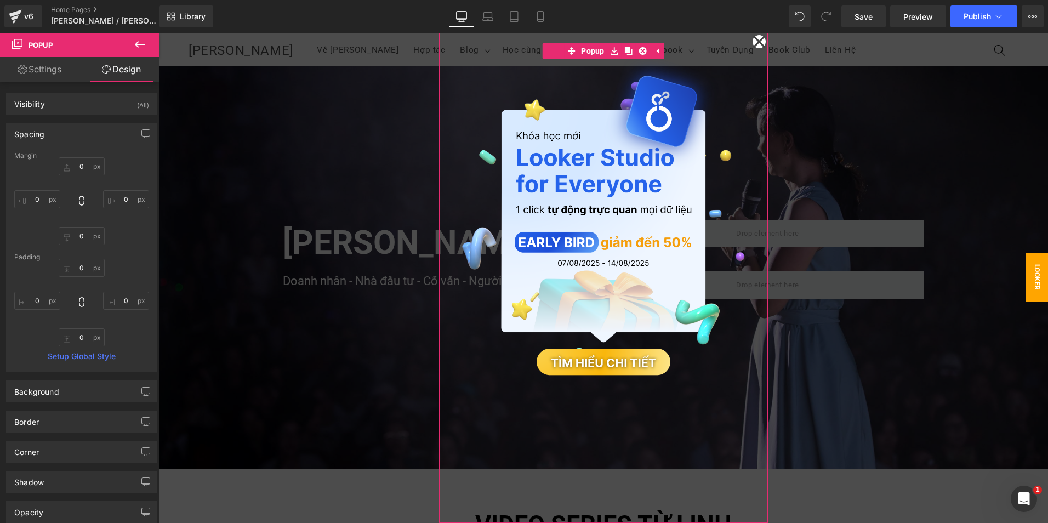
click at [80, 259] on div "Padding" at bounding box center [81, 257] width 135 height 8
click at [82, 263] on input "0" at bounding box center [82, 268] width 46 height 18
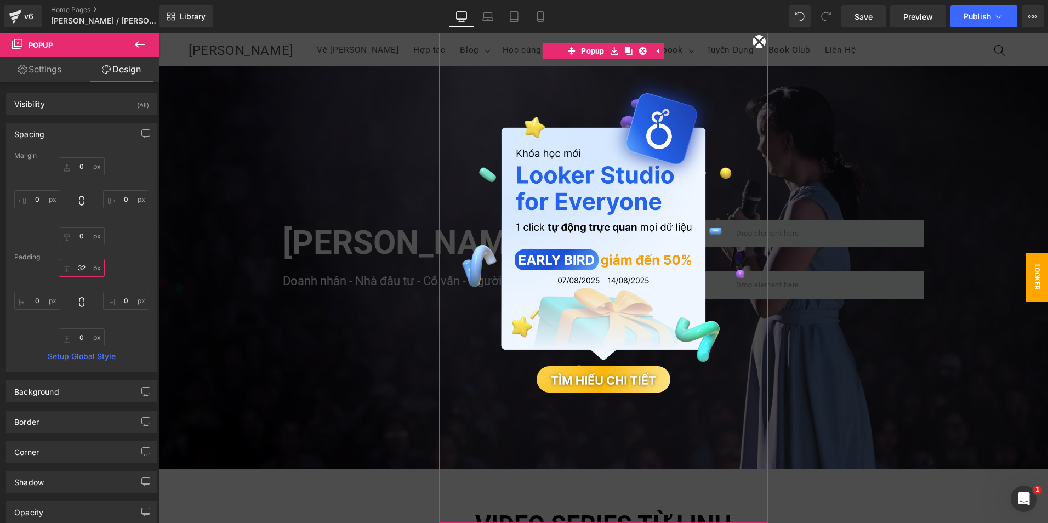
click at [82, 263] on input "32" at bounding box center [82, 268] width 46 height 18
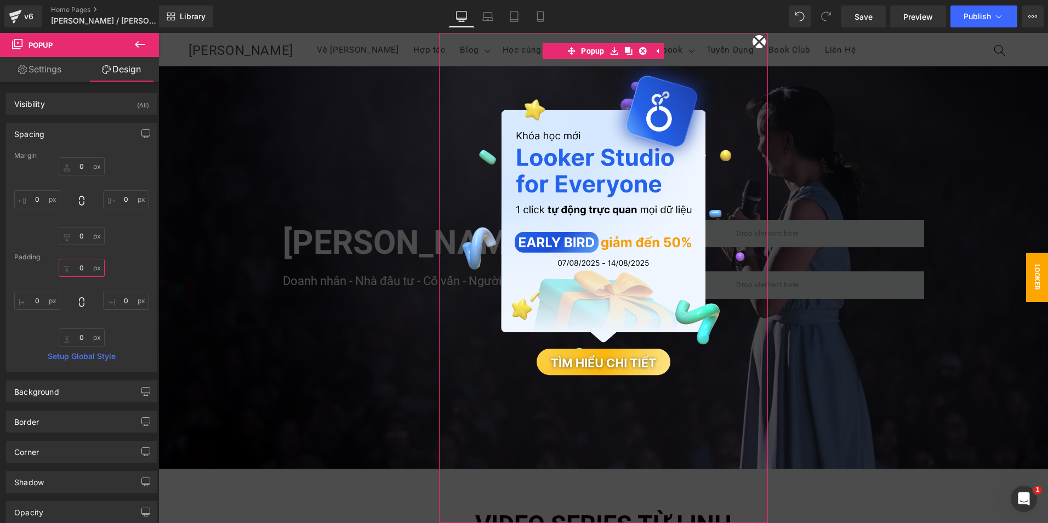
click at [82, 263] on input "0" at bounding box center [82, 268] width 46 height 18
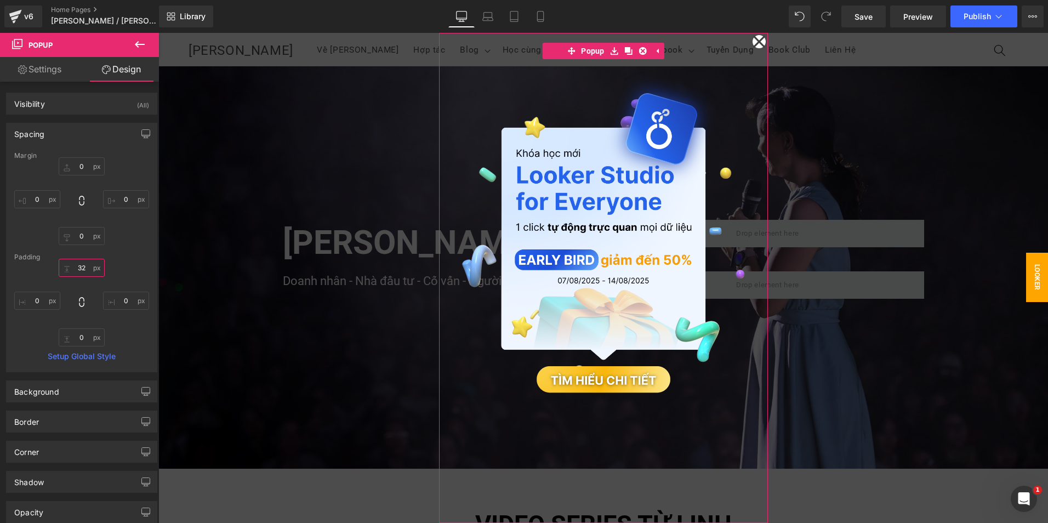
type input "32"
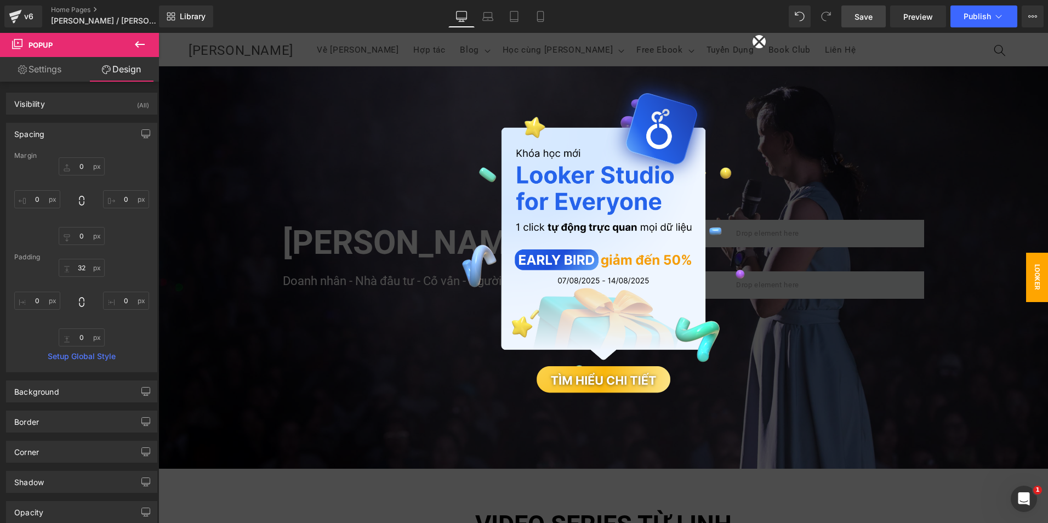
click at [872, 23] on link "Save" at bounding box center [863, 16] width 44 height 22
click at [36, 82] on div "Visibility (All) 0|0|0|0 1 Show on Desktop 1 Show on Laptop 1 Show on Tablet 1 …" at bounding box center [82, 348] width 164 height 532
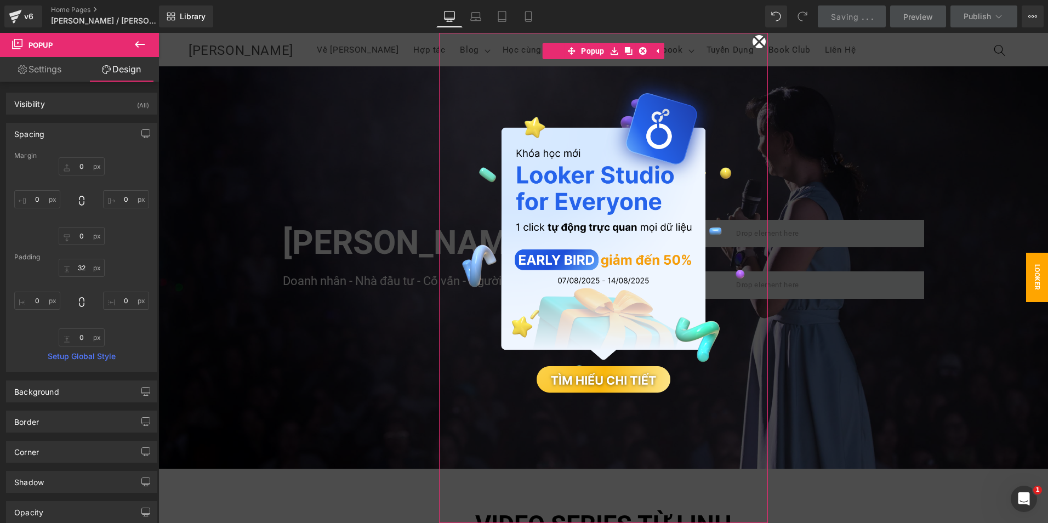
click at [29, 73] on link "Settings" at bounding box center [39, 69] width 79 height 25
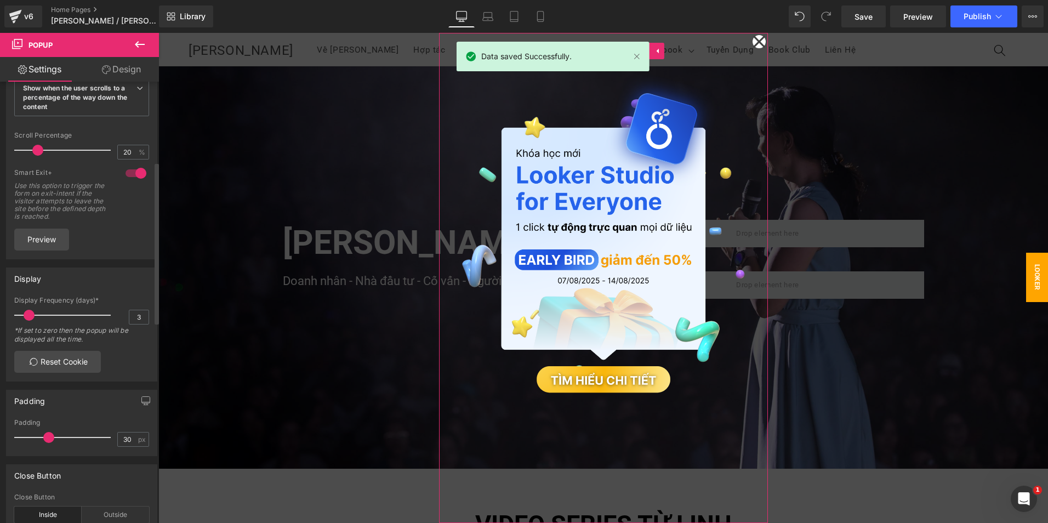
scroll to position [55, 0]
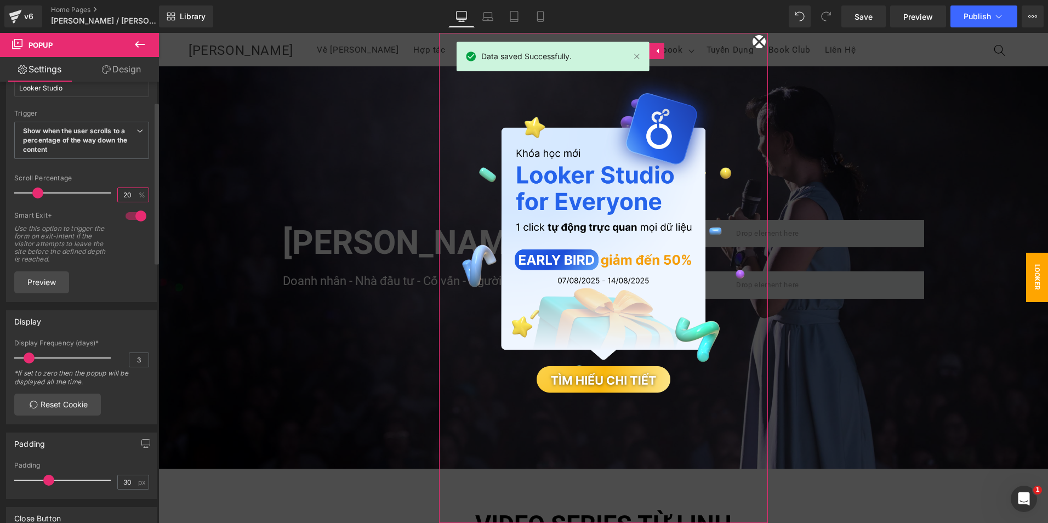
click at [128, 196] on input "20" at bounding box center [127, 195] width 19 height 14
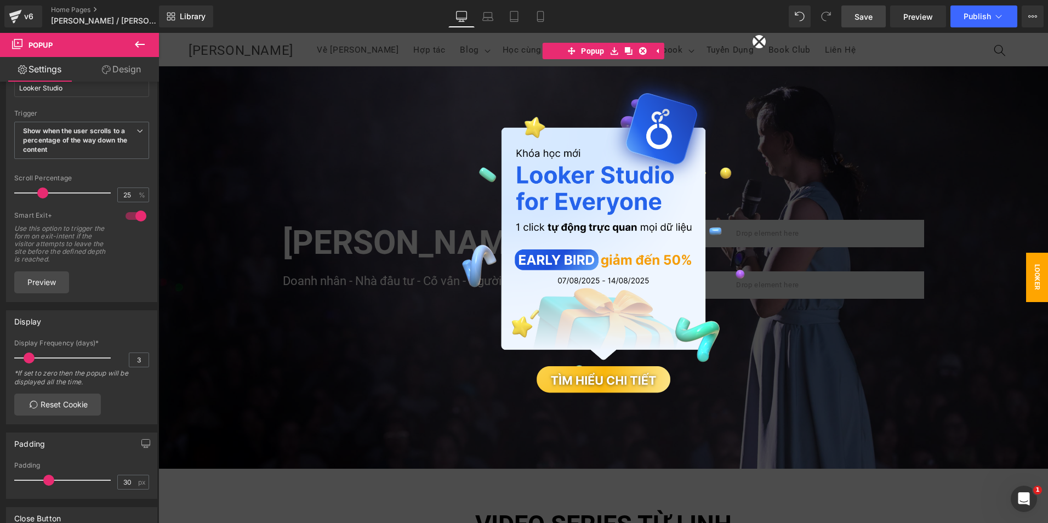
click at [850, 20] on link "Save" at bounding box center [863, 16] width 44 height 22
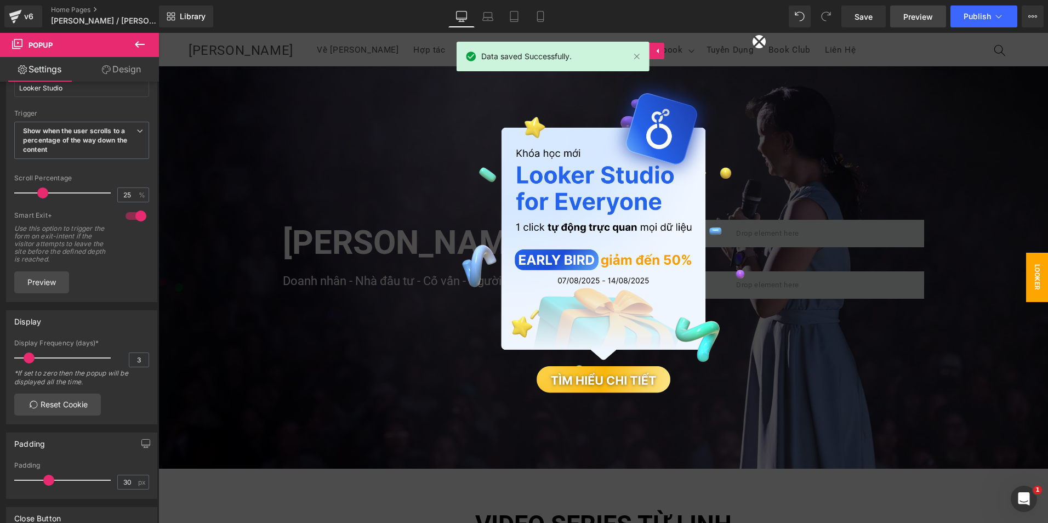
click at [907, 19] on span "Preview" at bounding box center [918, 17] width 30 height 12
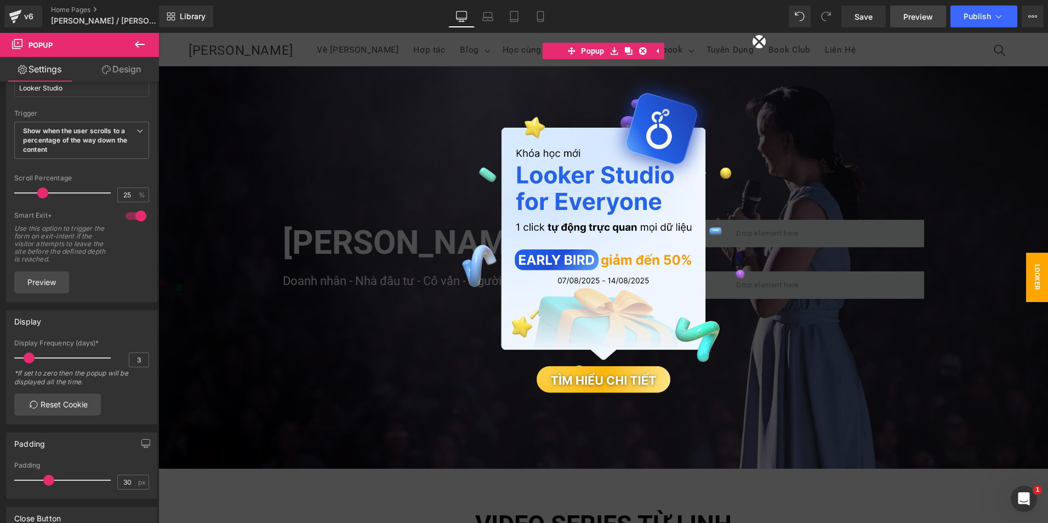
click at [898, 20] on link "Preview" at bounding box center [918, 16] width 56 height 22
click at [967, 15] on span "Publish" at bounding box center [977, 16] width 27 height 9
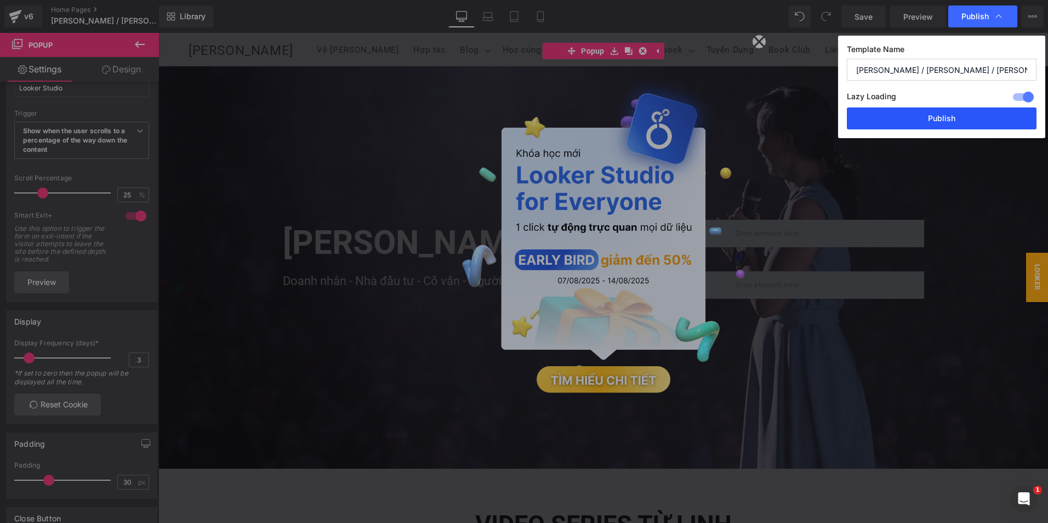
drag, startPoint x: 931, startPoint y: 119, endPoint x: 781, endPoint y: 130, distance: 150.6
click at [931, 119] on button "Publish" at bounding box center [942, 118] width 190 height 22
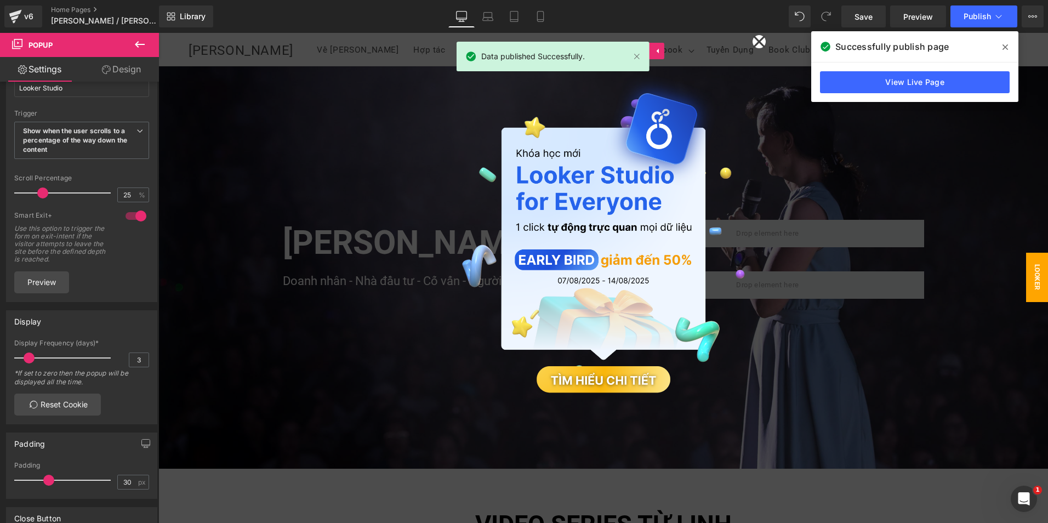
click at [1000, 48] on span at bounding box center [1006, 47] width 18 height 18
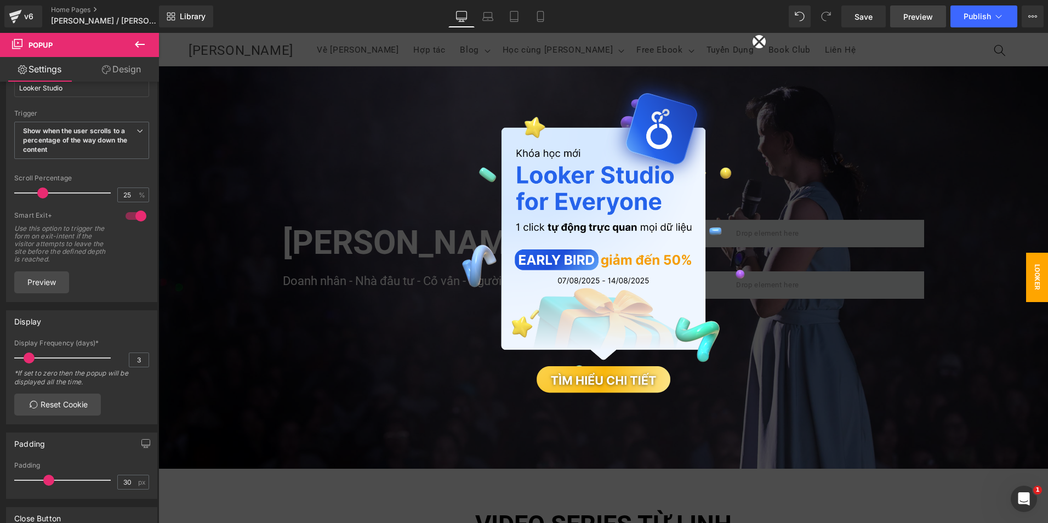
click at [937, 20] on link "Preview" at bounding box center [918, 16] width 56 height 22
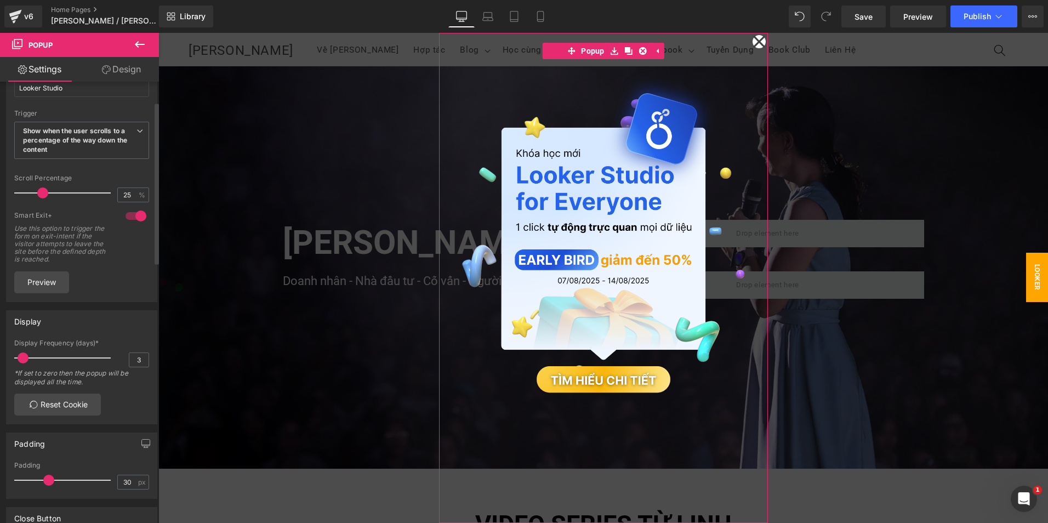
drag, startPoint x: 29, startPoint y: 359, endPoint x: 23, endPoint y: 360, distance: 6.1
click at [23, 360] on span at bounding box center [23, 357] width 11 height 11
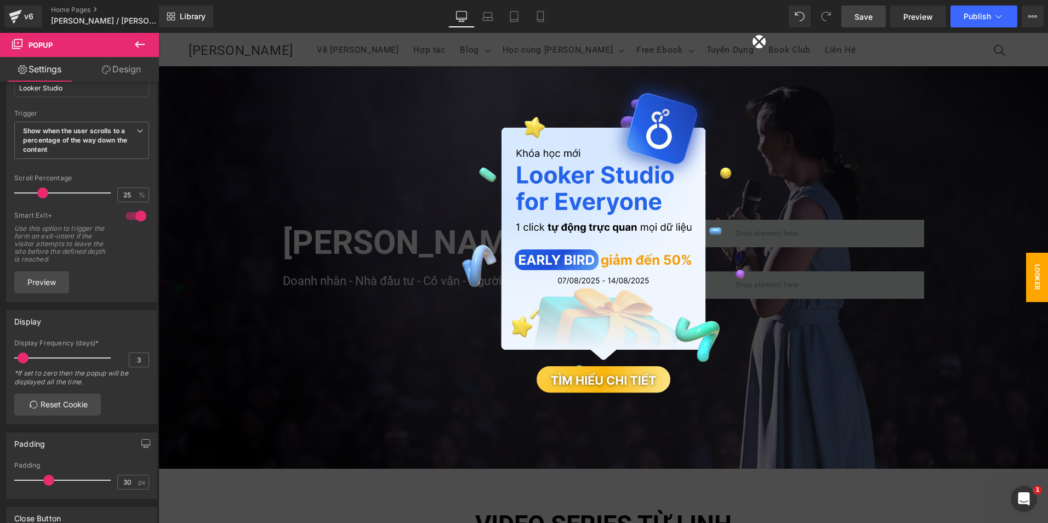
click at [873, 11] on link "Save" at bounding box center [863, 16] width 44 height 22
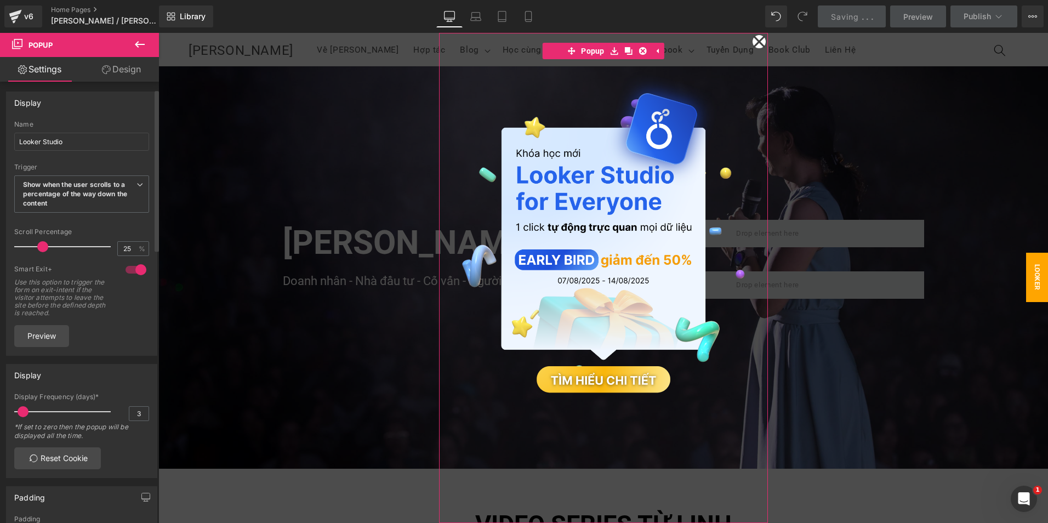
scroll to position [0, 0]
click at [118, 248] on input "25" at bounding box center [127, 250] width 19 height 14
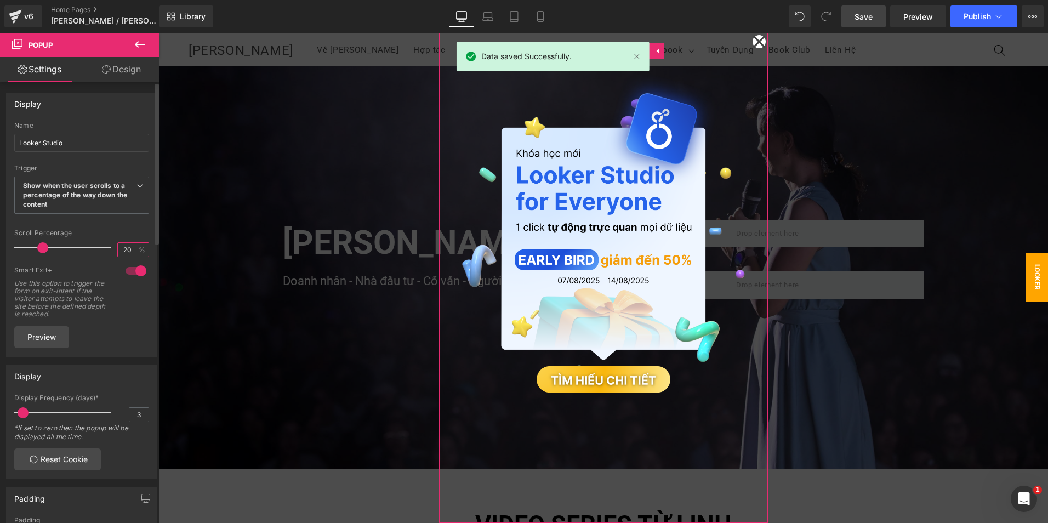
type input "20"
click at [139, 284] on div "Smart Exit+ Use this option to trigger the form on exit-intent if the visitor a…" at bounding box center [81, 296] width 135 height 60
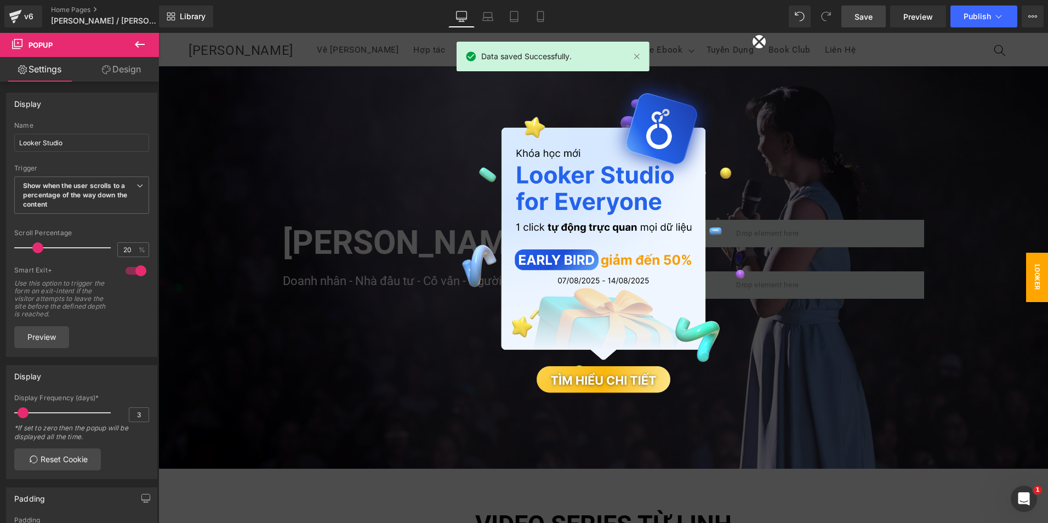
drag, startPoint x: 856, startPoint y: 25, endPoint x: 609, endPoint y: 70, distance: 250.7
click at [856, 25] on link "Save" at bounding box center [863, 16] width 44 height 22
click at [982, 18] on span "Publish" at bounding box center [977, 16] width 27 height 9
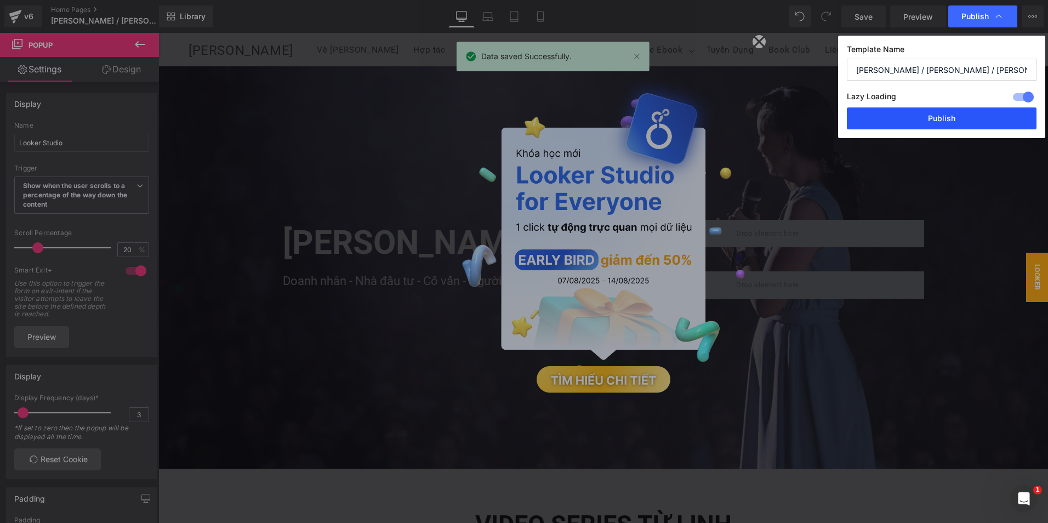
click at [927, 113] on button "Publish" at bounding box center [942, 118] width 190 height 22
